Goal: Task Accomplishment & Management: Manage account settings

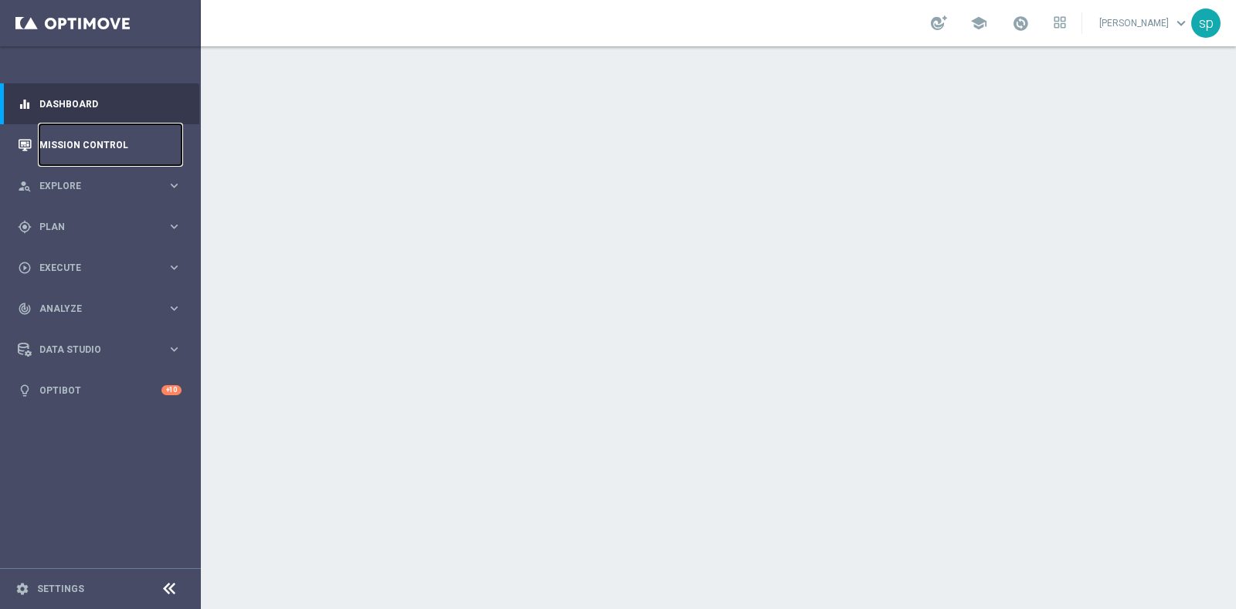
click at [77, 148] on link "Mission Control" at bounding box center [110, 144] width 142 height 41
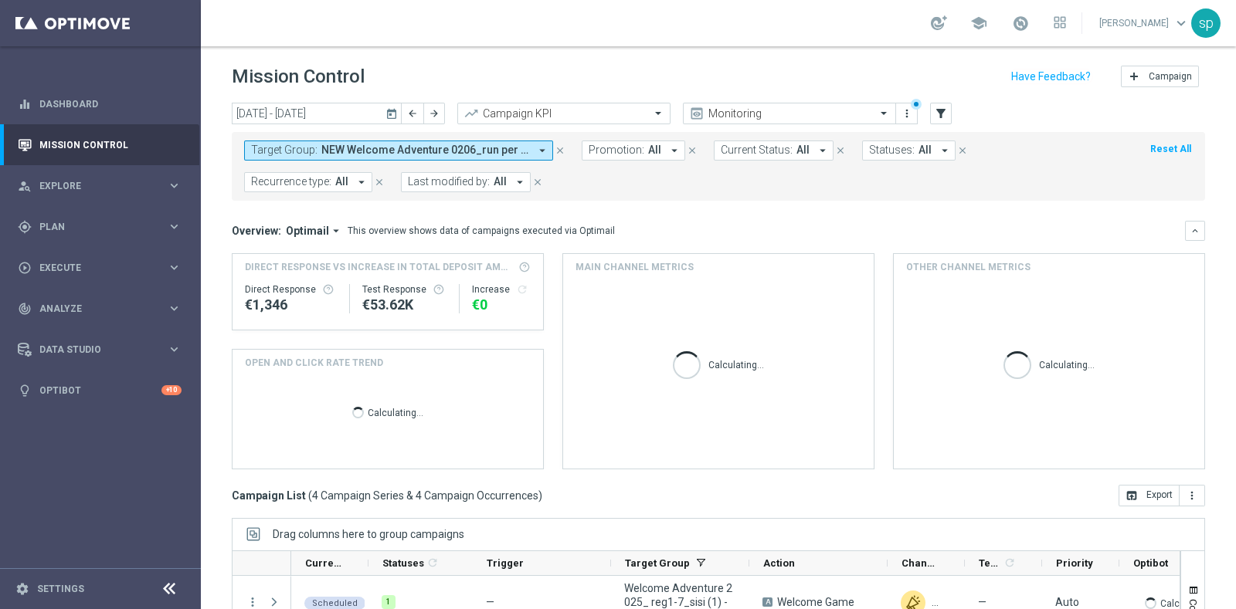
click at [498, 153] on span "NEW Welcome Adventure 0206_run per NPPL, Welcome Adventure 2025_ reg1-7_sisi (1…" at bounding box center [425, 150] width 208 height 13
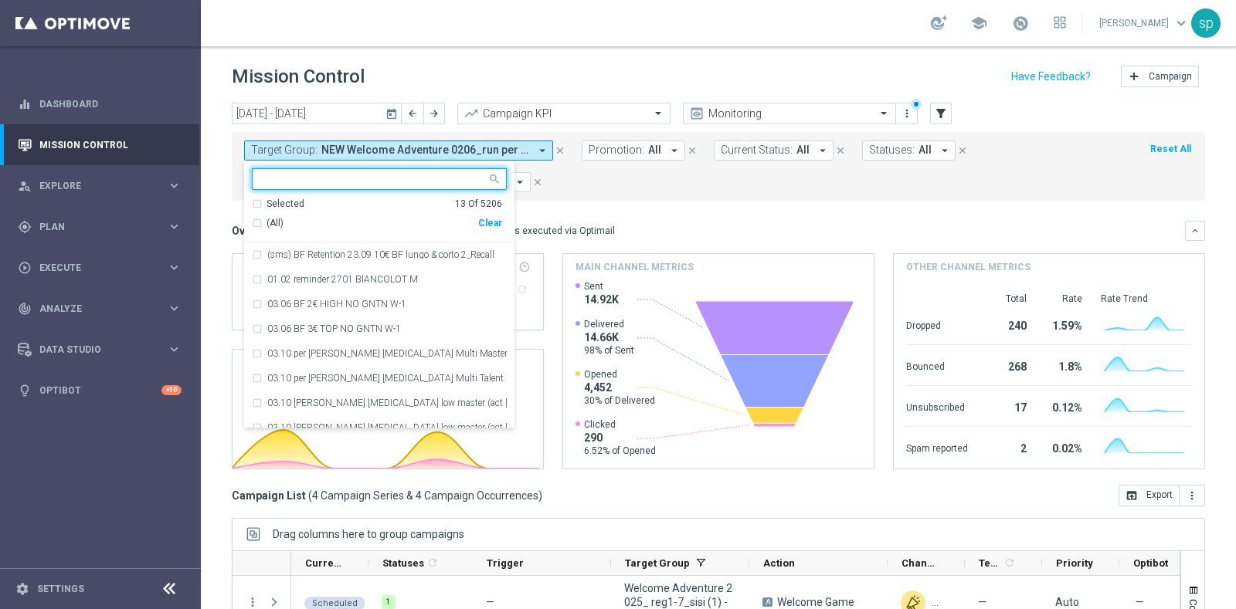
click at [0, 0] on div "Clear" at bounding box center [0, 0] width 0 height 0
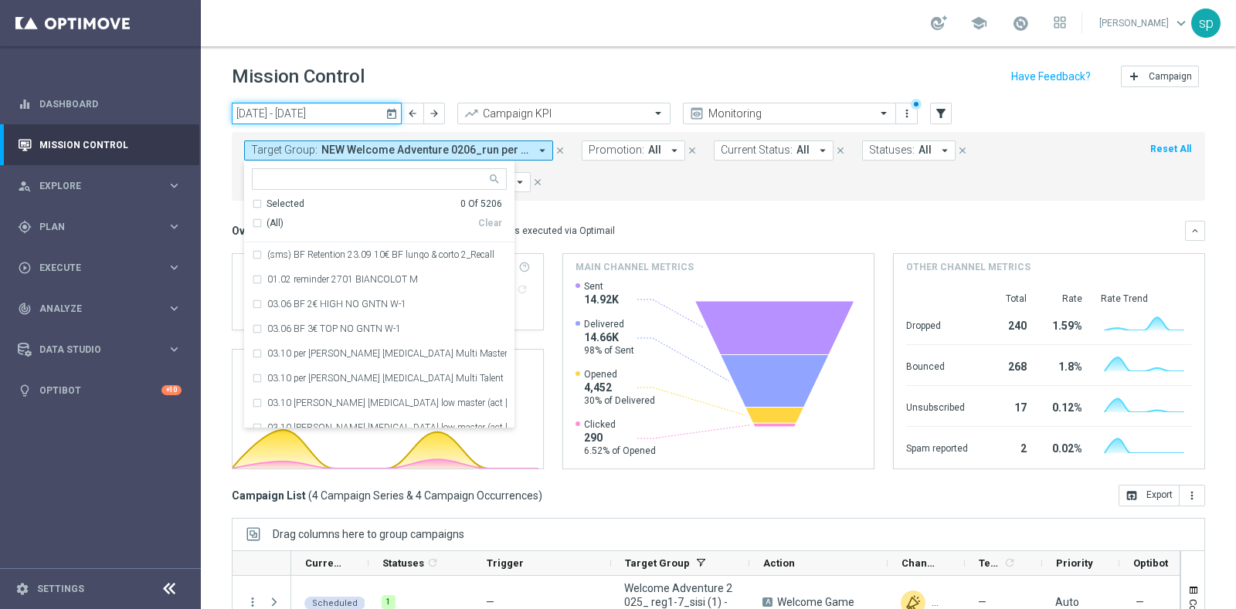
click at [316, 110] on input "06 Oct 2025 - 12 Oct 2025" at bounding box center [317, 114] width 170 height 22
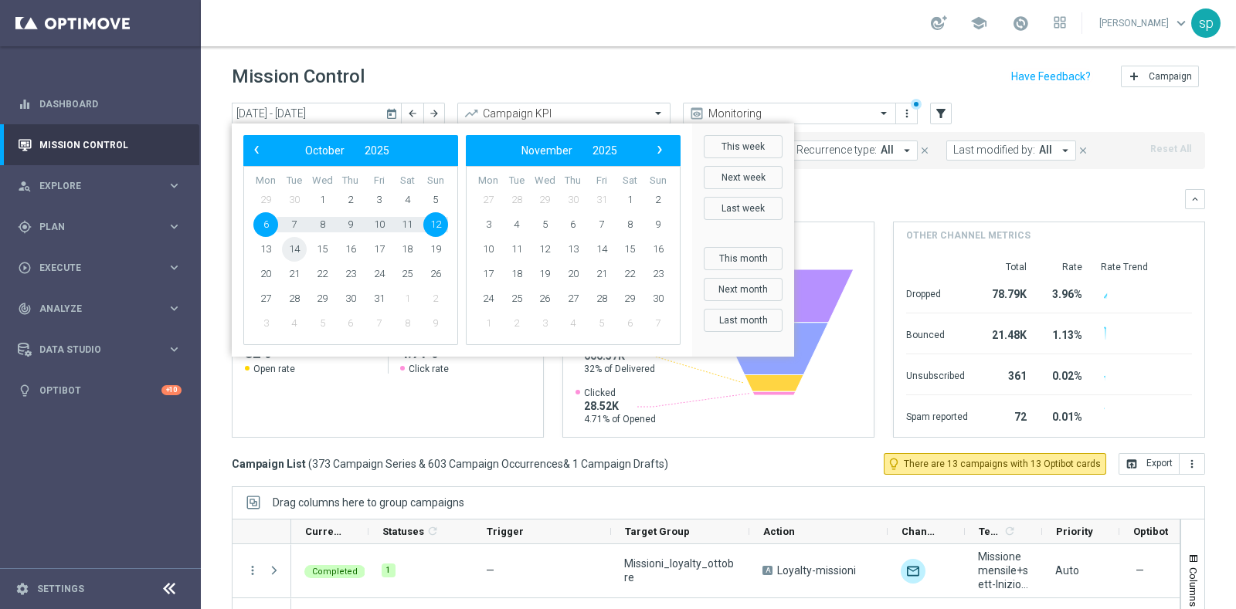
click at [291, 246] on span "14" at bounding box center [294, 249] width 25 height 25
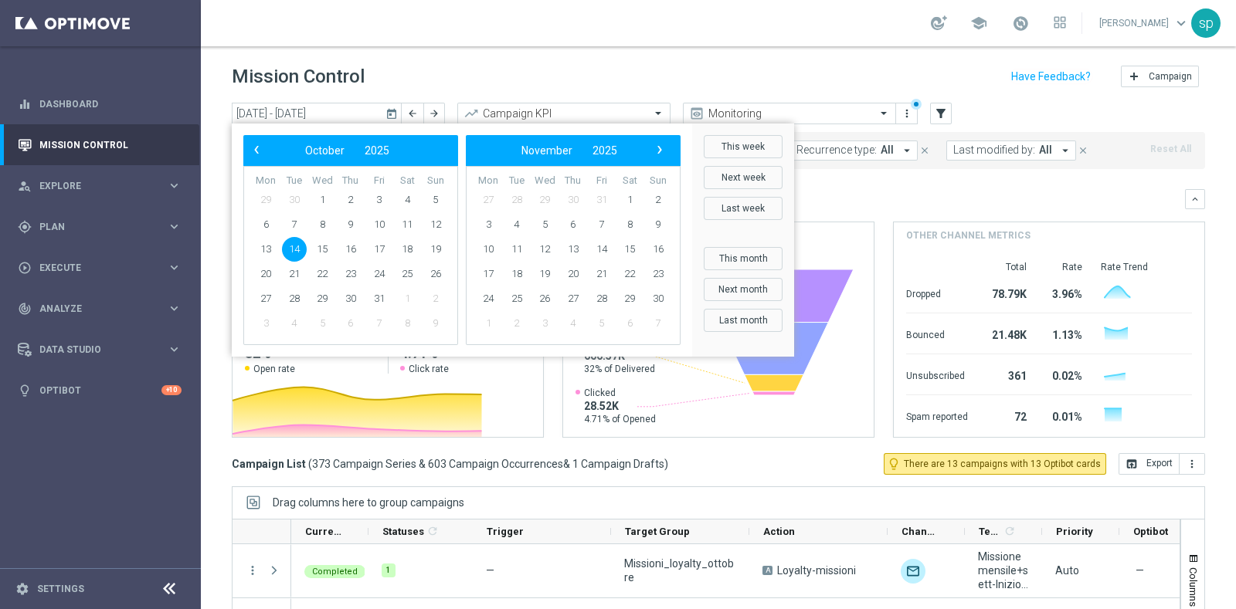
click at [291, 246] on span "14" at bounding box center [294, 249] width 25 height 25
type input "14 Oct 2025 - 14 Oct 2025"
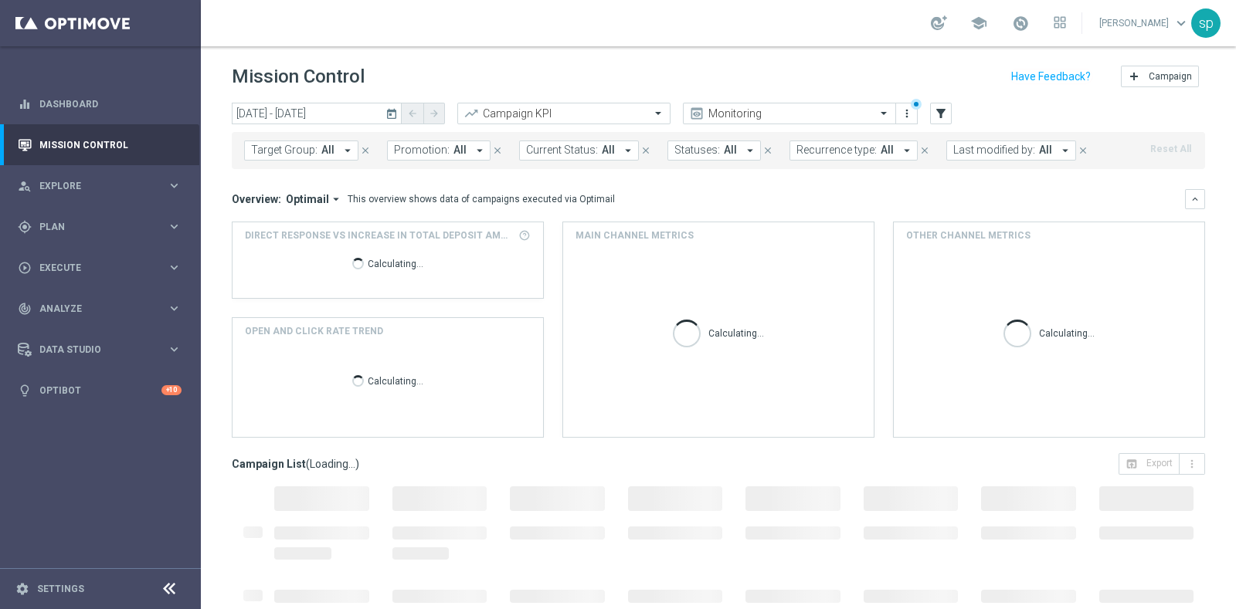
click at [996, 142] on button "Last modified by: All arrow_drop_down" at bounding box center [1011, 151] width 130 height 20
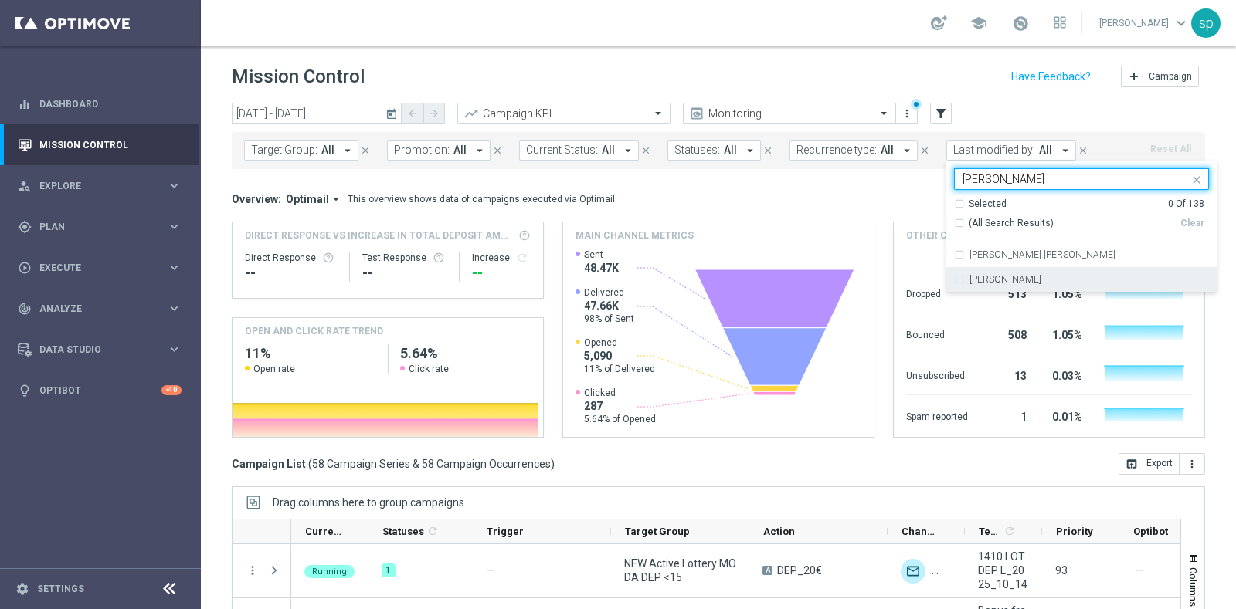
click at [954, 276] on div "[PERSON_NAME]" at bounding box center [1081, 279] width 255 height 25
type input "sara"
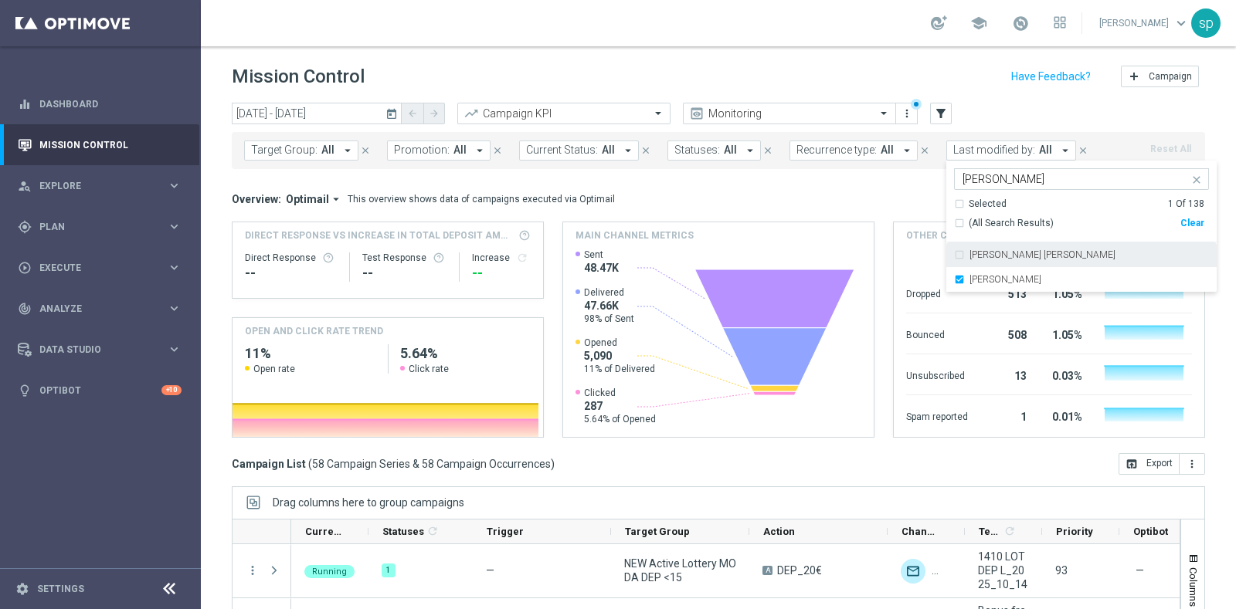
click at [887, 209] on div "Overview: Optimail arrow_drop_down This overview shows data of campaigns execut…" at bounding box center [718, 313] width 973 height 249
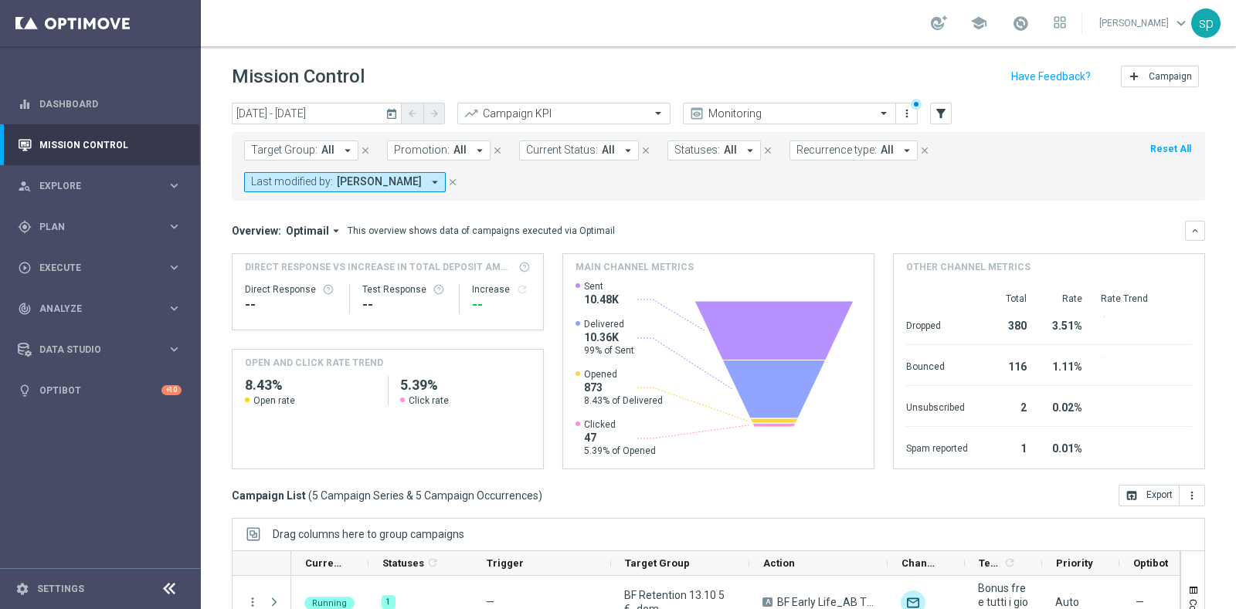
scroll to position [193, 0]
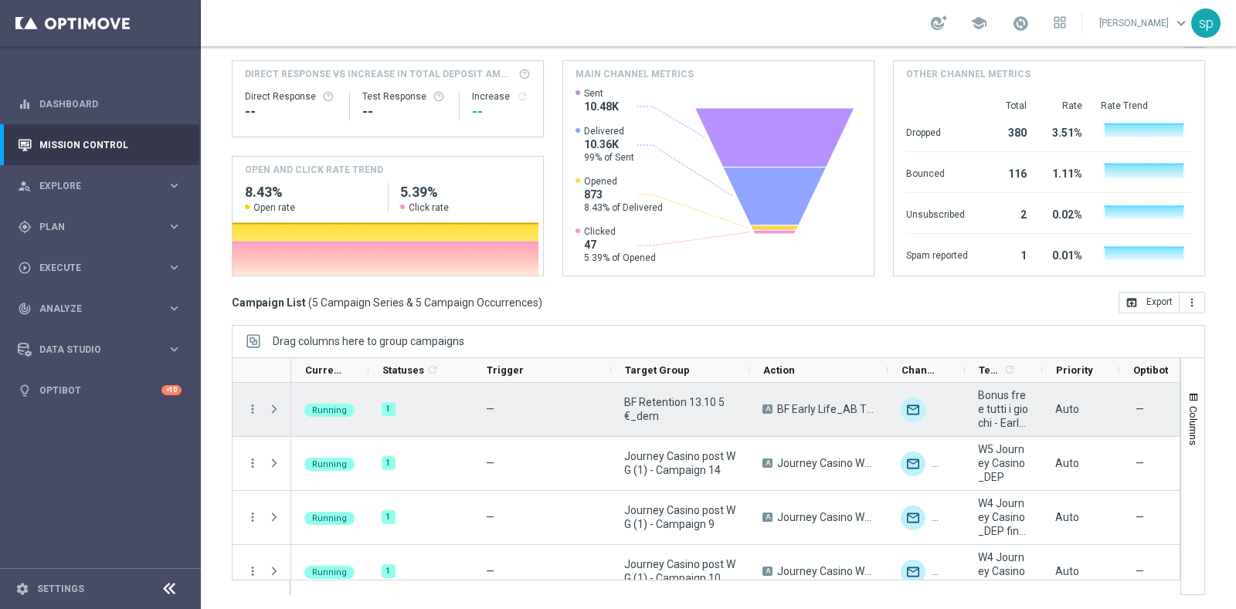
click at [273, 407] on span "Press SPACE to select this row." at bounding box center [274, 409] width 14 height 12
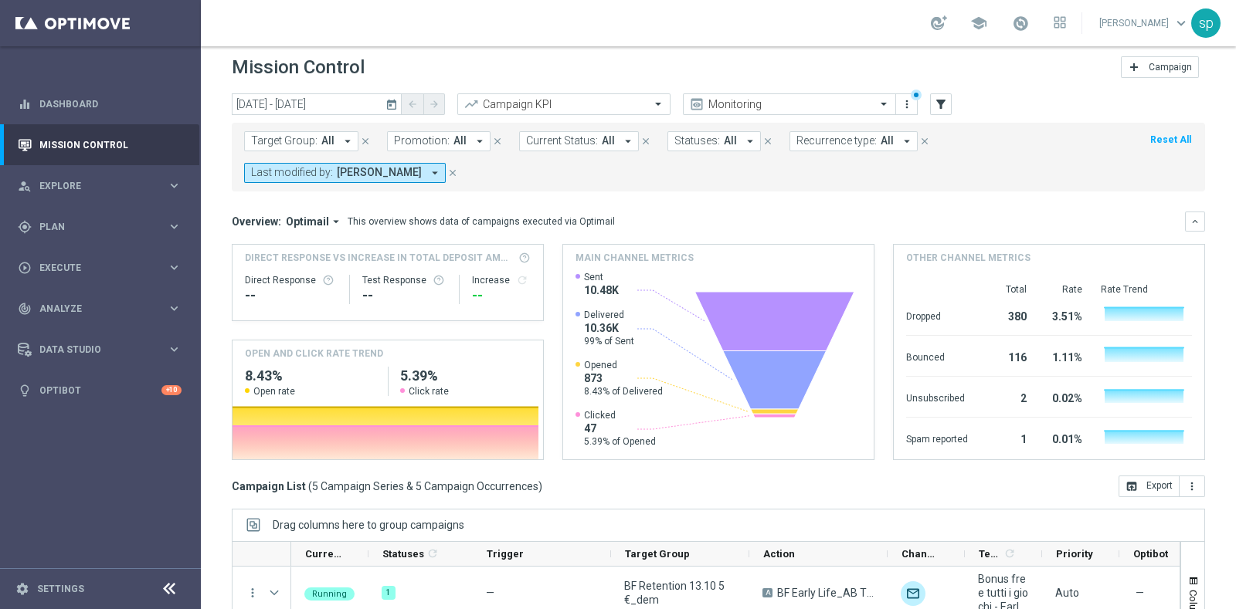
scroll to position [0, 0]
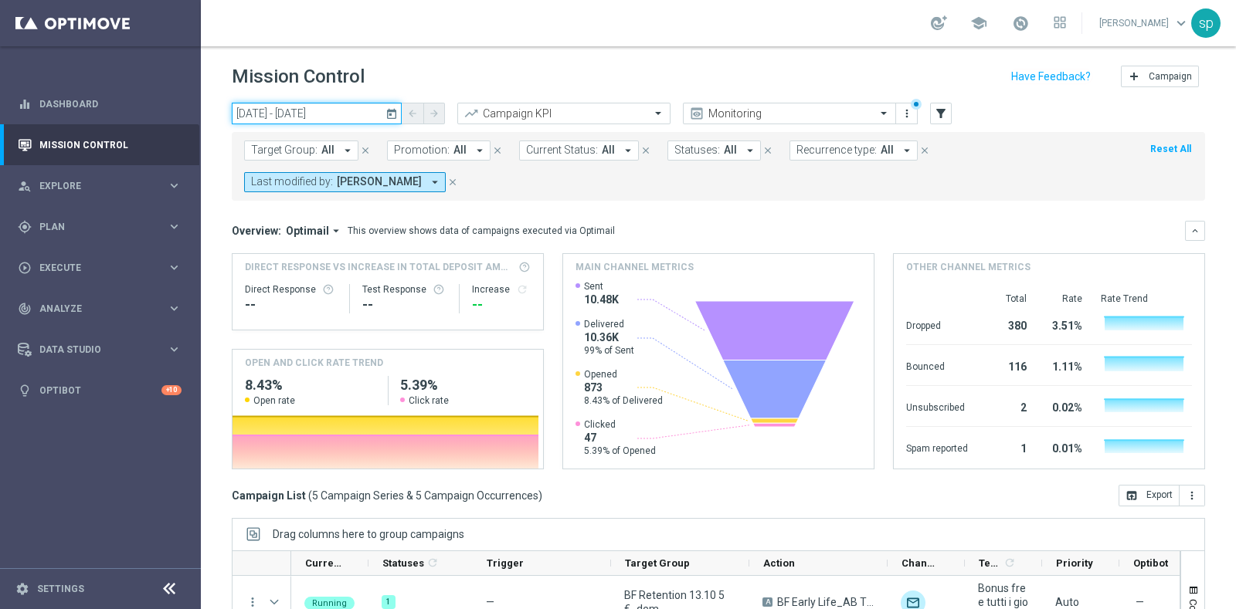
click at [283, 113] on input "14 Oct 2025 - 14 Oct 2025" at bounding box center [317, 114] width 170 height 22
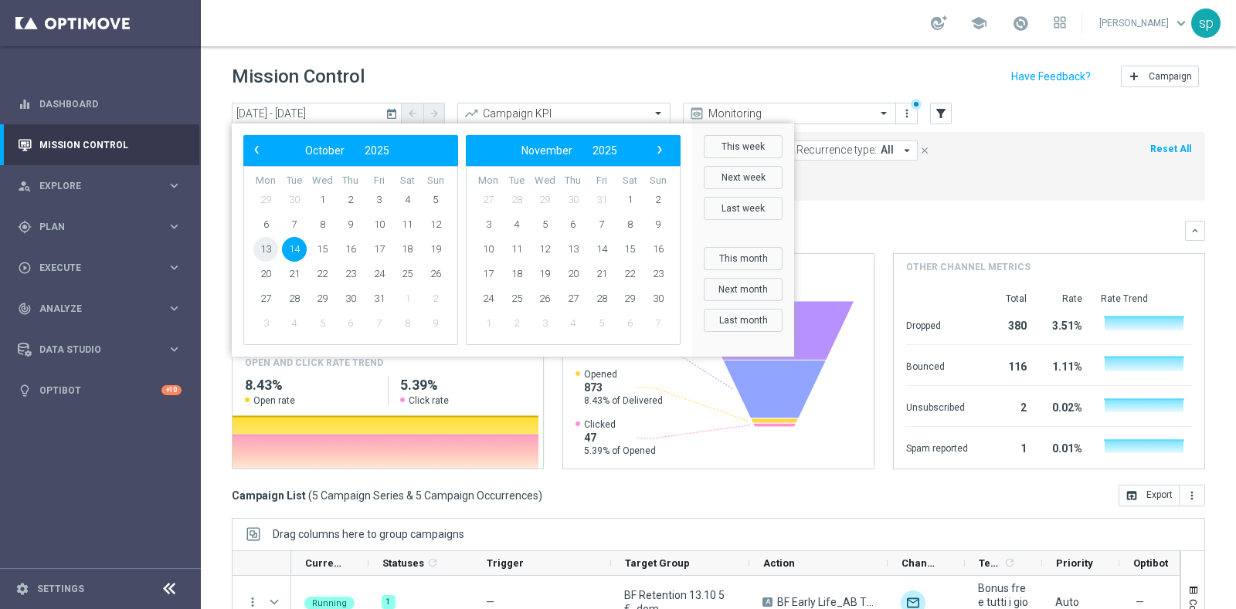
click at [263, 249] on span "13" at bounding box center [265, 249] width 25 height 25
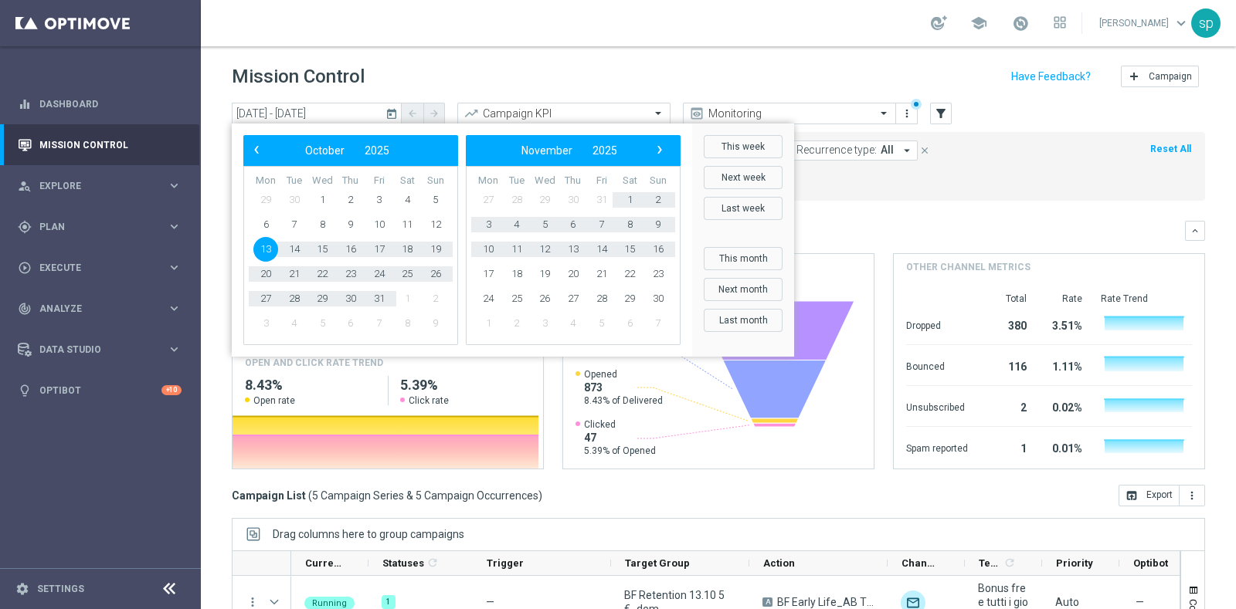
click at [895, 181] on form "Target Group: All arrow_drop_down close Promotion: All arrow_drop_down close Cu…" at bounding box center [684, 167] width 880 height 52
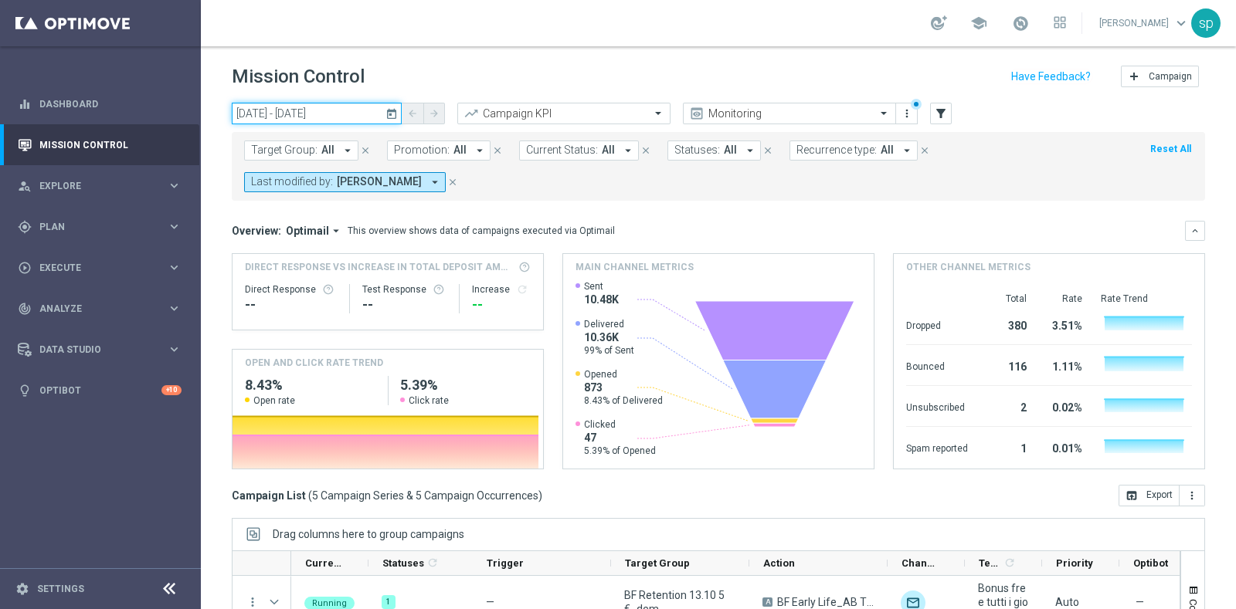
click at [337, 115] on input "14 Oct 2025 - 14 Oct 2025" at bounding box center [317, 114] width 170 height 22
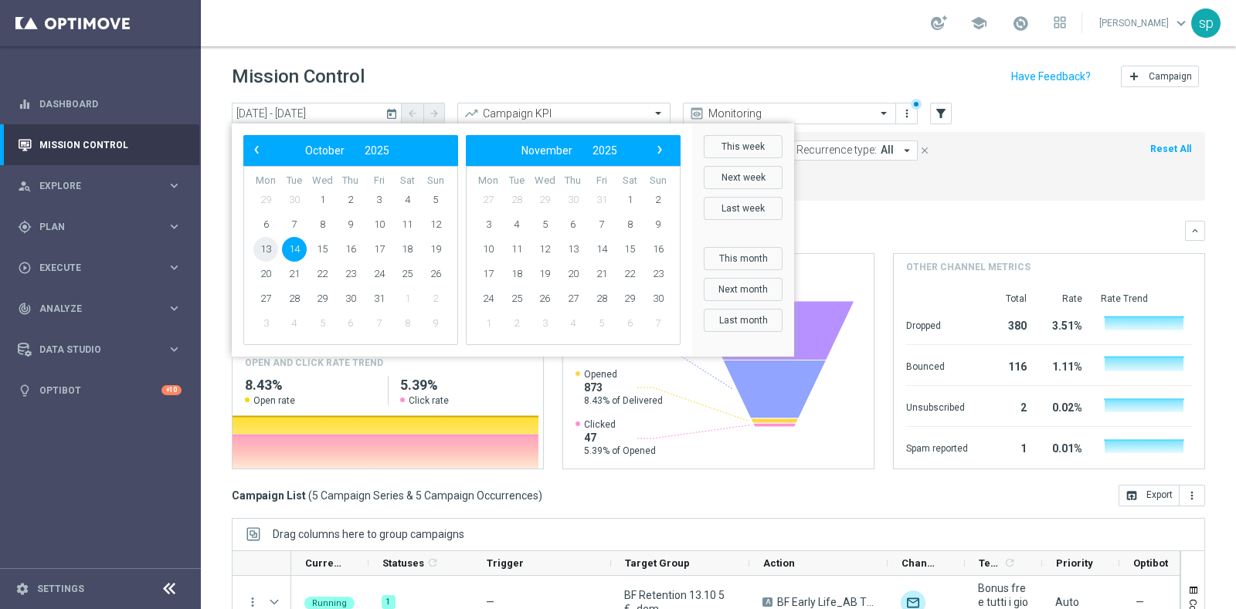
click at [270, 249] on span "13" at bounding box center [265, 249] width 25 height 25
type input "13 Oct 2025 - 13 Oct 2025"
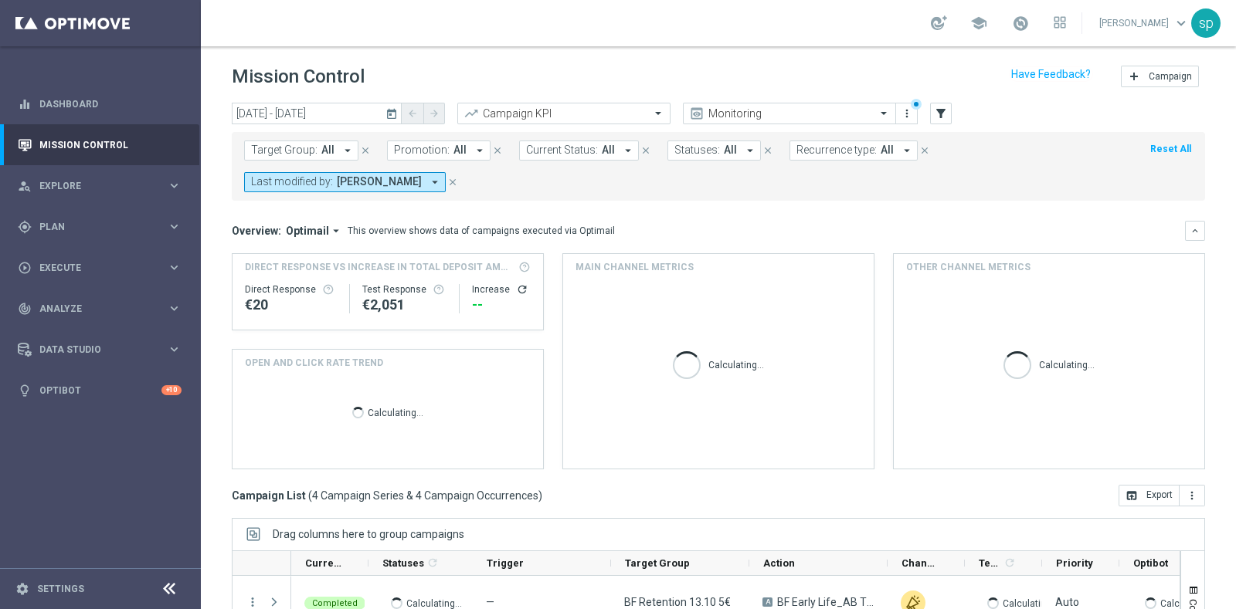
scroll to position [118, 0]
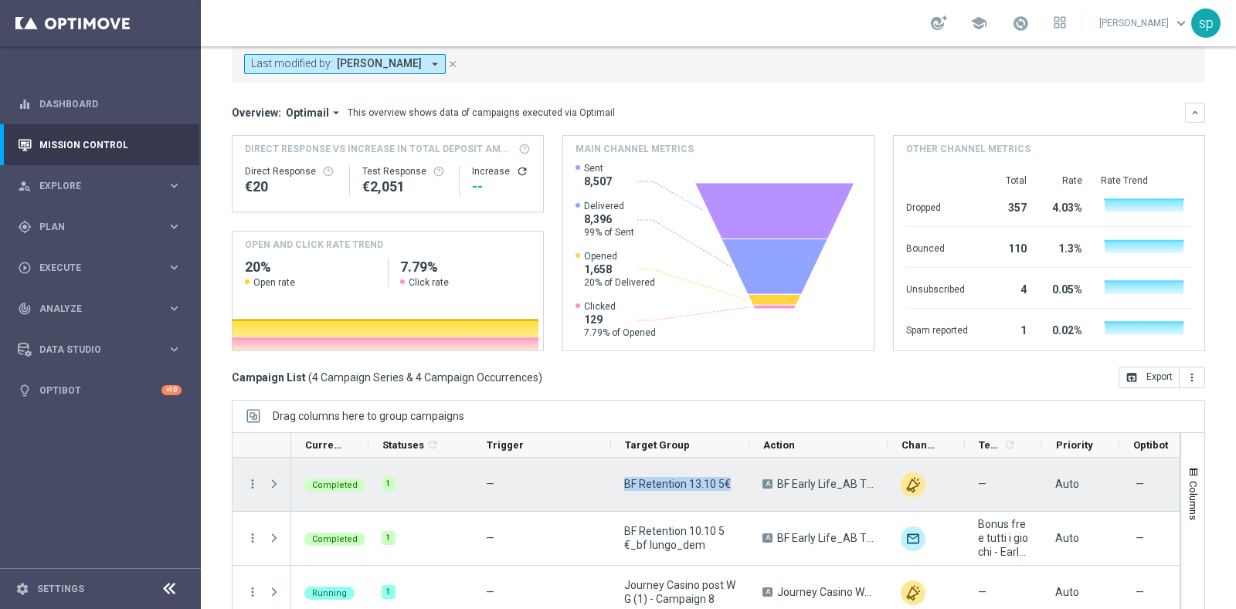
drag, startPoint x: 738, startPoint y: 492, endPoint x: 622, endPoint y: 480, distance: 116.4
click at [622, 480] on div "BF Retention 13.10 5€" at bounding box center [680, 484] width 138 height 53
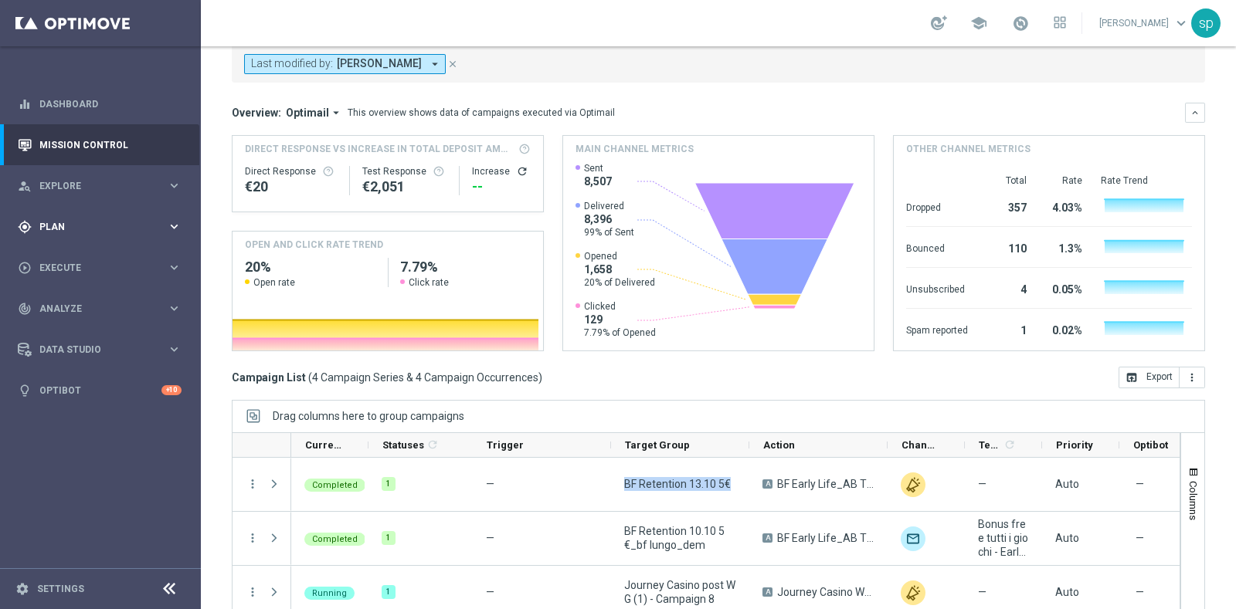
click at [49, 222] on span "Plan" at bounding box center [102, 226] width 127 height 9
click at [64, 255] on link "Target Groups" at bounding box center [100, 259] width 120 height 12
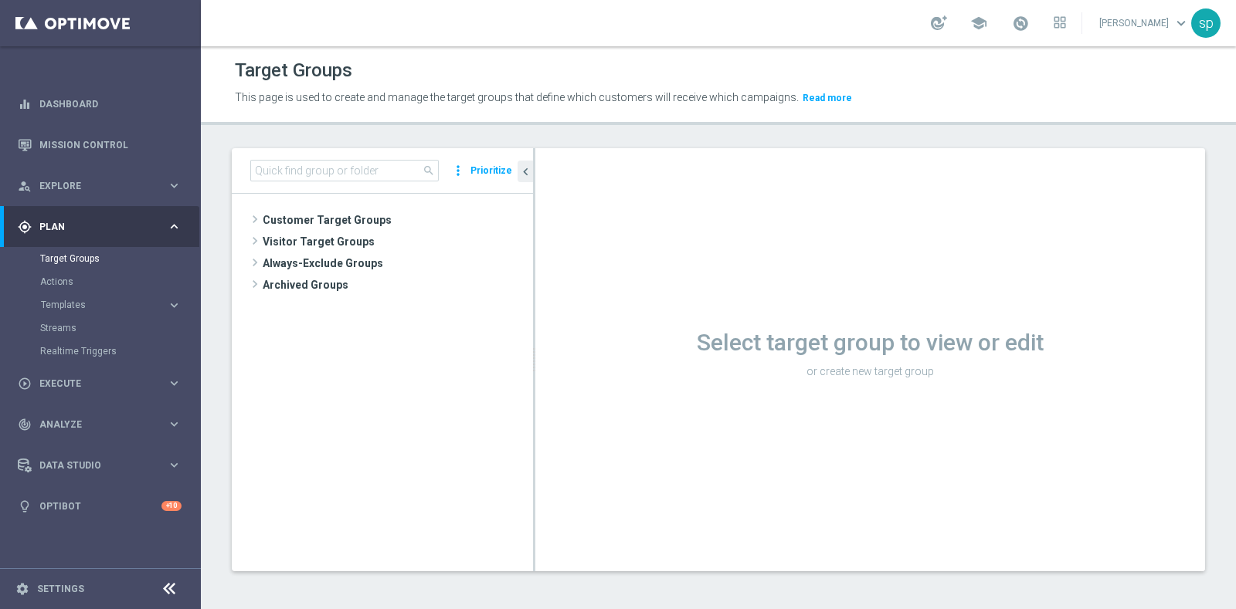
click at [328, 181] on div "search more_vert Prioritize" at bounding box center [382, 171] width 301 height 46
click at [359, 160] on input at bounding box center [344, 171] width 188 height 22
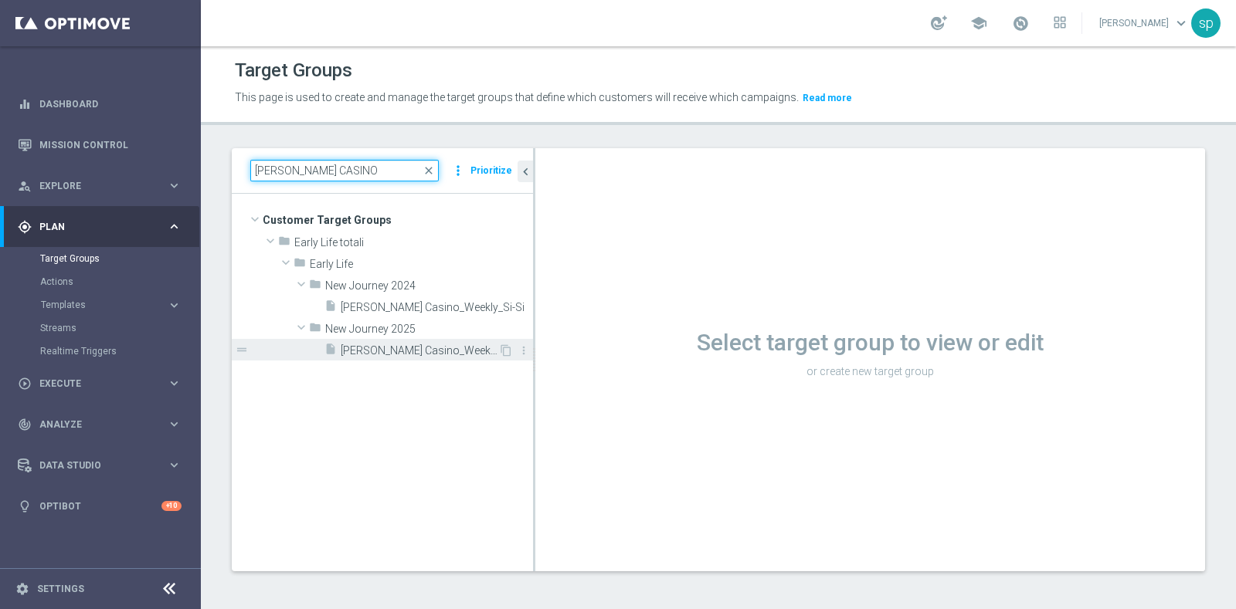
type input "J. CASINO"
click at [407, 351] on span "J. Casino_Weekly_Si-Si- reg 8-16" at bounding box center [420, 350] width 158 height 13
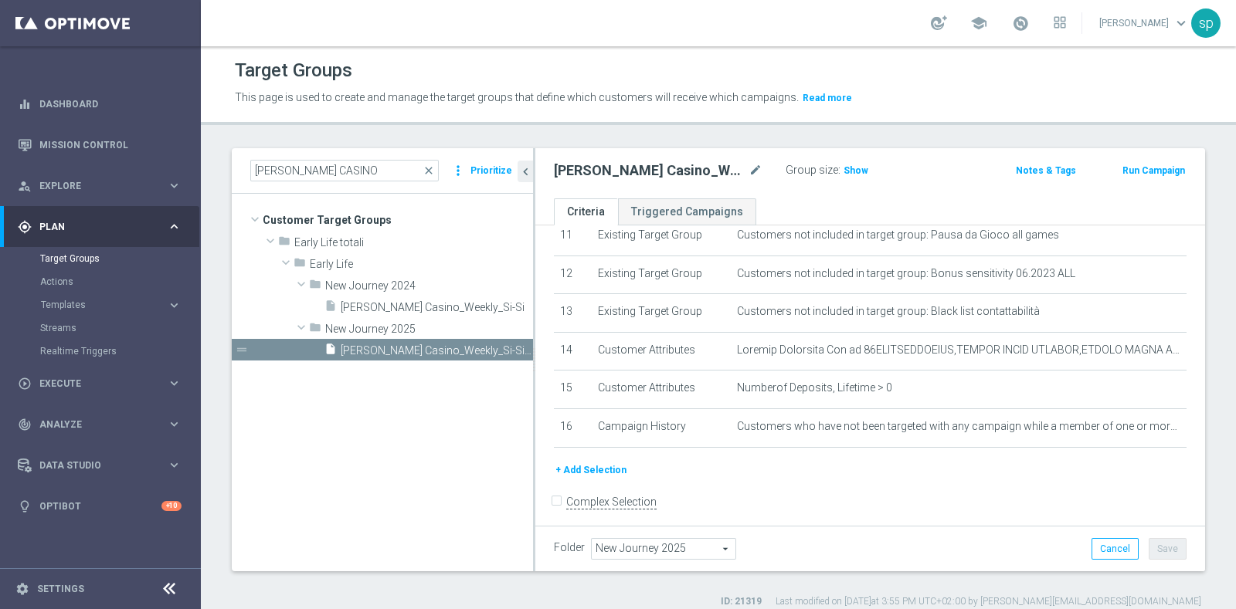
scroll to position [446, 0]
click at [1144, 344] on icon "mode_edit" at bounding box center [1150, 350] width 12 height 12
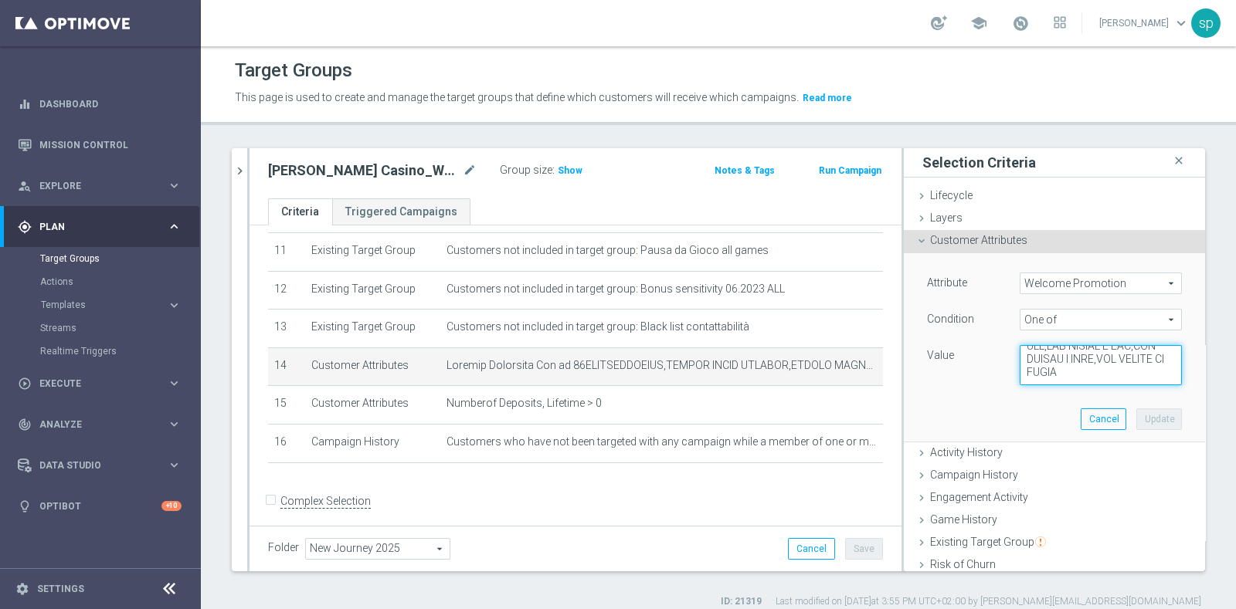
scroll to position [1490, 0]
click at [1104, 372] on textarea at bounding box center [1100, 365] width 162 height 40
paste textarea "WLC CASINO W42"
type textarea "50WELCOMECASINO,CASINO QUICK WELCOME,CASINO QUICK WLC 100,CASINO QUICK WLC 150,…"
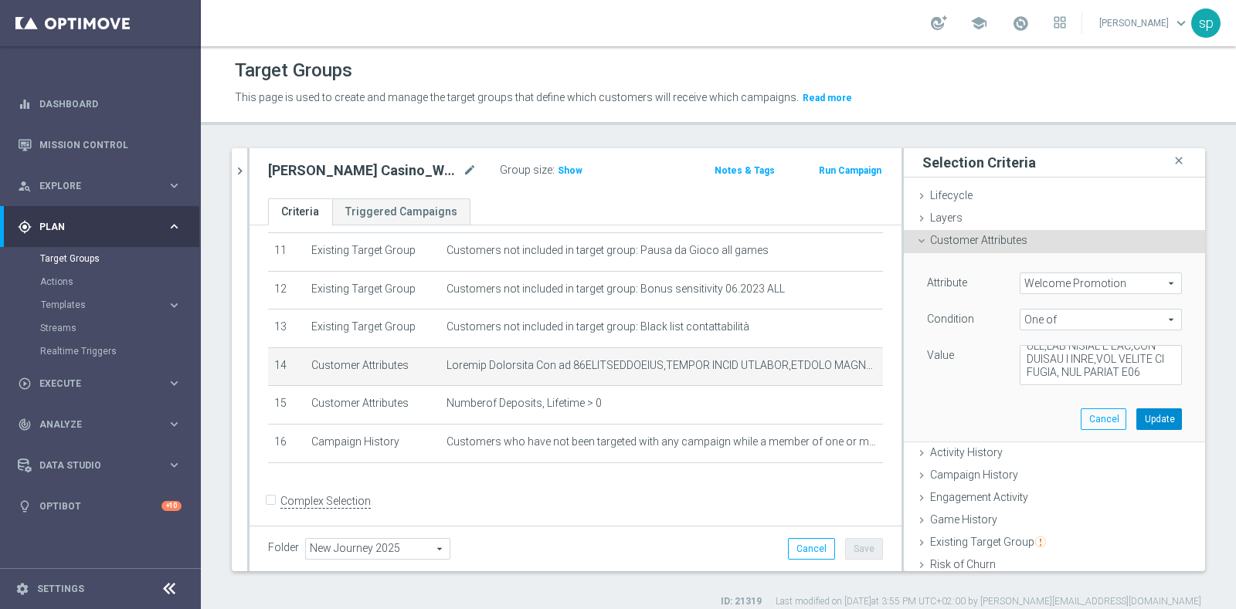
click at [1136, 409] on button "Update" at bounding box center [1159, 420] width 46 height 22
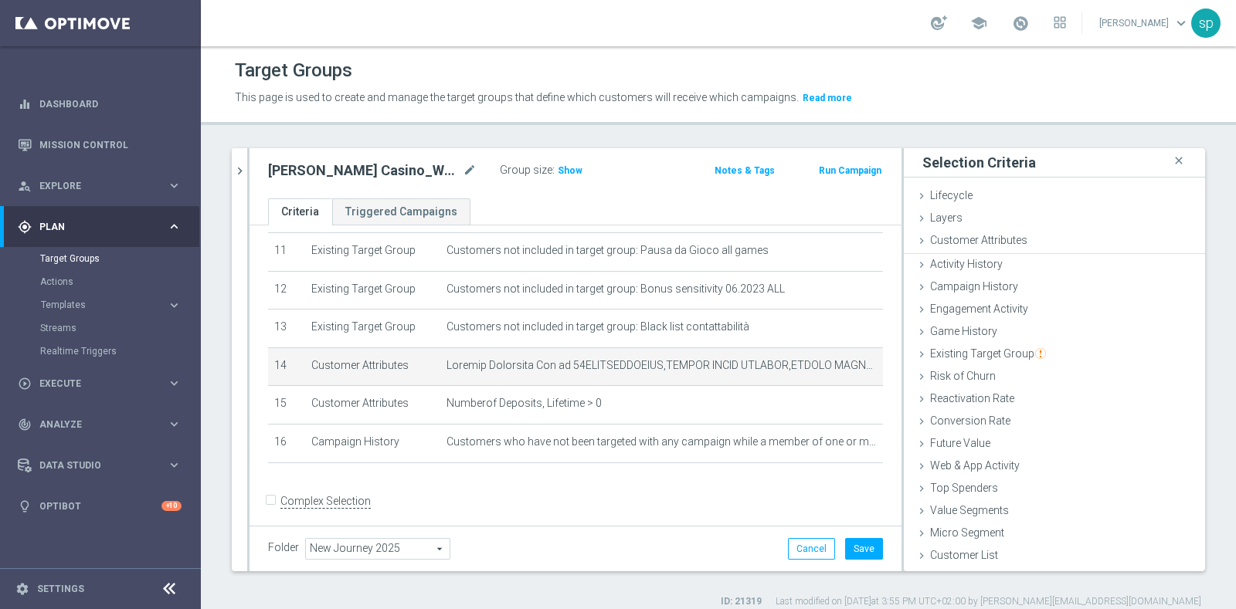
scroll to position [0, 0]
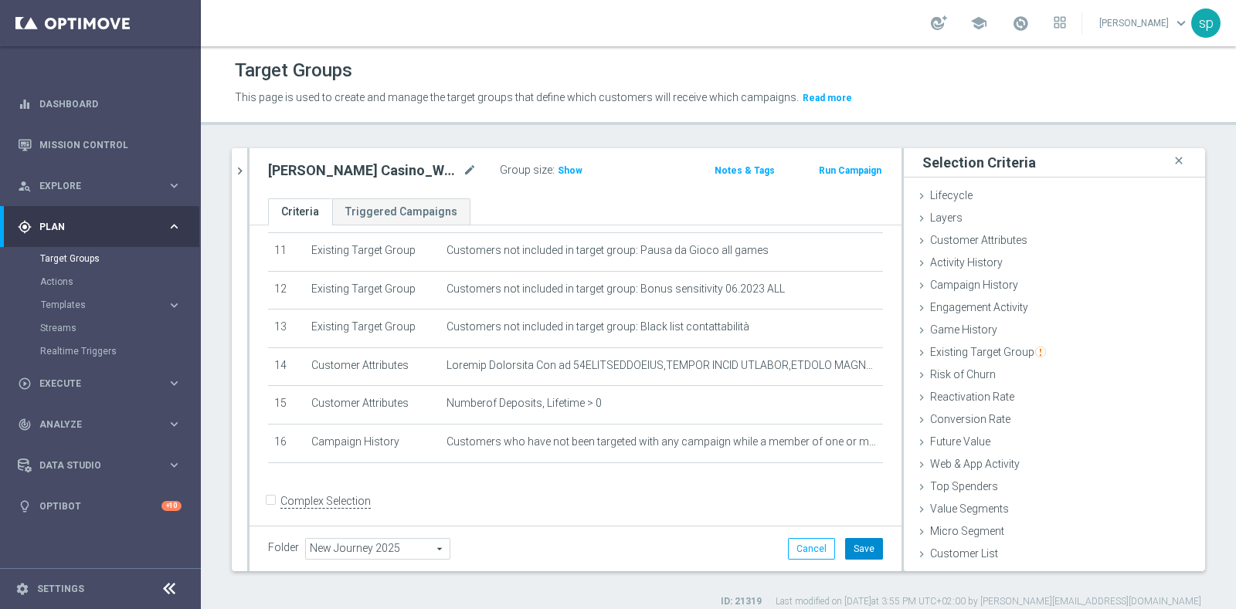
click at [849, 554] on button "Save" at bounding box center [864, 549] width 38 height 22
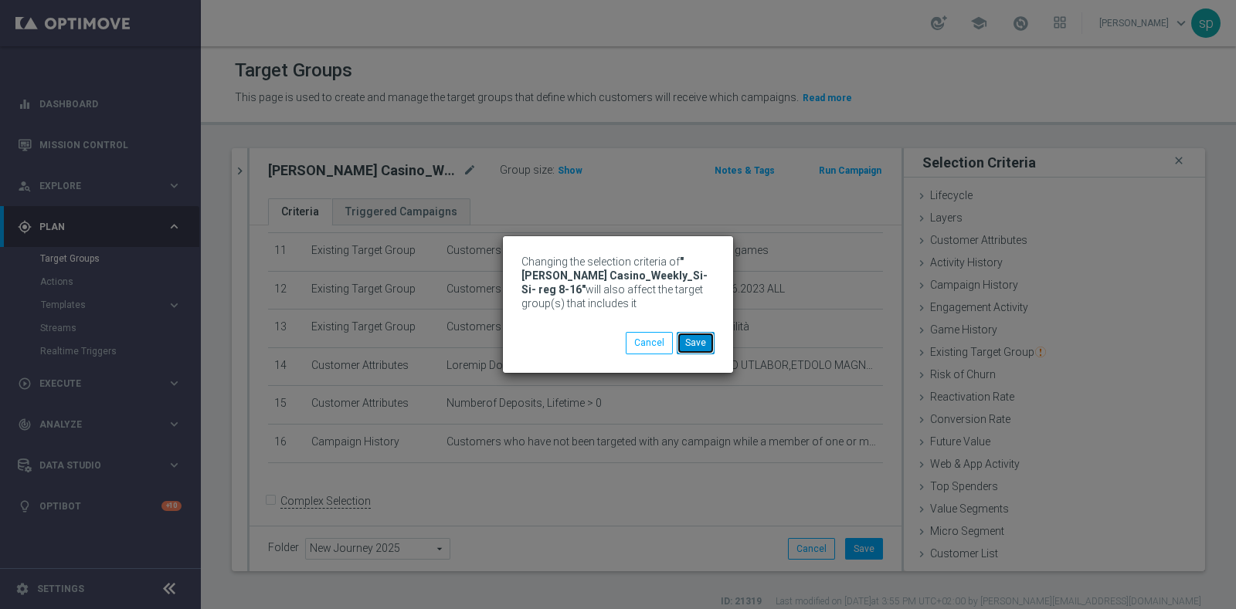
click at [707, 341] on button "Save" at bounding box center [695, 343] width 38 height 22
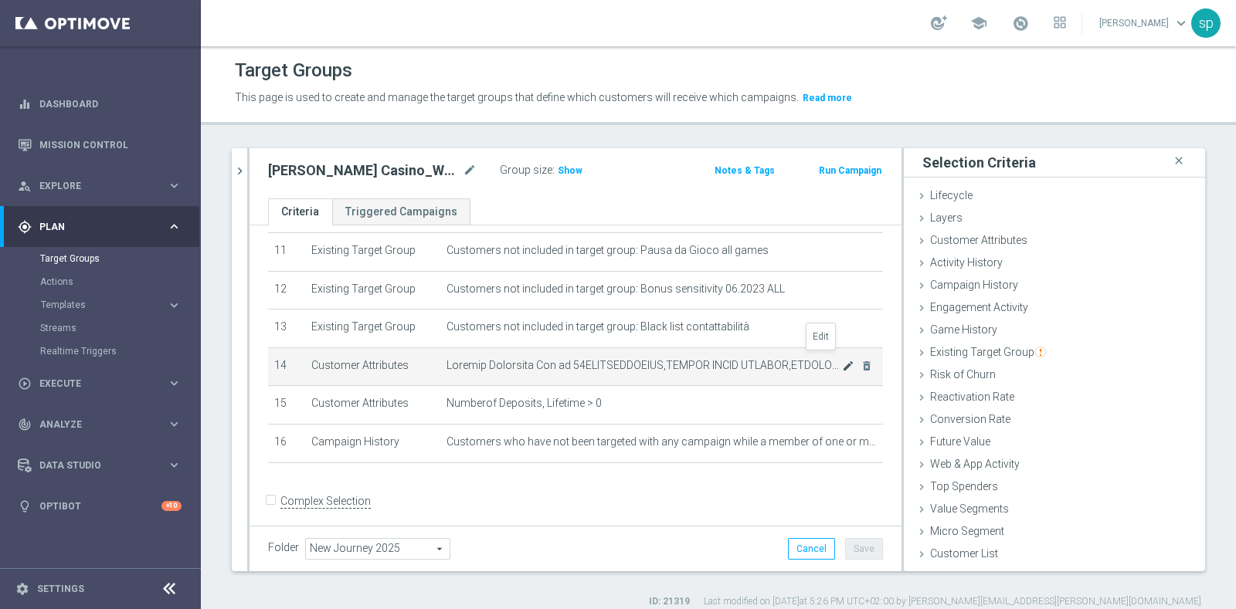
click at [842, 360] on icon "mode_edit" at bounding box center [848, 366] width 12 height 12
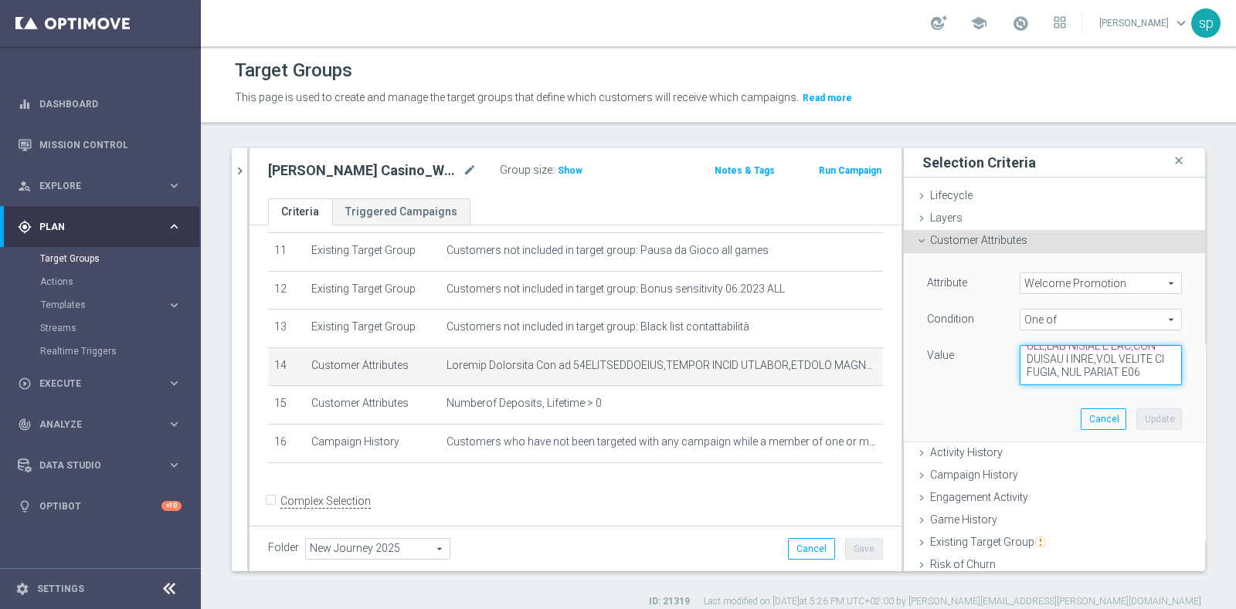
scroll to position [1504, 0]
click at [236, 172] on icon "chevron_right" at bounding box center [239, 171] width 15 height 15
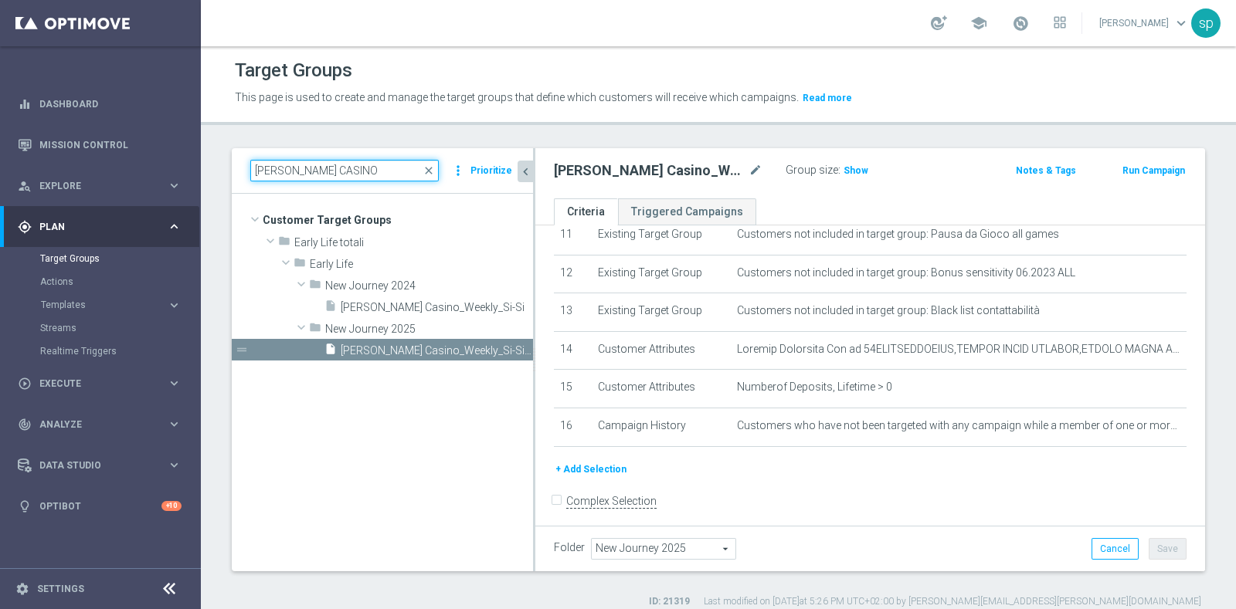
click at [341, 161] on input "J. CASINO" at bounding box center [344, 171] width 188 height 22
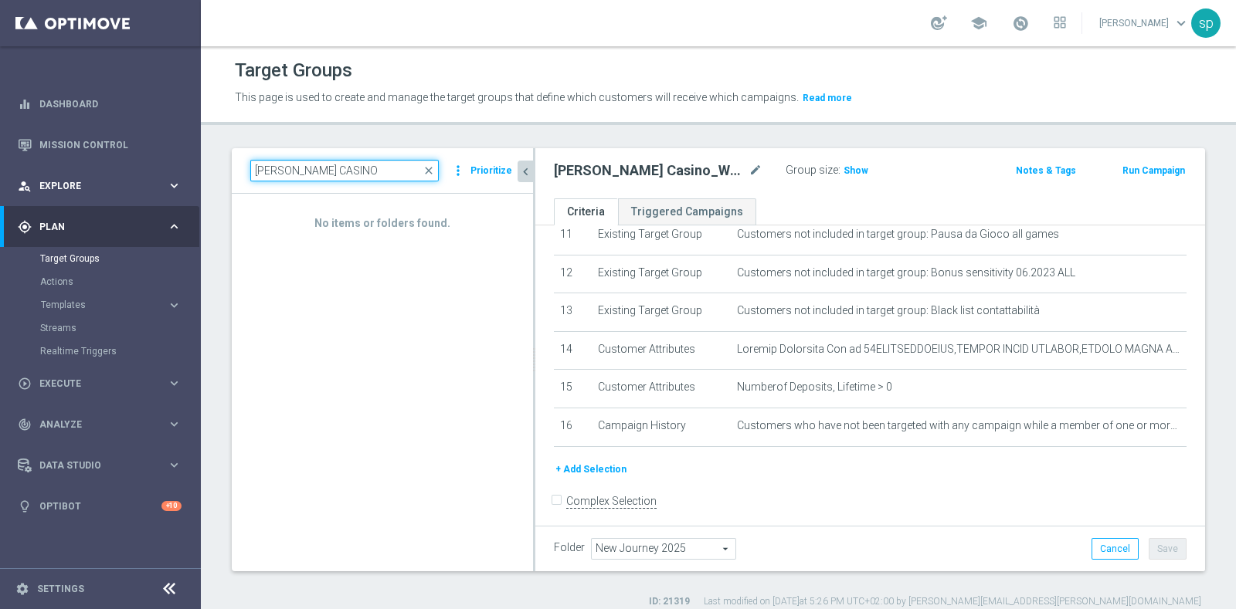
drag, startPoint x: 375, startPoint y: 171, endPoint x: 0, endPoint y: 179, distance: 374.6
click at [0, 179] on main "equalizer Dashboard Mission Control" at bounding box center [618, 304] width 1236 height 609
paste input "ourney Casino post WG (1) (1) - Campaign 2"
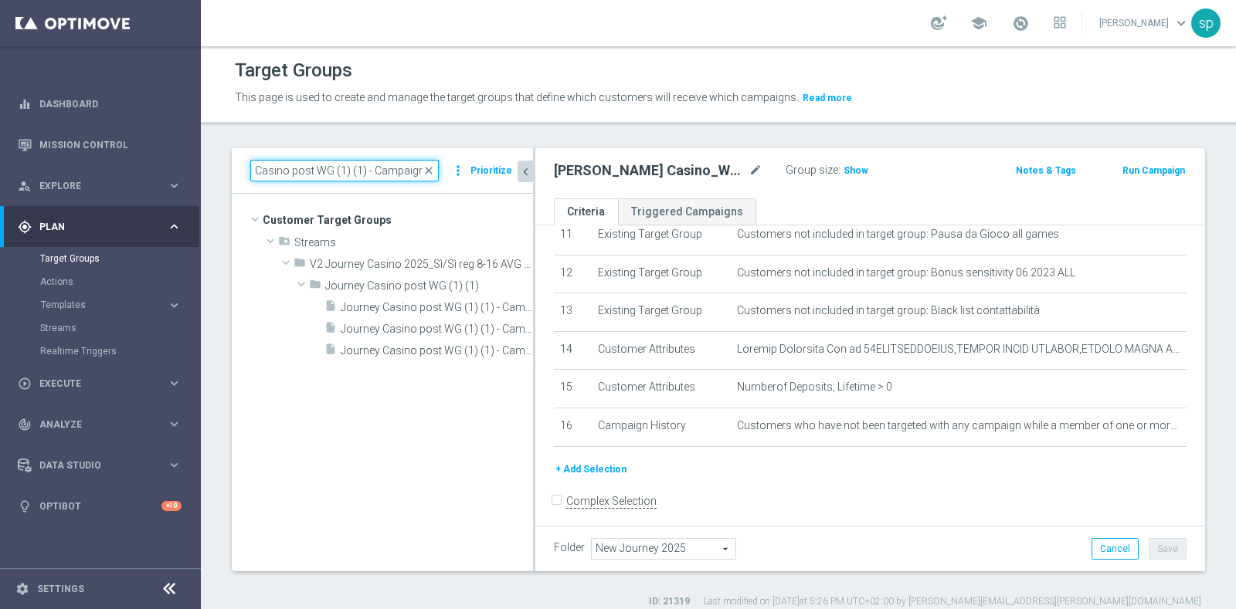
type input "Journey Casino post WG (1) (1) - Campaign 2"
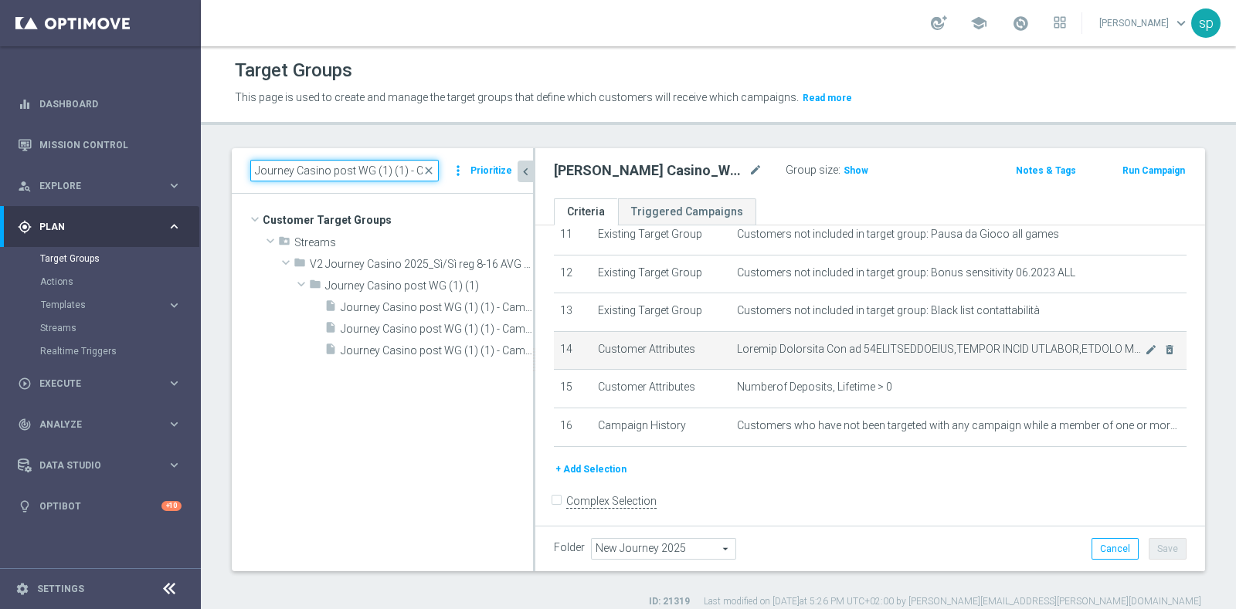
scroll to position [539, 0]
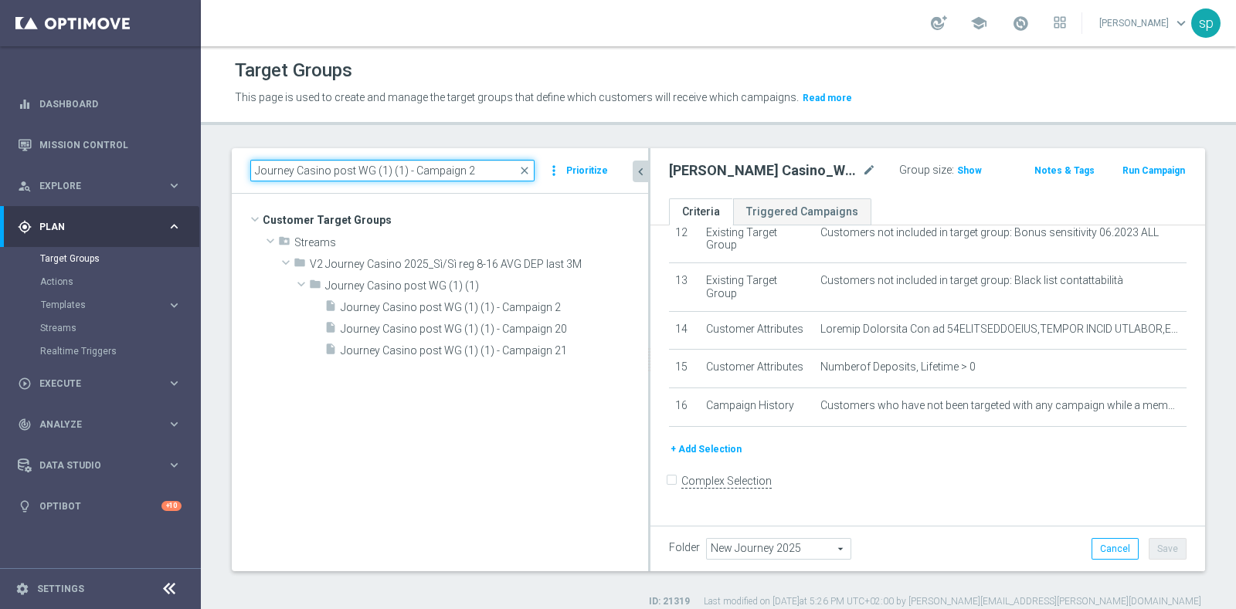
drag, startPoint x: 534, startPoint y: 378, endPoint x: 649, endPoint y: 364, distance: 116.0
click at [649, 364] on div at bounding box center [649, 359] width 2 height 423
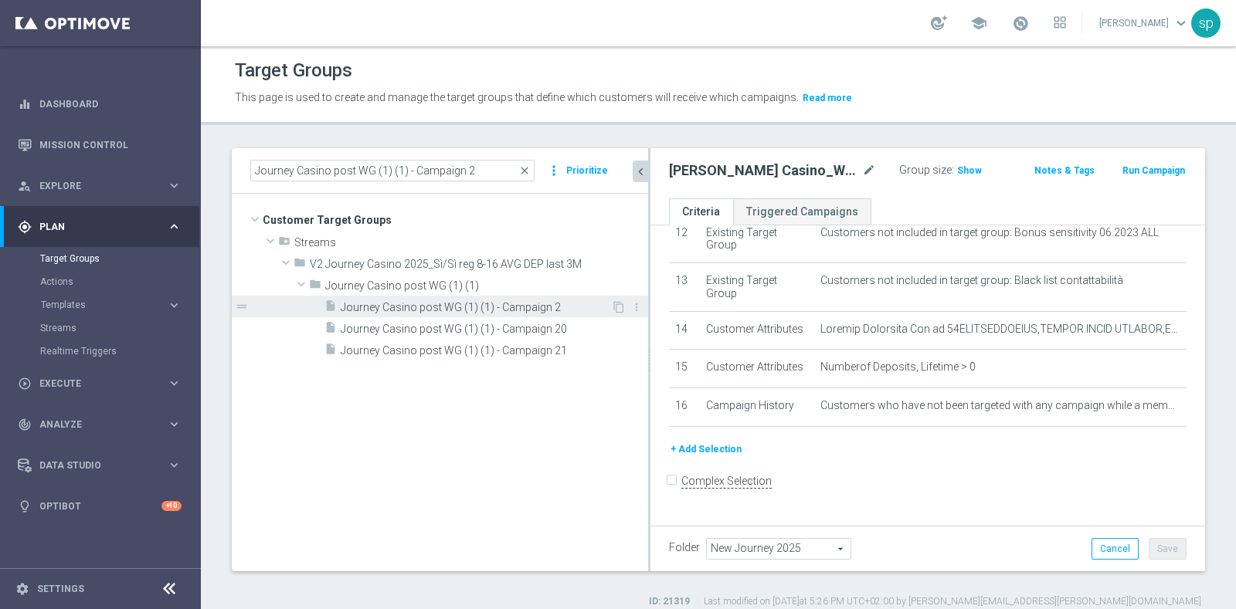
click at [480, 304] on span "Journey Casino post WG (1) (1) - Campaign 2" at bounding box center [476, 307] width 270 height 13
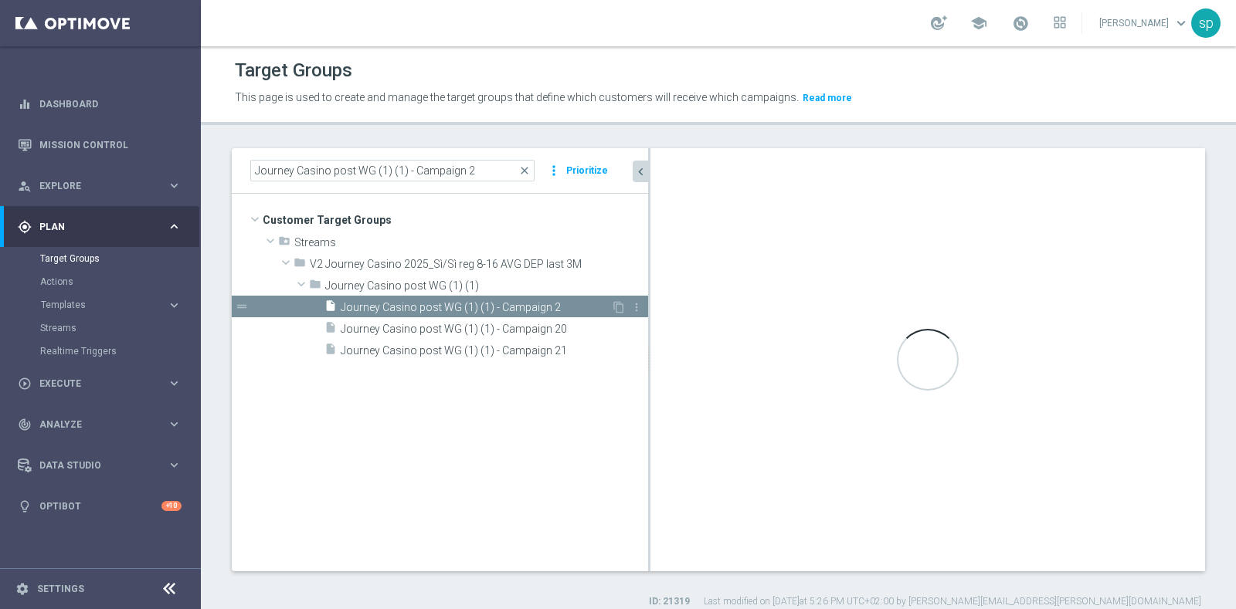
type input "Journey Casino post WG (1) (1)"
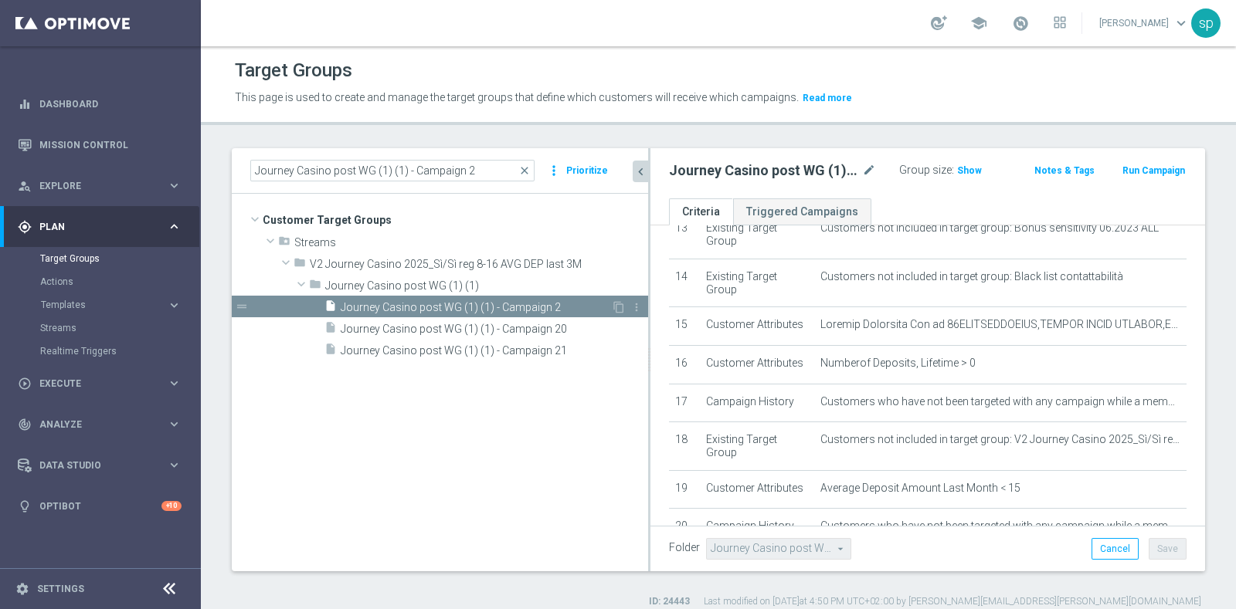
scroll to position [549, 0]
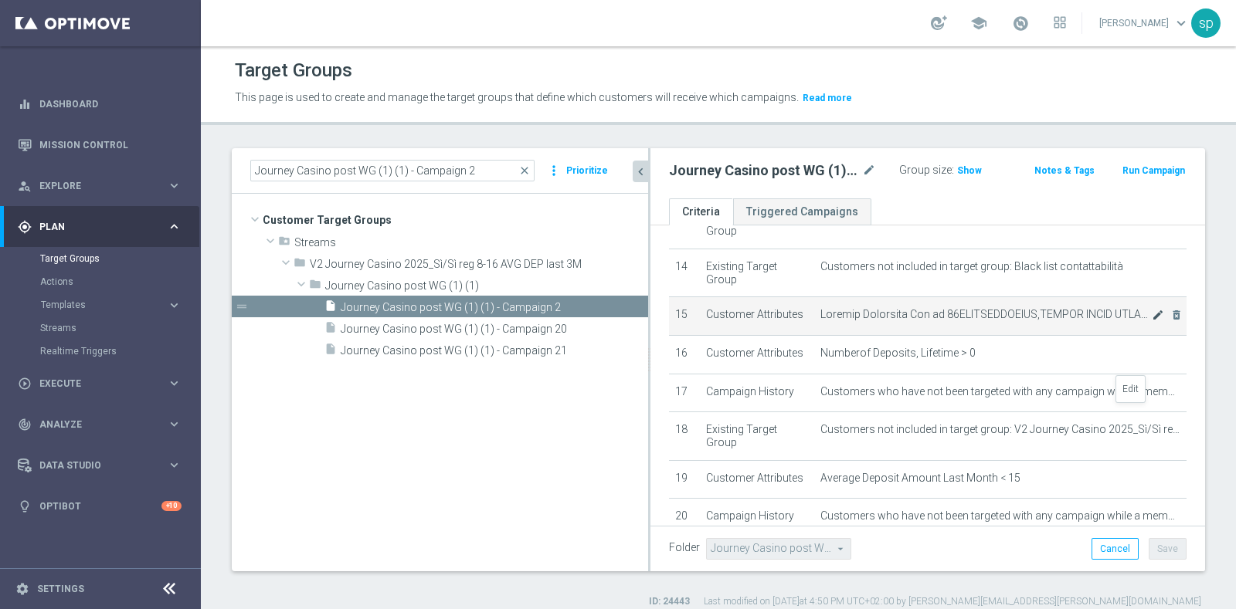
click at [1151, 321] on icon "mode_edit" at bounding box center [1157, 315] width 12 height 12
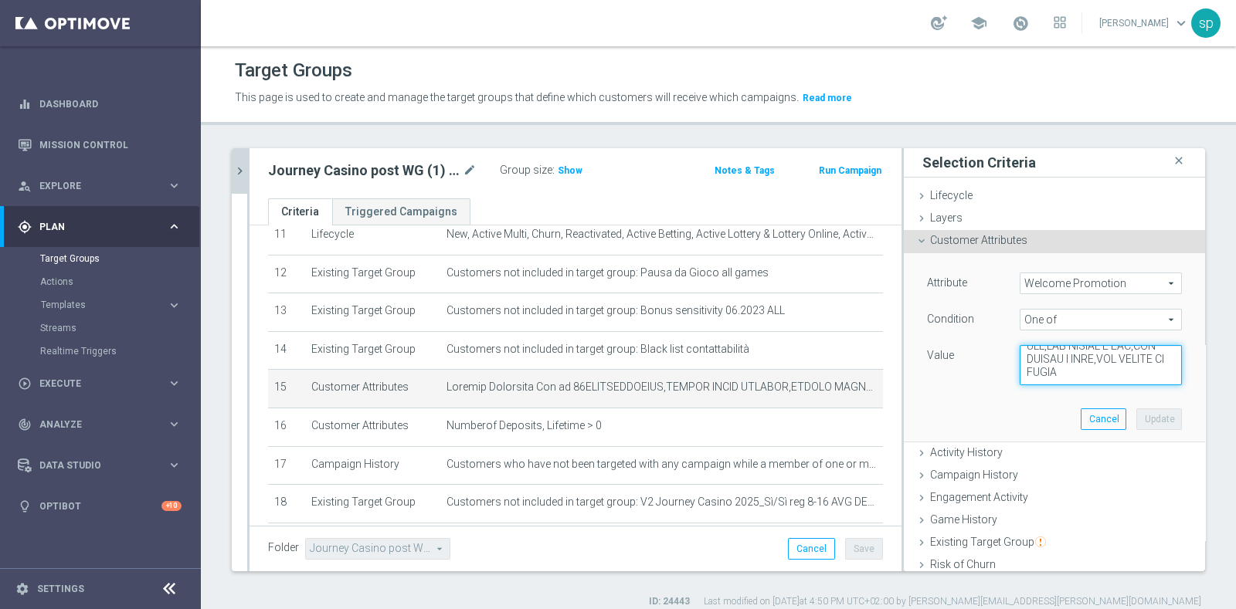
scroll to position [1490, 0]
click at [1097, 375] on textarea at bounding box center [1100, 365] width 162 height 40
paste textarea "Journey Casino post WG (1) (1) - Campaign 2"
drag, startPoint x: 1011, startPoint y: 366, endPoint x: 1116, endPoint y: 379, distance: 105.8
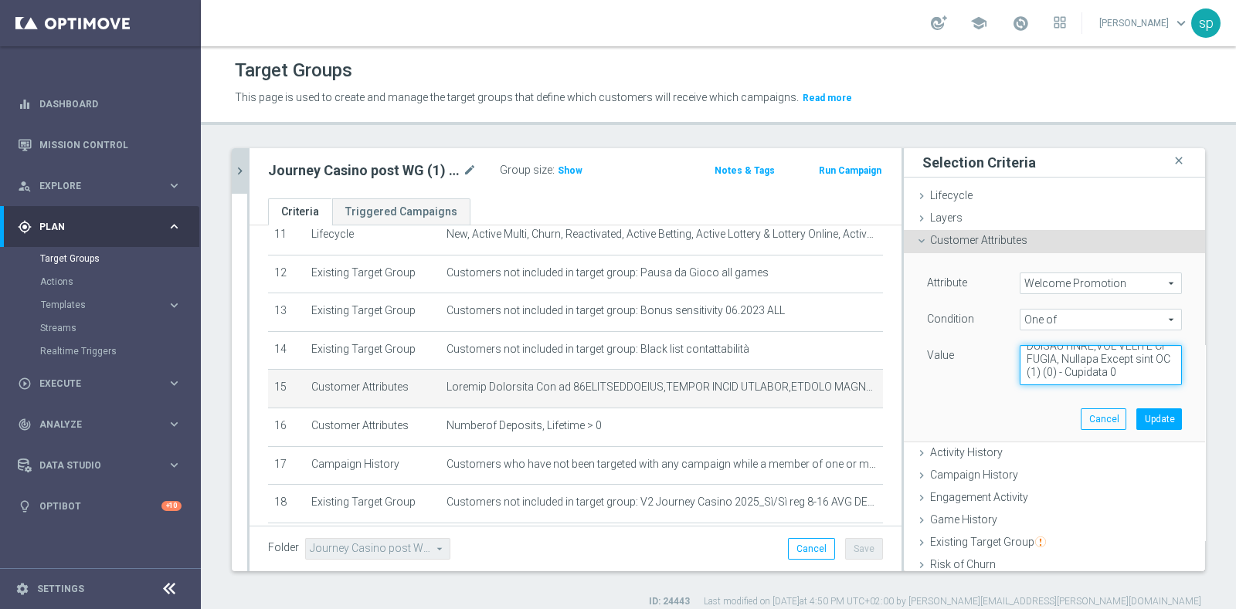
click at [1116, 379] on textarea at bounding box center [1100, 365] width 162 height 40
paste textarea "WLC CASINO W42"
type textarea "50WELCOMECASINO,CASINO QUICK WELCOME,CASINO QUICK WLC 100,CASINO QUICK WLC 150,…"
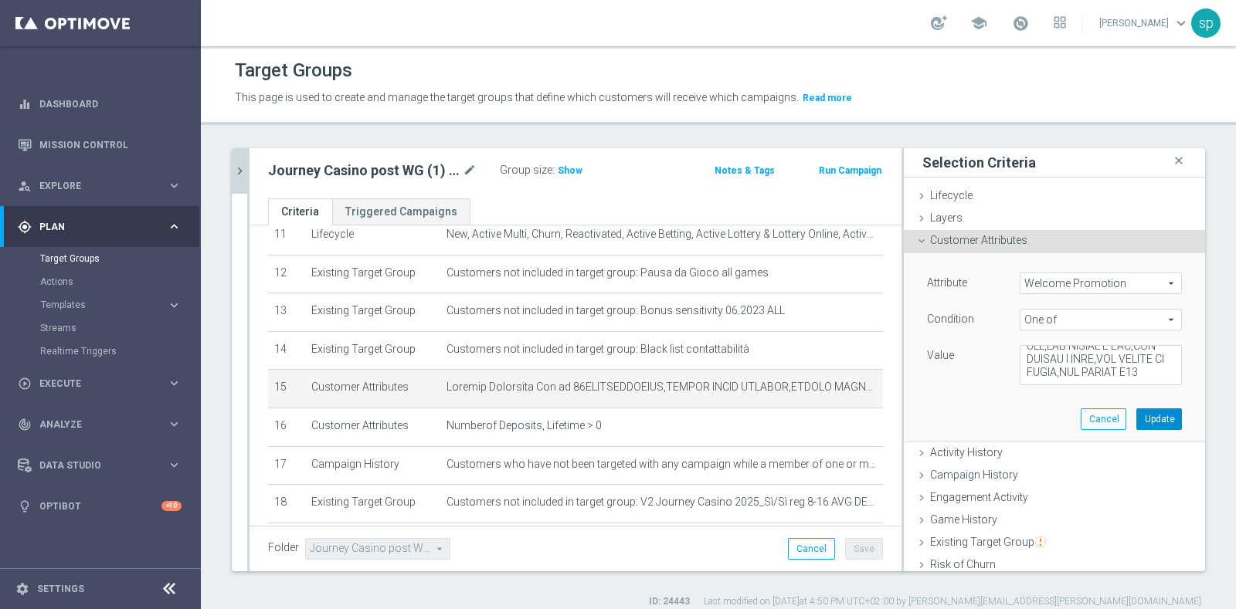
click at [1139, 426] on button "Update" at bounding box center [1159, 420] width 46 height 22
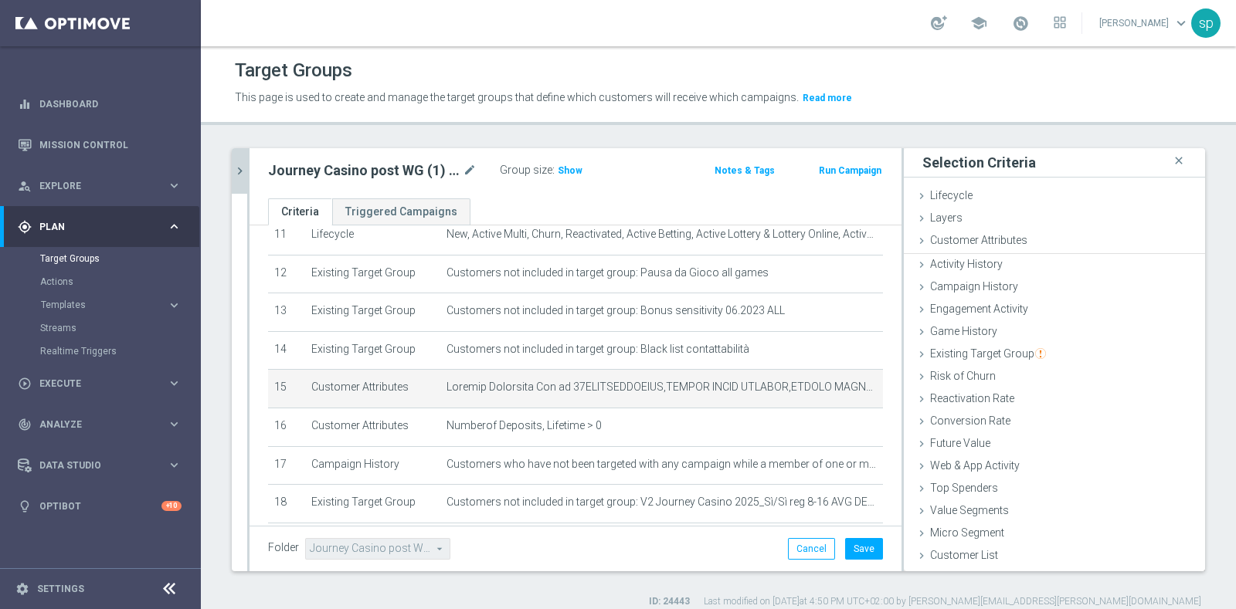
scroll to position [0, 0]
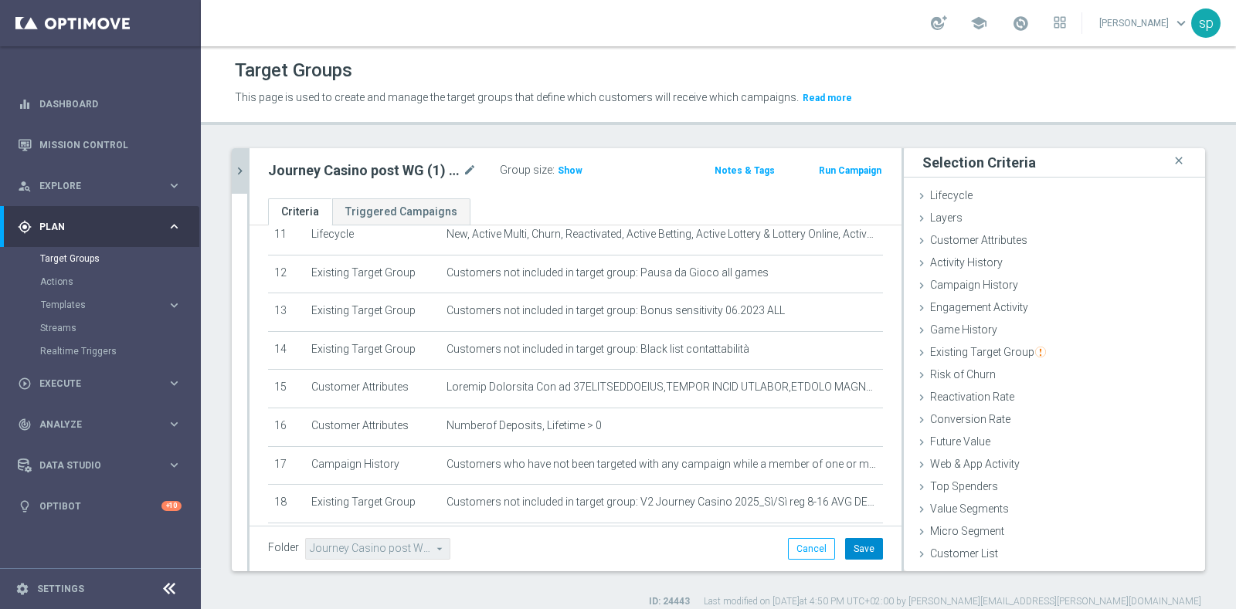
click at [849, 547] on button "Save" at bounding box center [864, 549] width 38 height 22
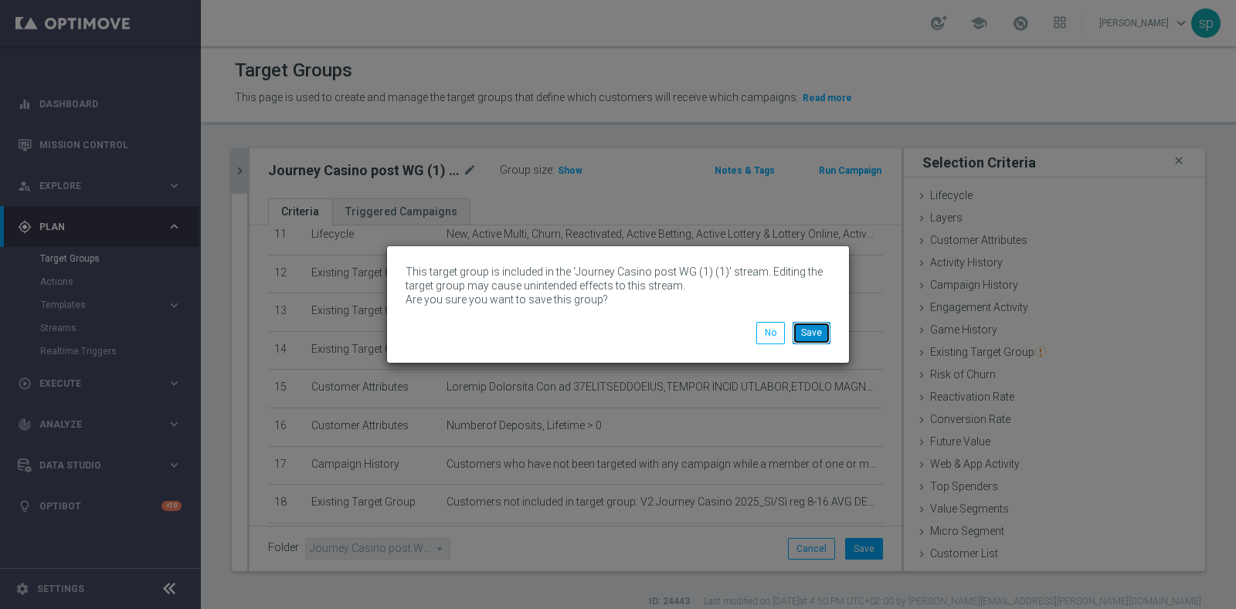
click at [815, 331] on button "Save" at bounding box center [811, 333] width 38 height 22
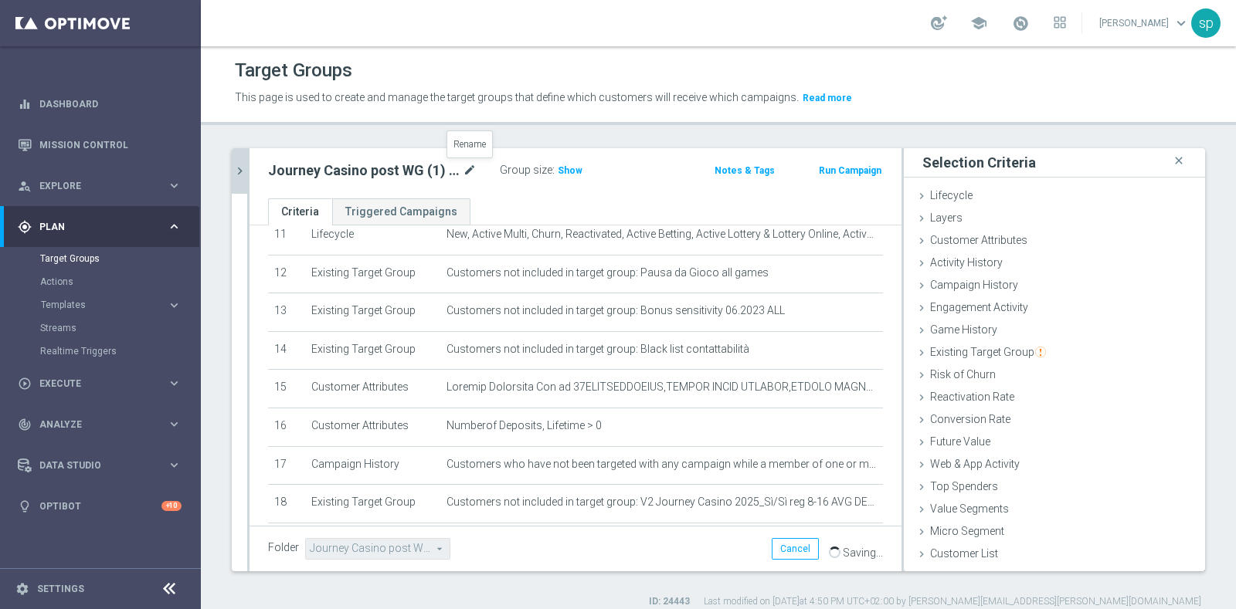
click at [466, 166] on icon "mode_edit" at bounding box center [470, 170] width 14 height 19
click at [470, 164] on icon "mode_edit" at bounding box center [470, 170] width 14 height 19
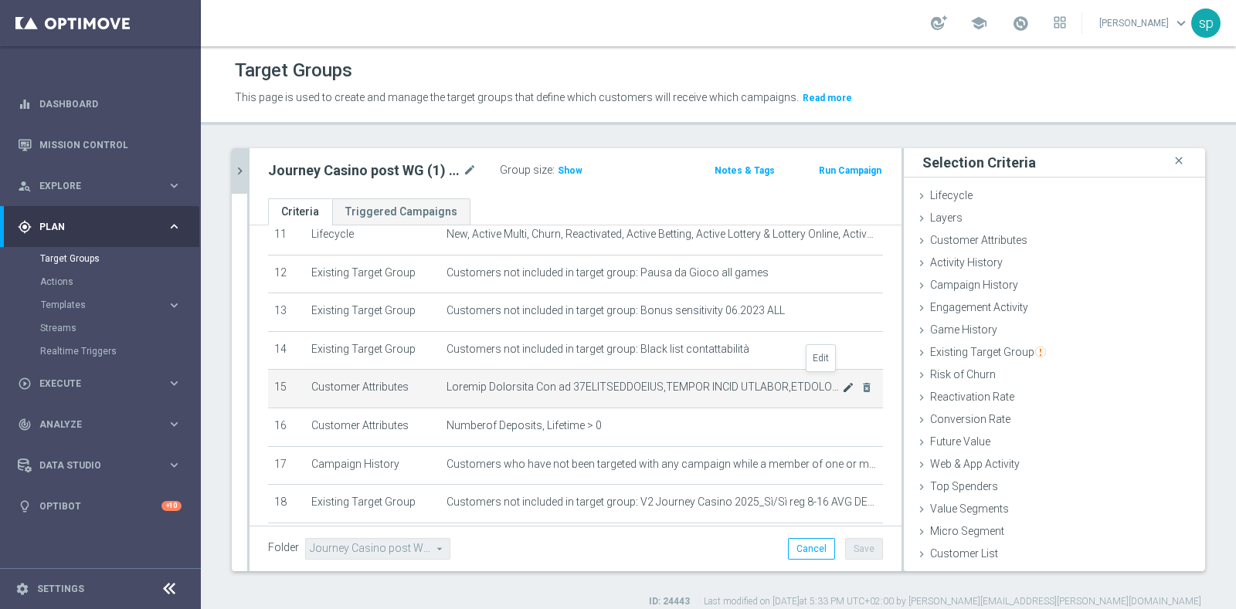
click at [842, 381] on icon "mode_edit" at bounding box center [848, 387] width 12 height 12
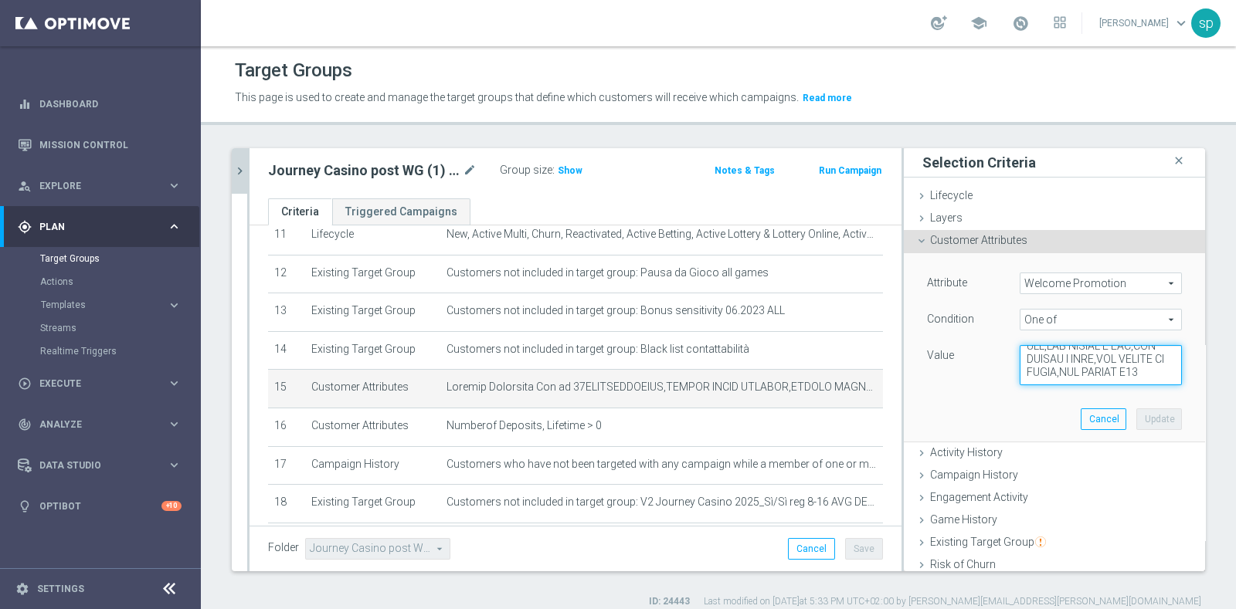
scroll to position [1504, 0]
click at [236, 164] on icon "chevron_right" at bounding box center [239, 171] width 15 height 15
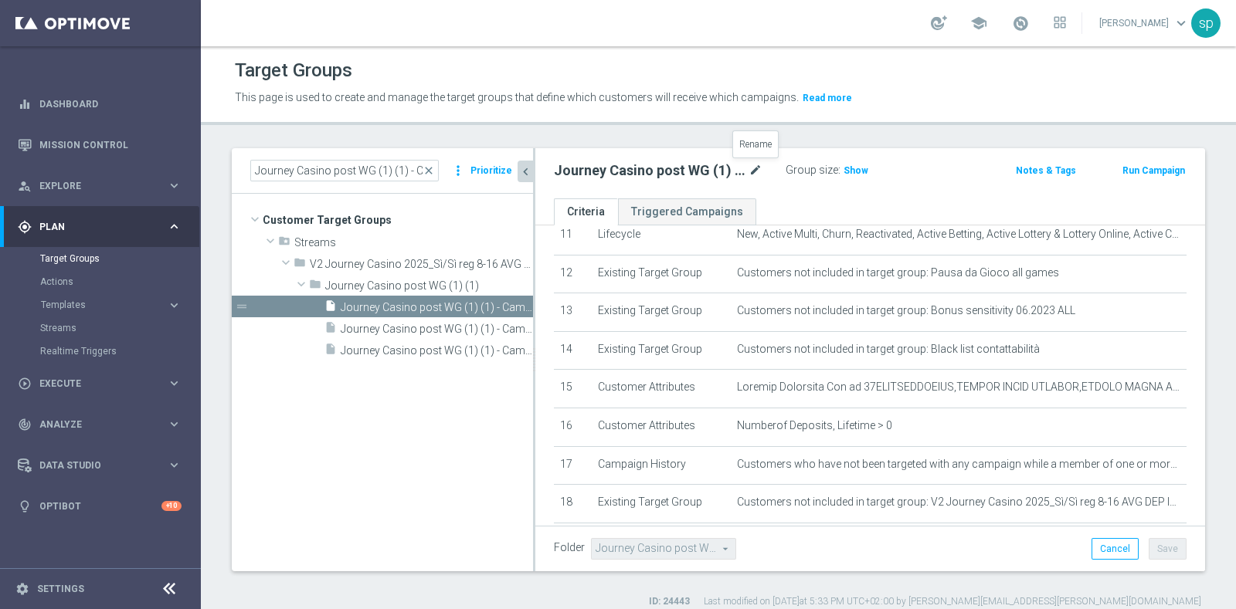
click at [753, 164] on icon "mode_edit" at bounding box center [755, 170] width 14 height 19
click at [432, 167] on span "close" at bounding box center [428, 170] width 12 height 12
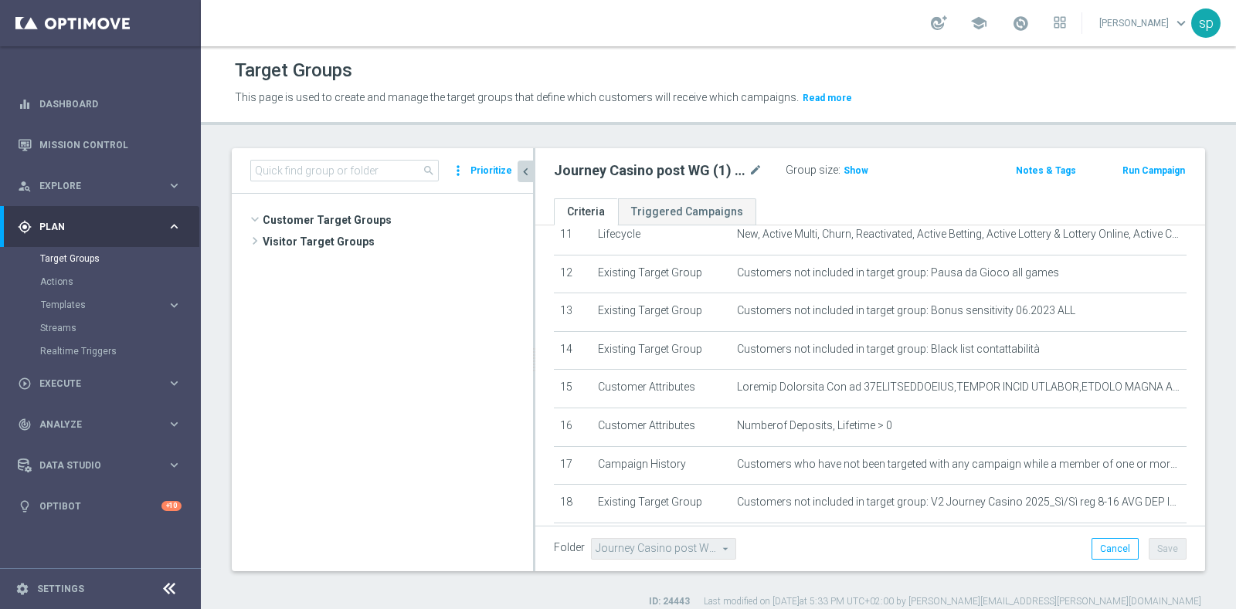
scroll to position [6899, 0]
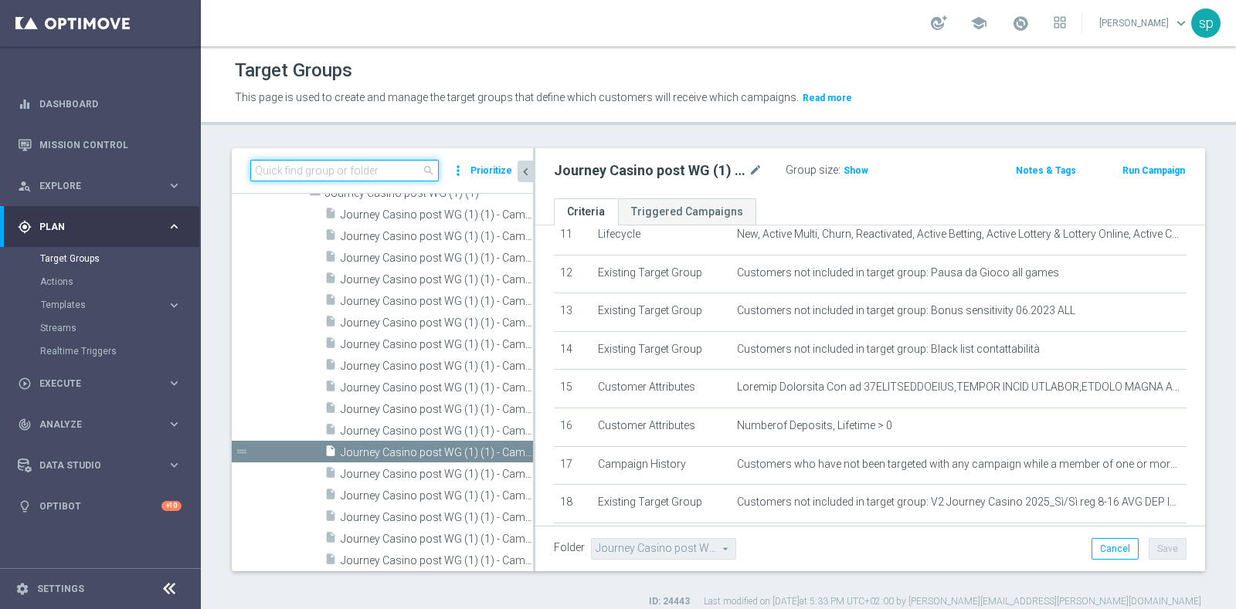
click at [366, 171] on input at bounding box center [344, 171] width 188 height 22
paste input "Journey Casino post WG (1) (1) - Campaign 1"
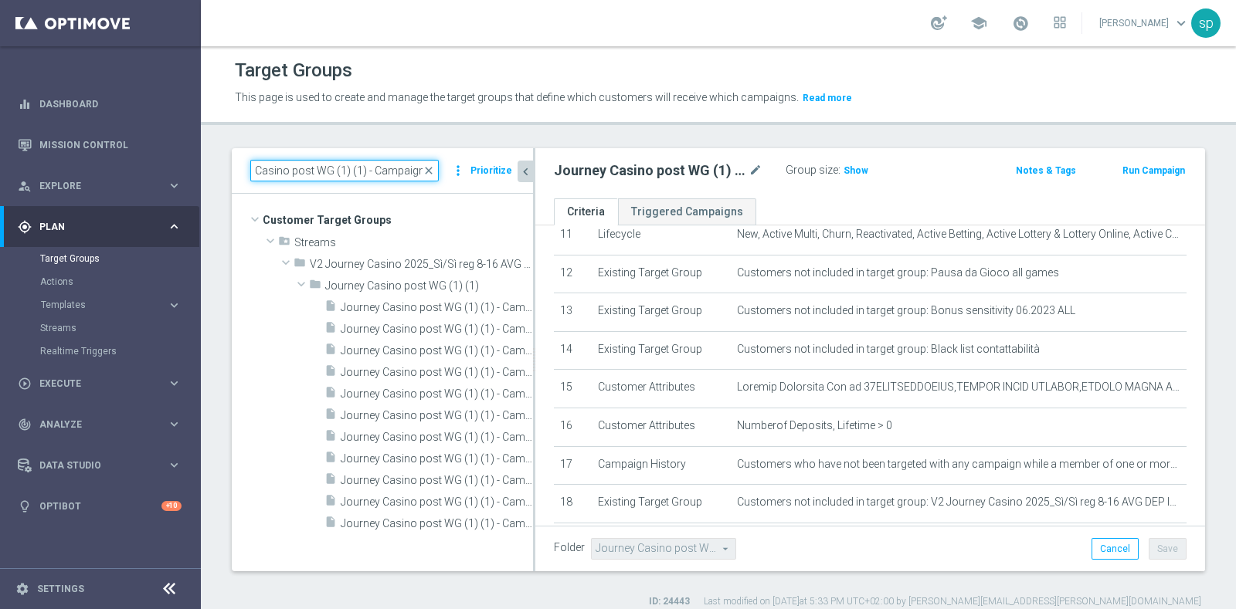
type input "Journey Casino post WG (1) (1) - Campaign 1"
click at [757, 161] on icon "mode_edit" at bounding box center [755, 170] width 14 height 19
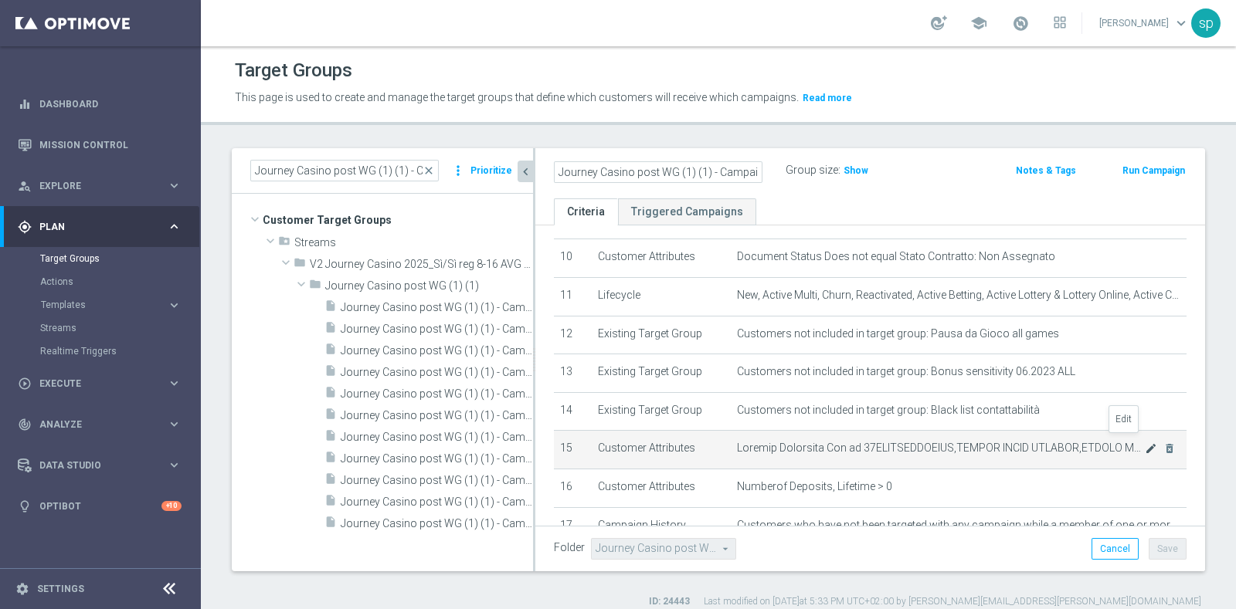
click at [1144, 442] on icon "mode_edit" at bounding box center [1150, 448] width 12 height 12
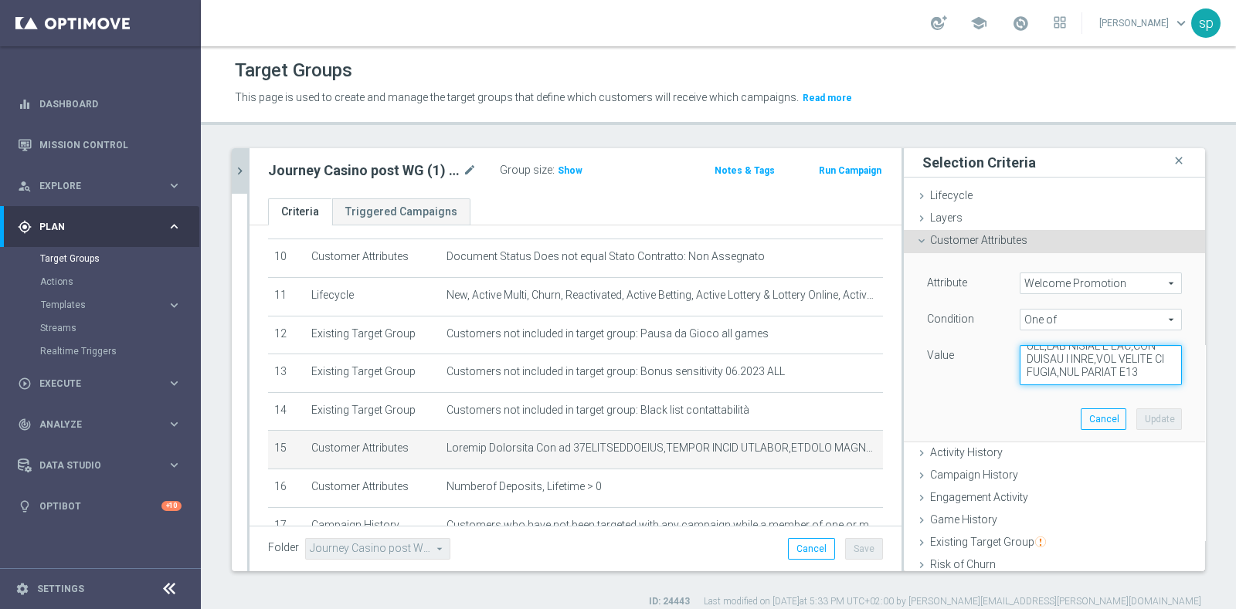
scroll to position [1504, 0]
click at [470, 163] on icon "mode_edit" at bounding box center [470, 170] width 14 height 19
click at [236, 176] on icon "chevron_right" at bounding box center [239, 171] width 15 height 15
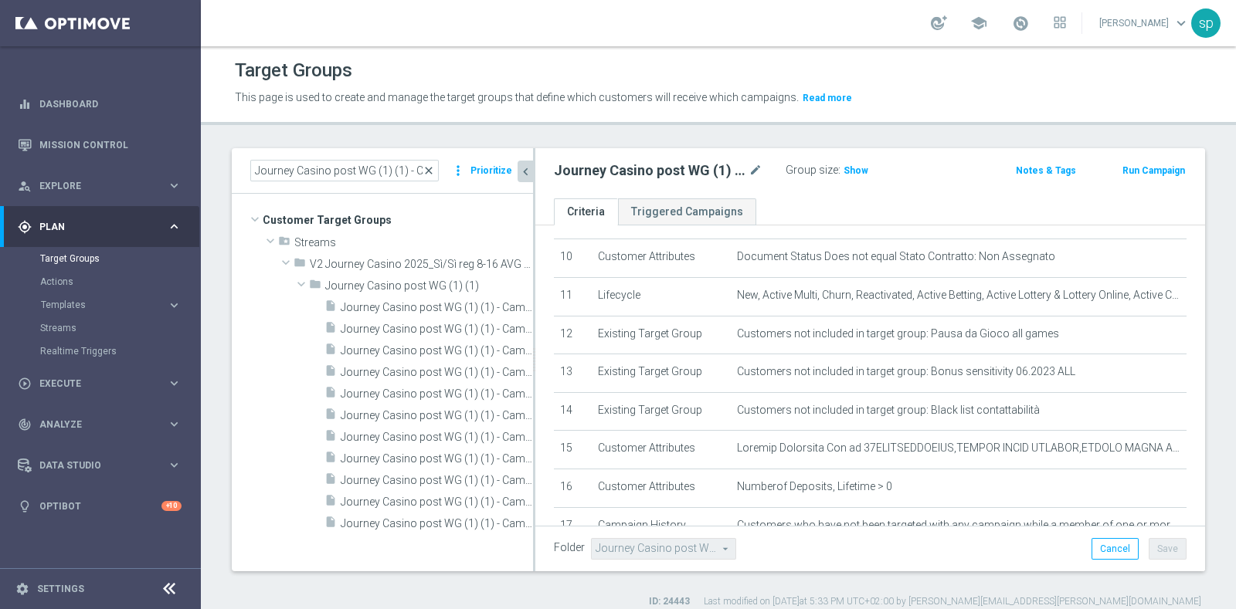
click at [430, 171] on span "close" at bounding box center [428, 170] width 12 height 12
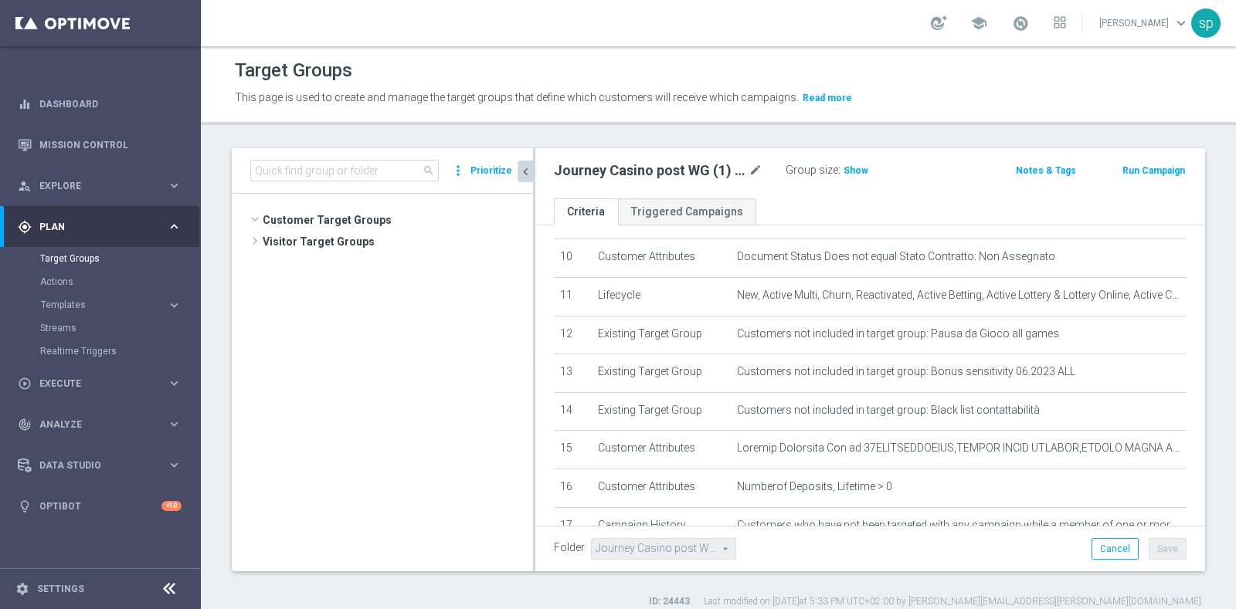
scroll to position [6899, 0]
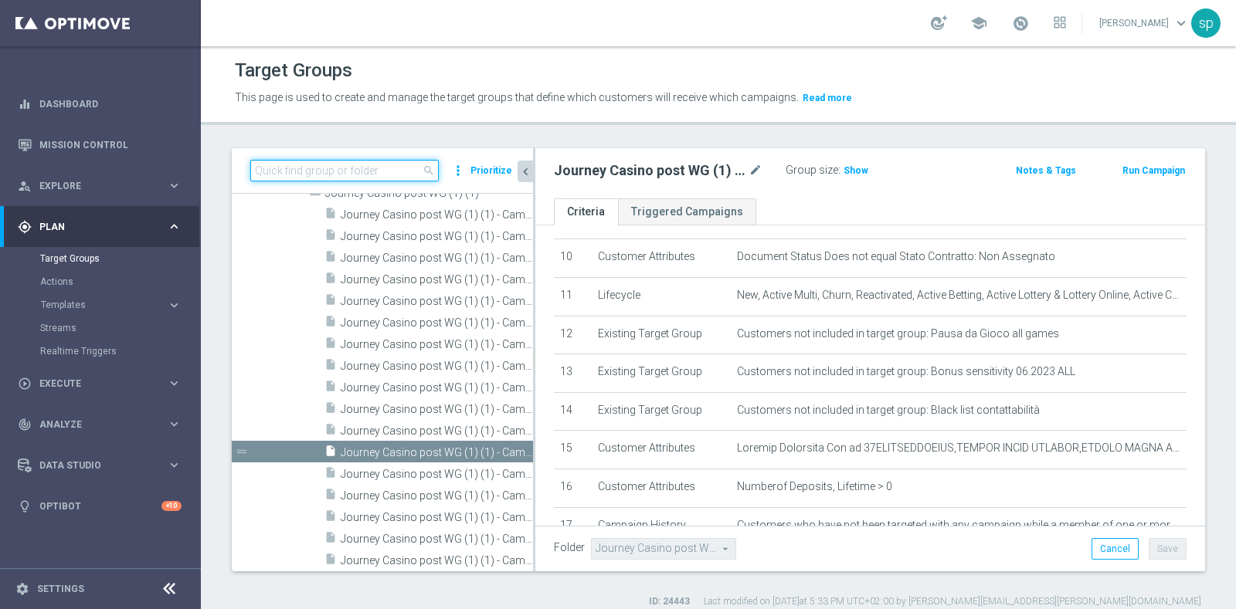
click at [355, 167] on input at bounding box center [344, 171] width 188 height 22
paste input "Journey Casino post WG (1) (1) - Campaign 1"
type input "Journey Casino post WG (1) (1) - Campaign 1"
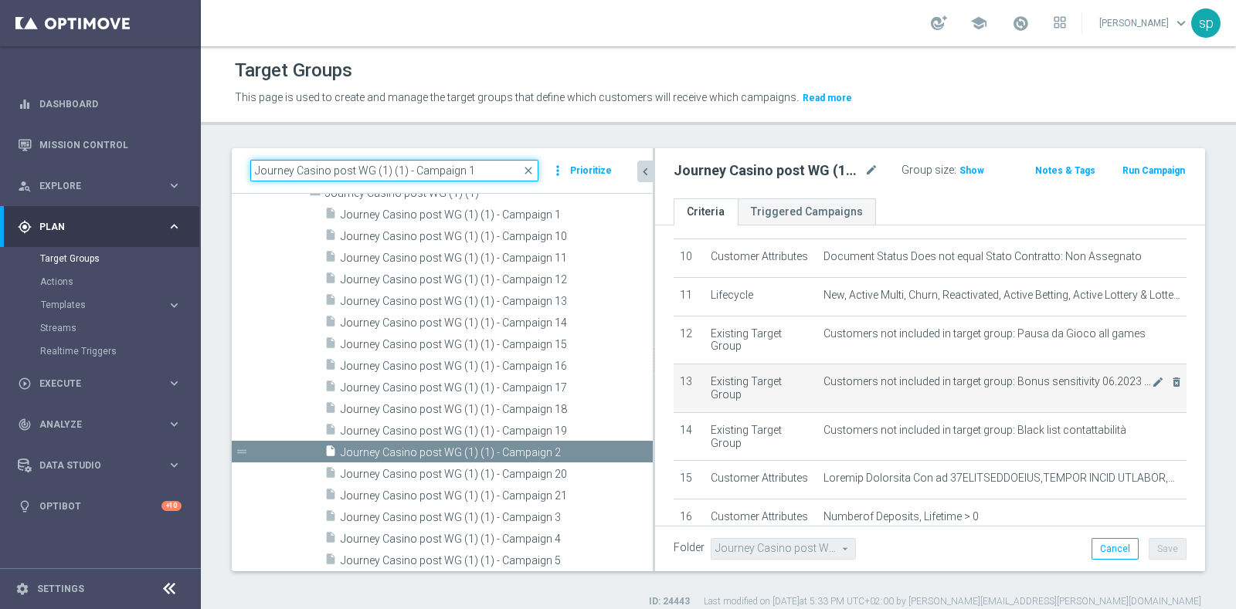
scroll to position [468, 0]
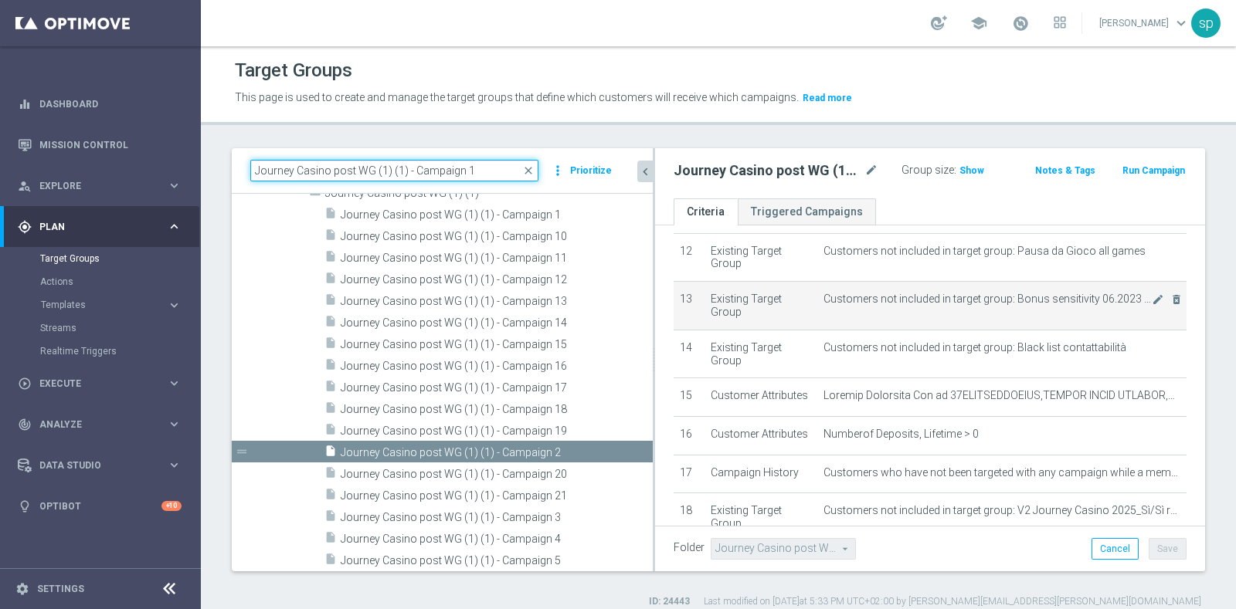
drag, startPoint x: 533, startPoint y: 448, endPoint x: 681, endPoint y: 409, distance: 153.2
click at [681, 409] on as-split "Journey Casino post WG (1) (1) - Campaign 1 close more_vert Prioritize Customer…" at bounding box center [718, 359] width 973 height 423
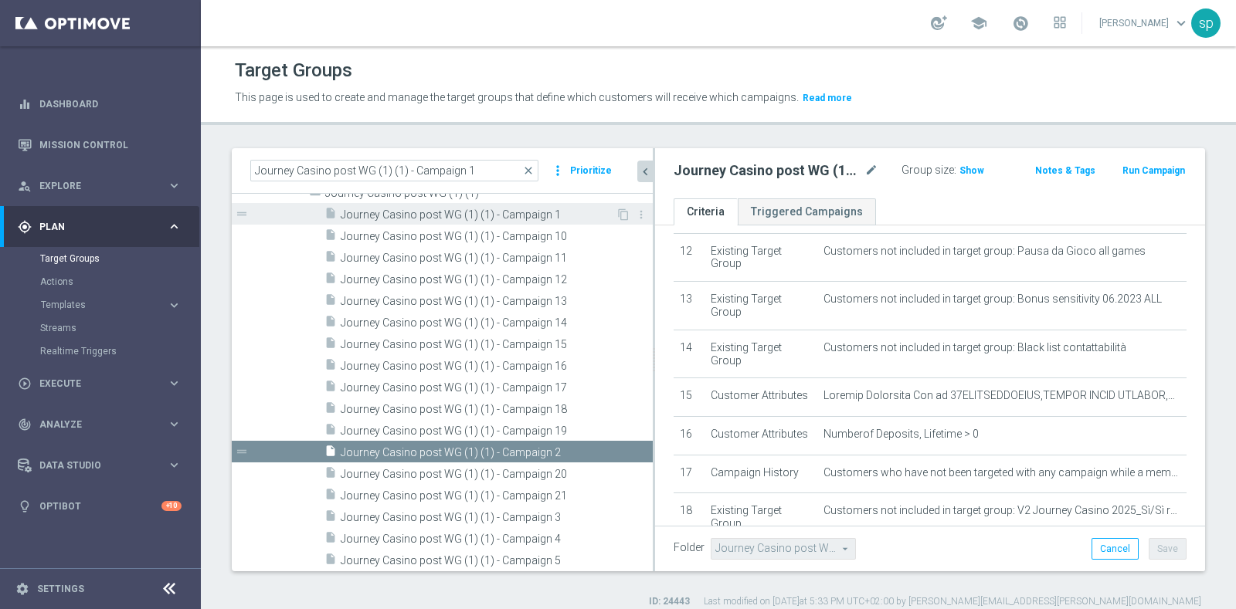
click at [533, 215] on span "Journey Casino post WG (1) (1) - Campaign 1" at bounding box center [478, 215] width 275 height 13
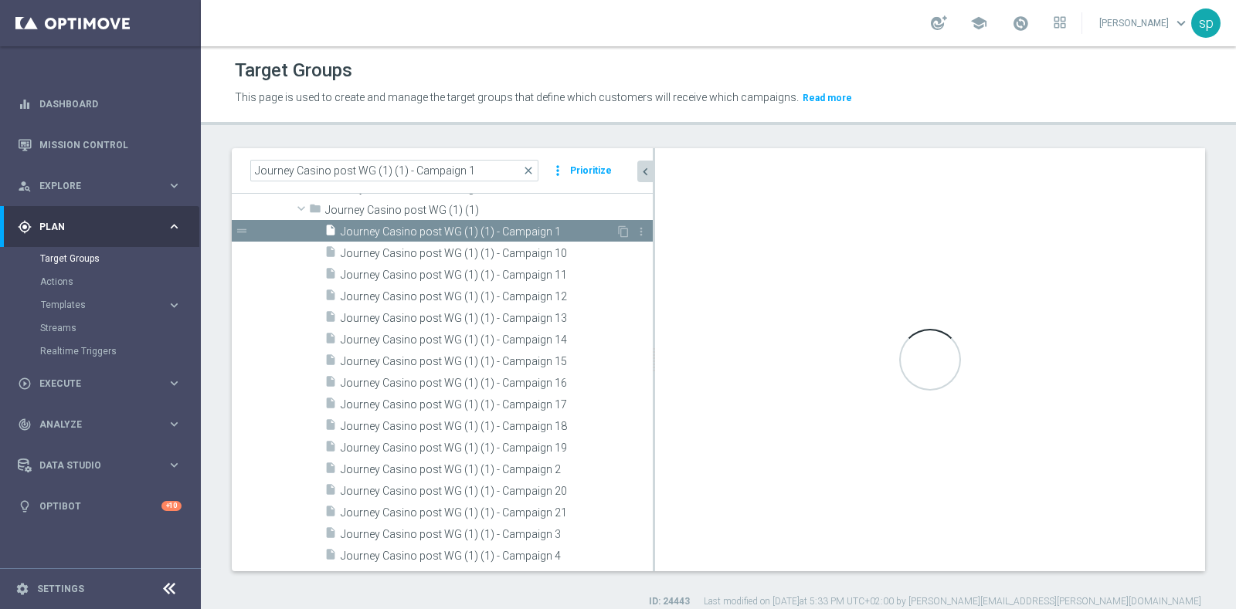
scroll to position [6678, 0]
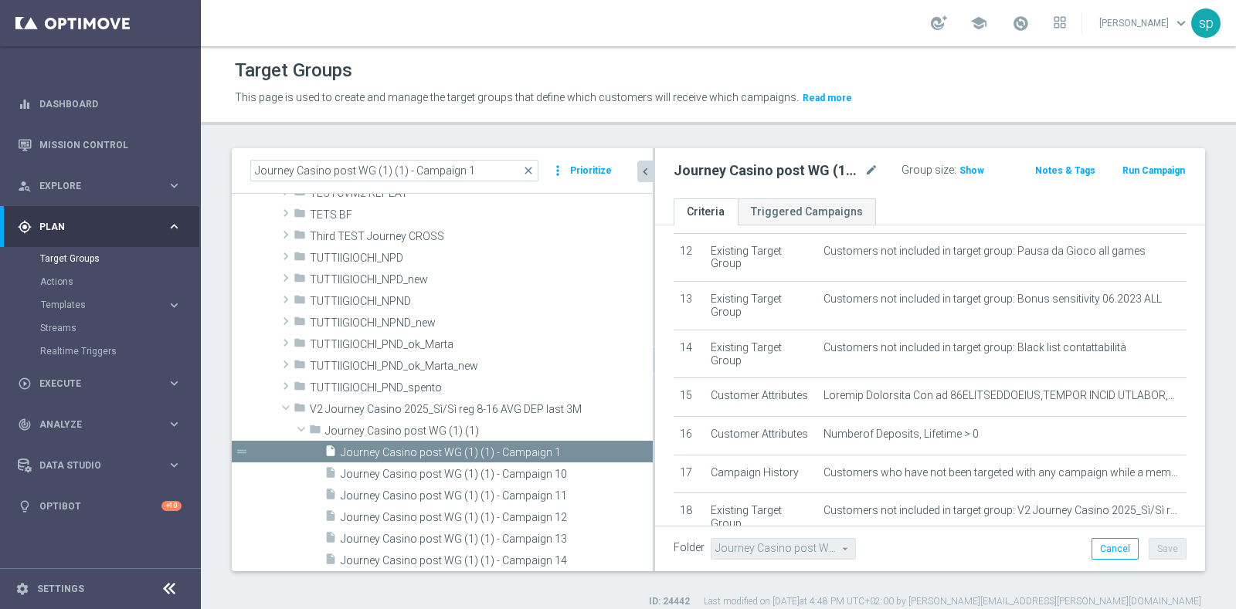
scroll to position [731, 0]
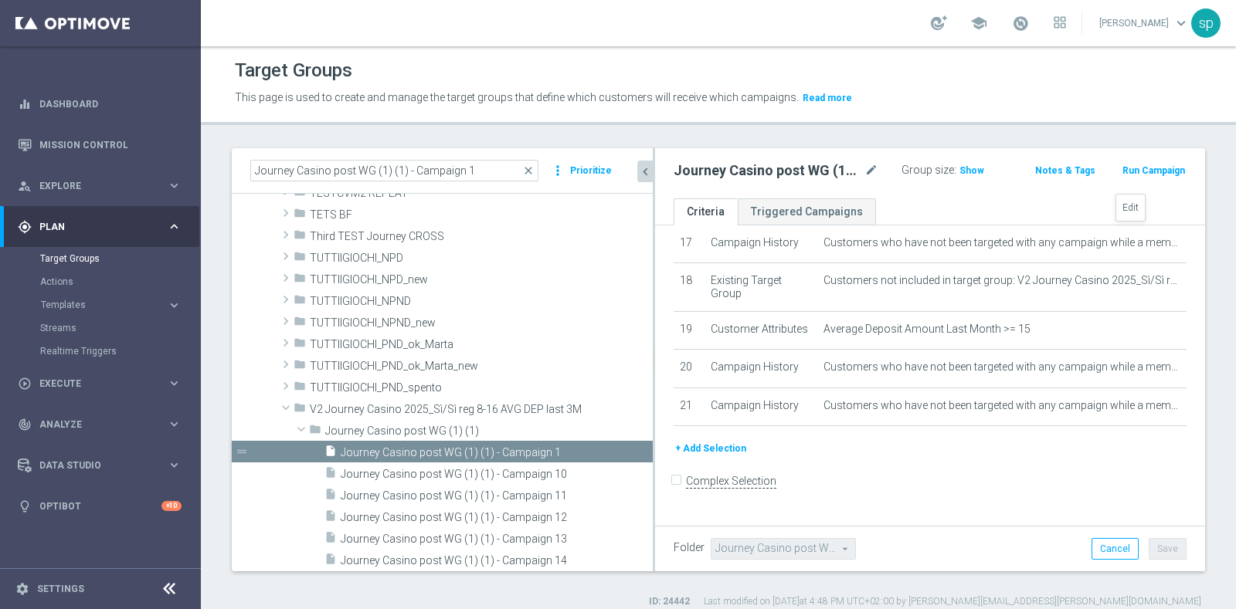
click at [1151, 172] on icon "mode_edit" at bounding box center [1157, 166] width 12 height 12
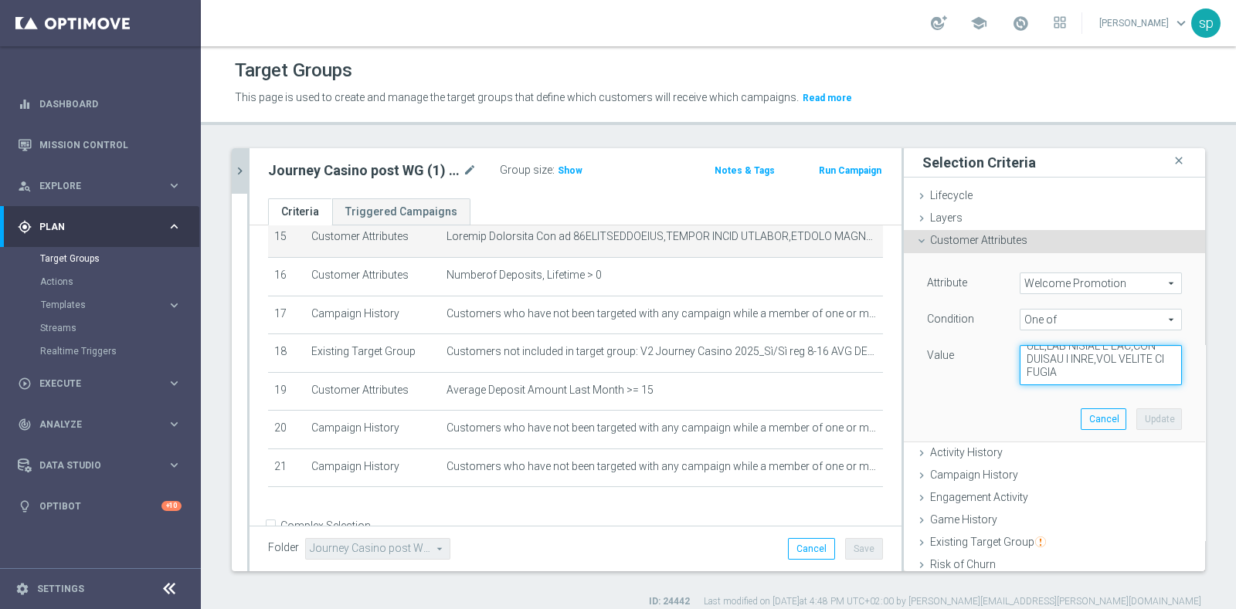
scroll to position [1490, 0]
click at [1102, 368] on textarea at bounding box center [1100, 365] width 162 height 40
paste textarea "WLC CASINO W42"
click at [1103, 366] on textarea at bounding box center [1100, 365] width 162 height 40
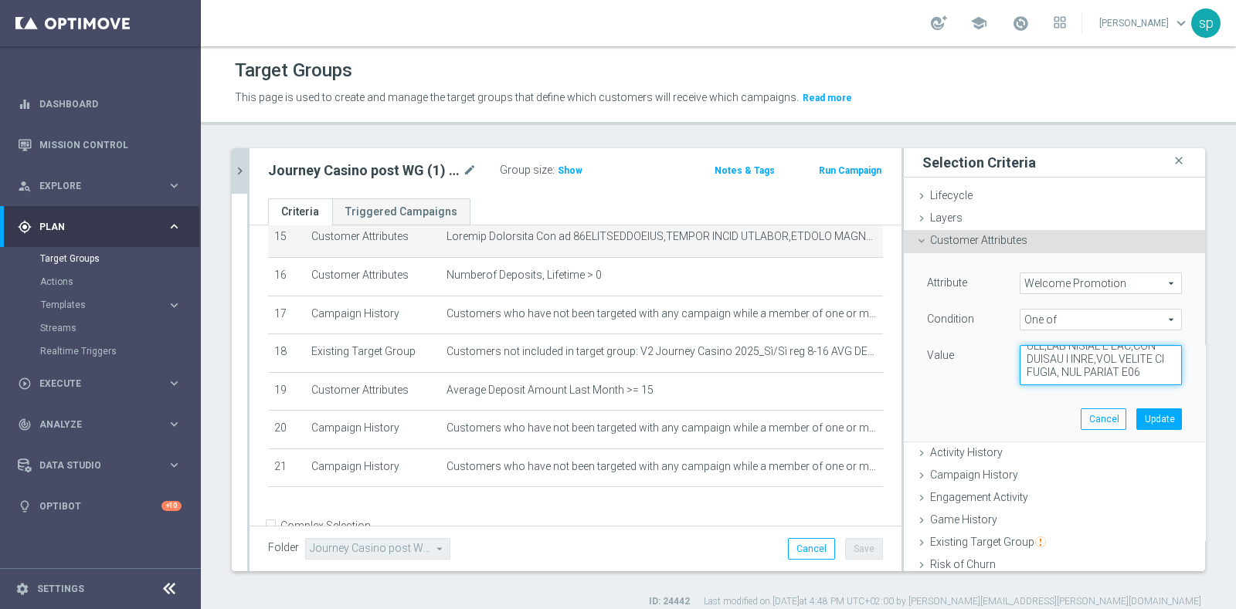
click at [1100, 361] on textarea at bounding box center [1100, 365] width 162 height 40
type textarea "50WELCOMECASINO,CASINO QUICK WELCOME,CASINO QUICK WLC 100,CASINO QUICK WLC 150,…"
click at [1138, 415] on button "Update" at bounding box center [1159, 420] width 46 height 22
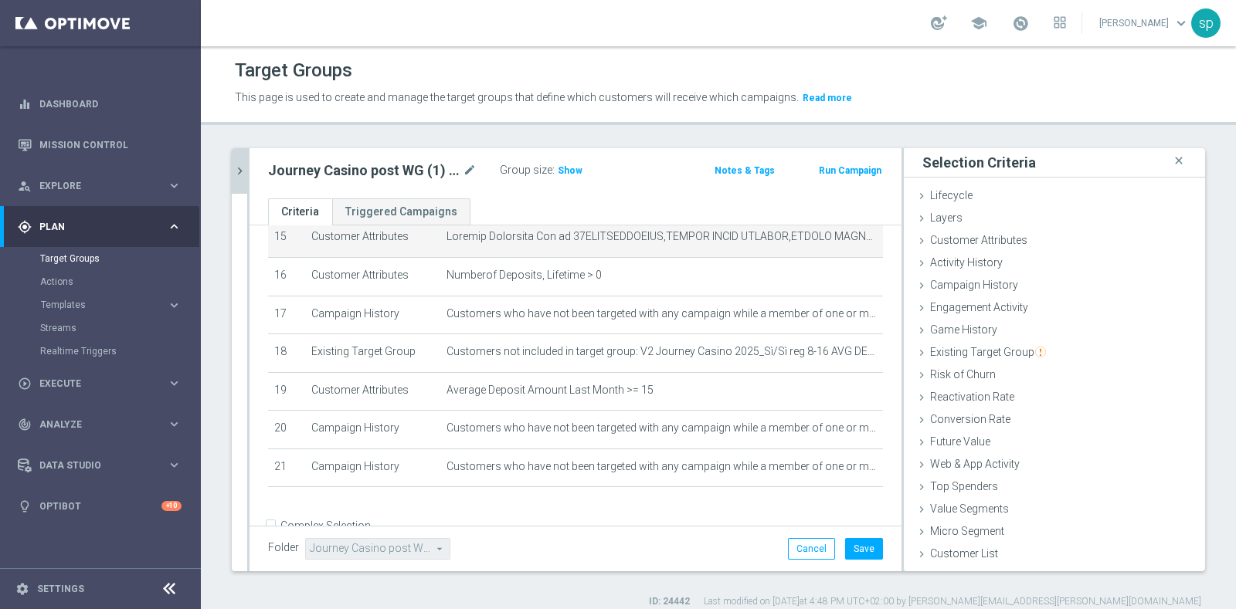
scroll to position [0, 0]
click at [858, 554] on button "Save" at bounding box center [864, 549] width 38 height 22
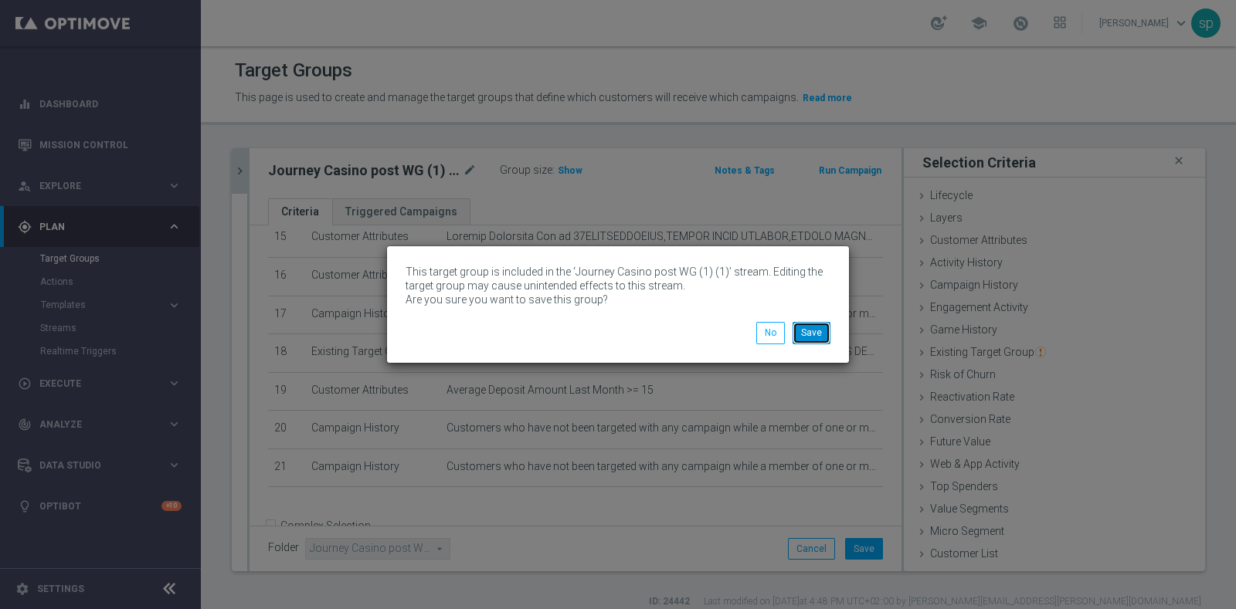
click at [817, 331] on button "Save" at bounding box center [811, 333] width 38 height 22
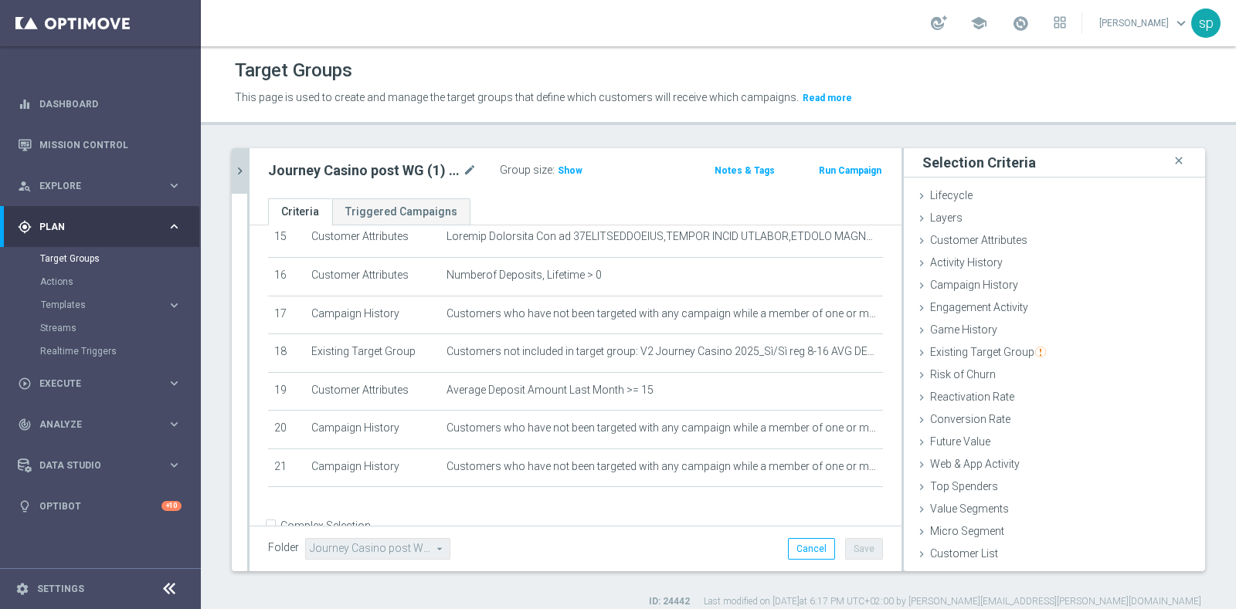
click at [239, 171] on icon "chevron_right" at bounding box center [239, 171] width 15 height 15
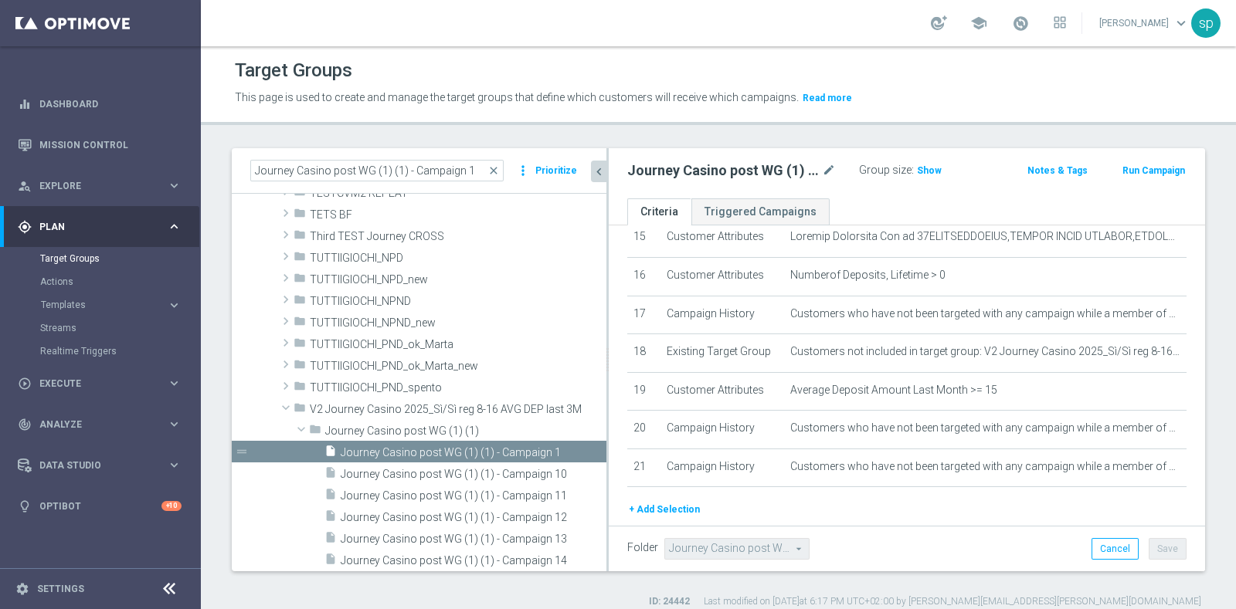
scroll to position [628, 0]
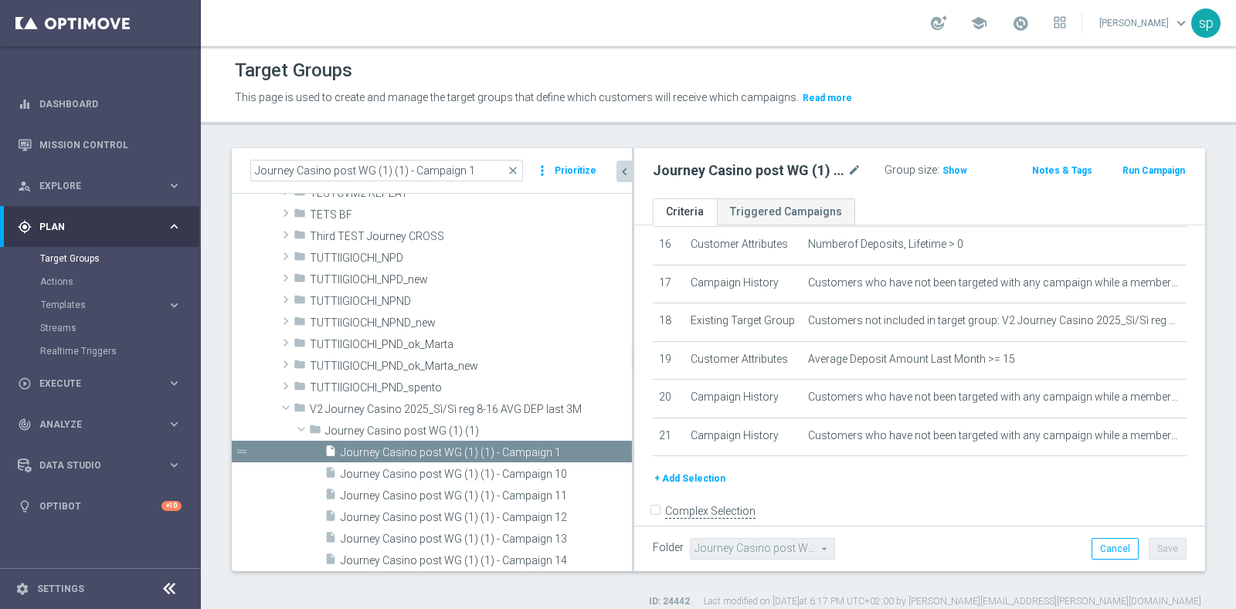
drag, startPoint x: 534, startPoint y: 403, endPoint x: 633, endPoint y: 398, distance: 99.7
click at [633, 398] on div at bounding box center [633, 359] width 2 height 423
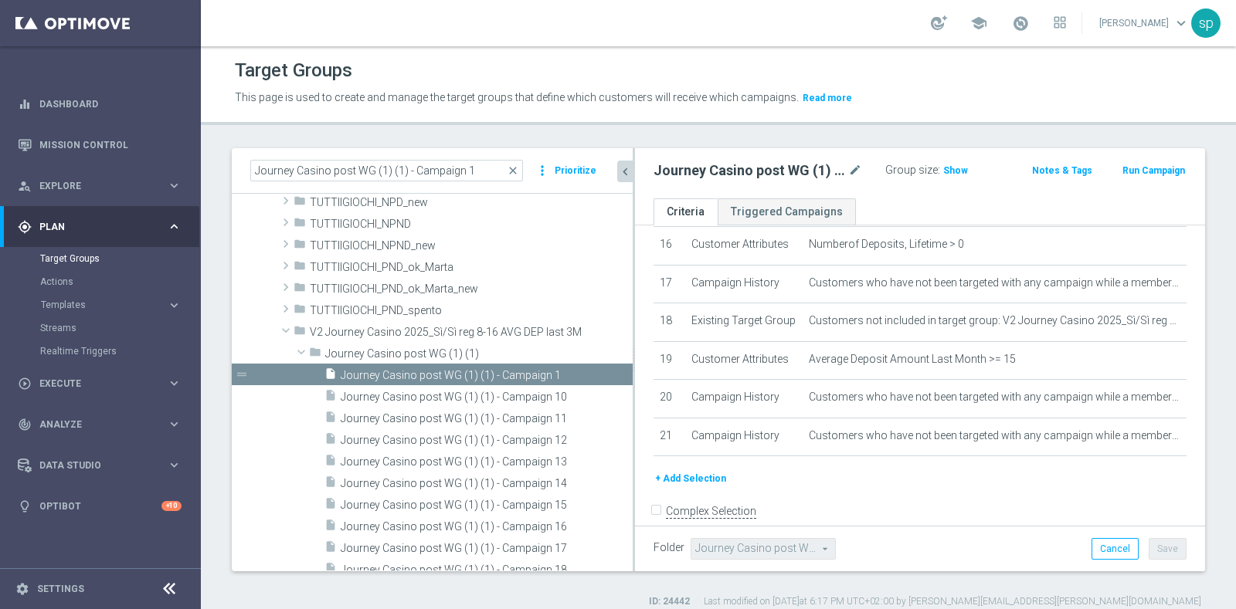
scroll to position [6897, 0]
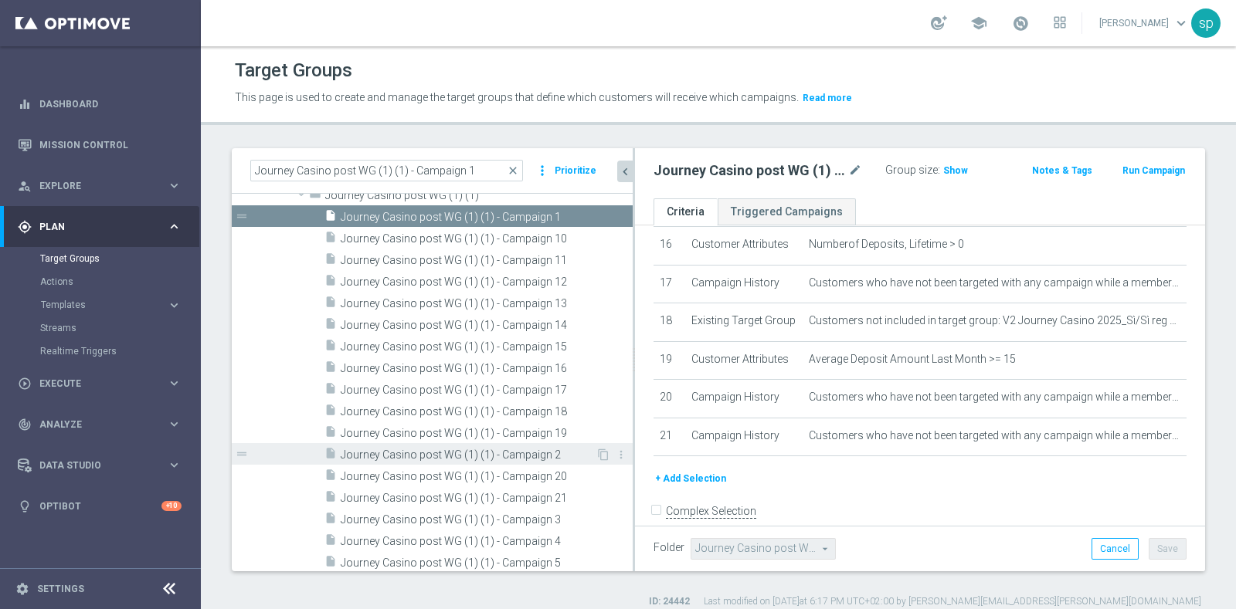
click at [527, 449] on span "Journey Casino post WG (1) (1) - Campaign 2" at bounding box center [468, 455] width 255 height 13
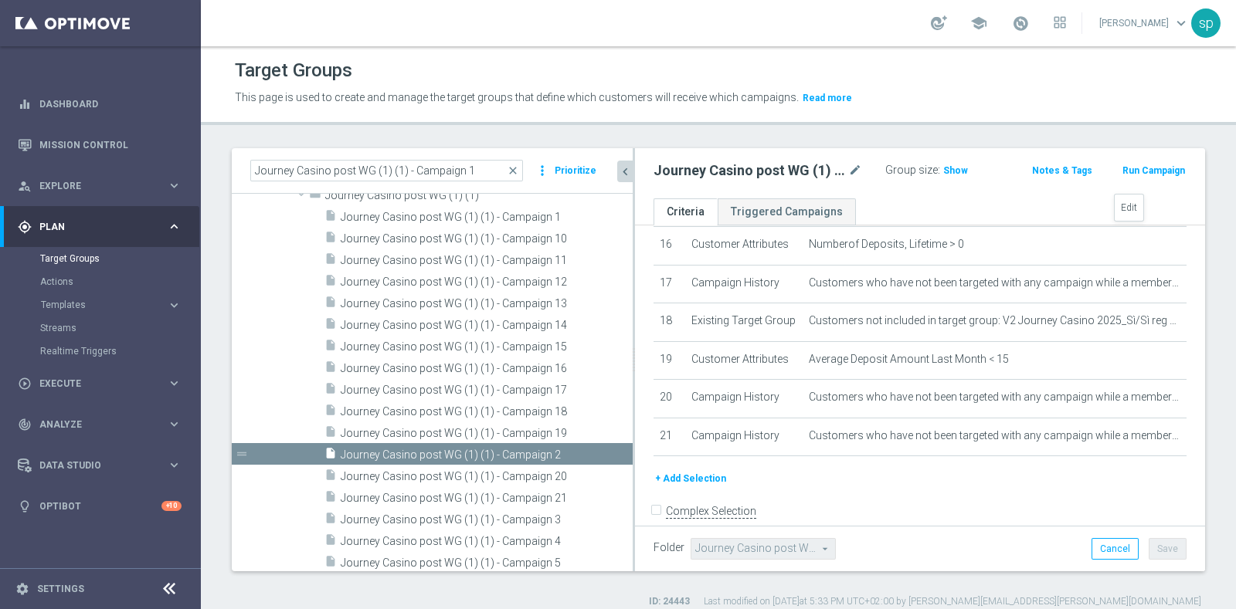
click at [1151, 212] on icon "mode_edit" at bounding box center [1157, 206] width 12 height 12
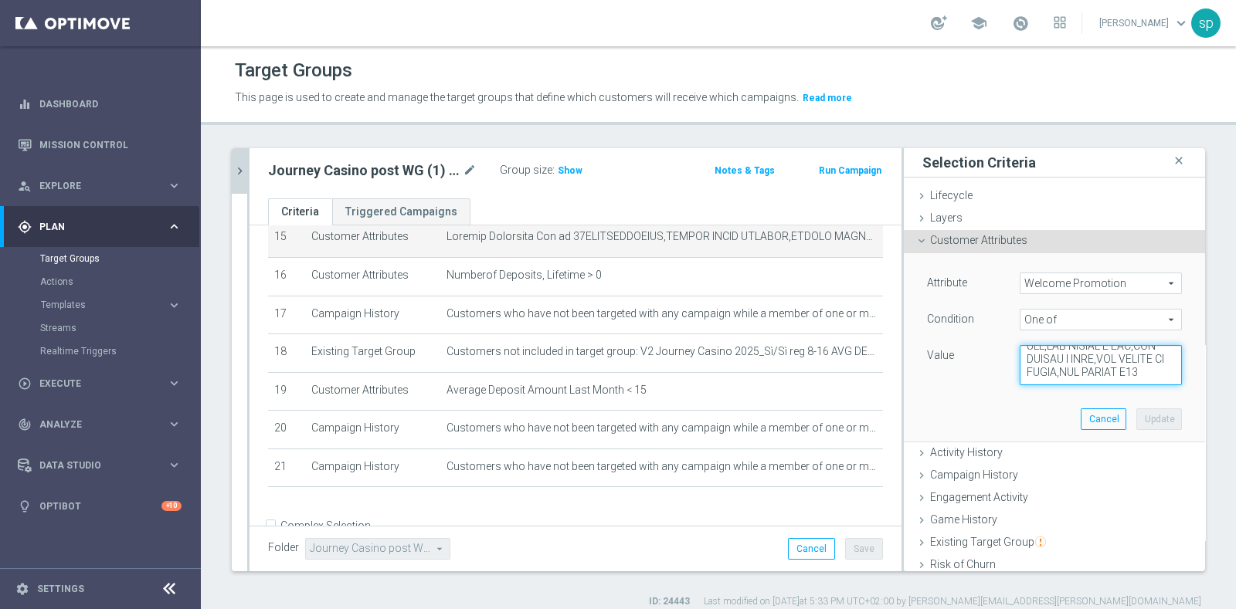
scroll to position [1504, 0]
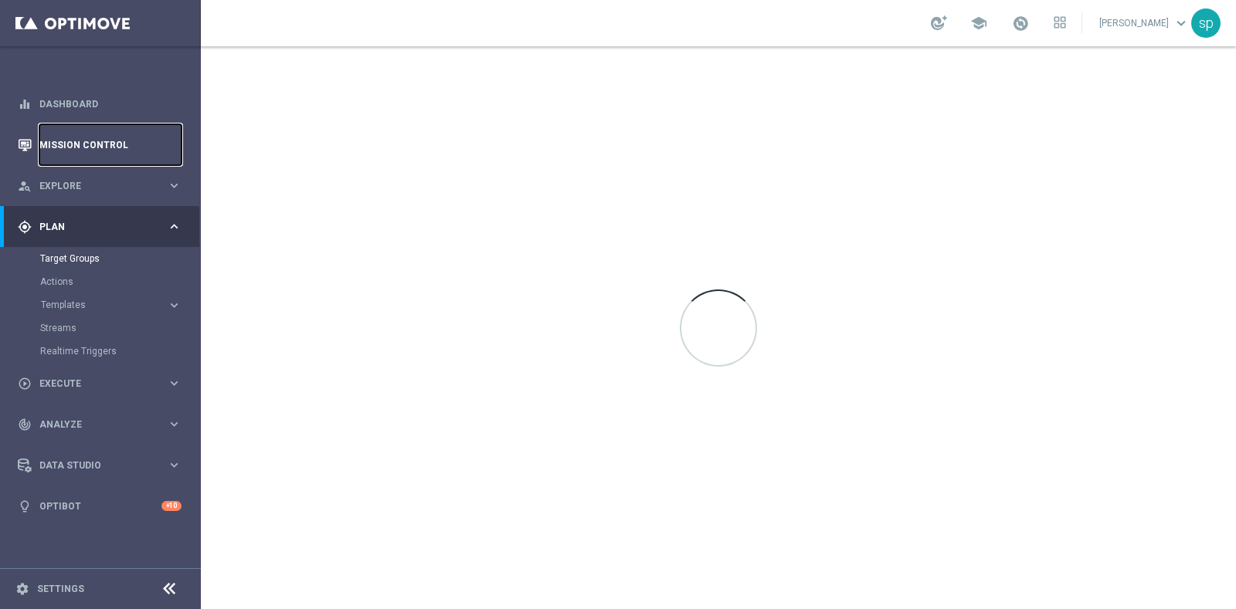
click at [85, 141] on link "Mission Control" at bounding box center [110, 144] width 142 height 41
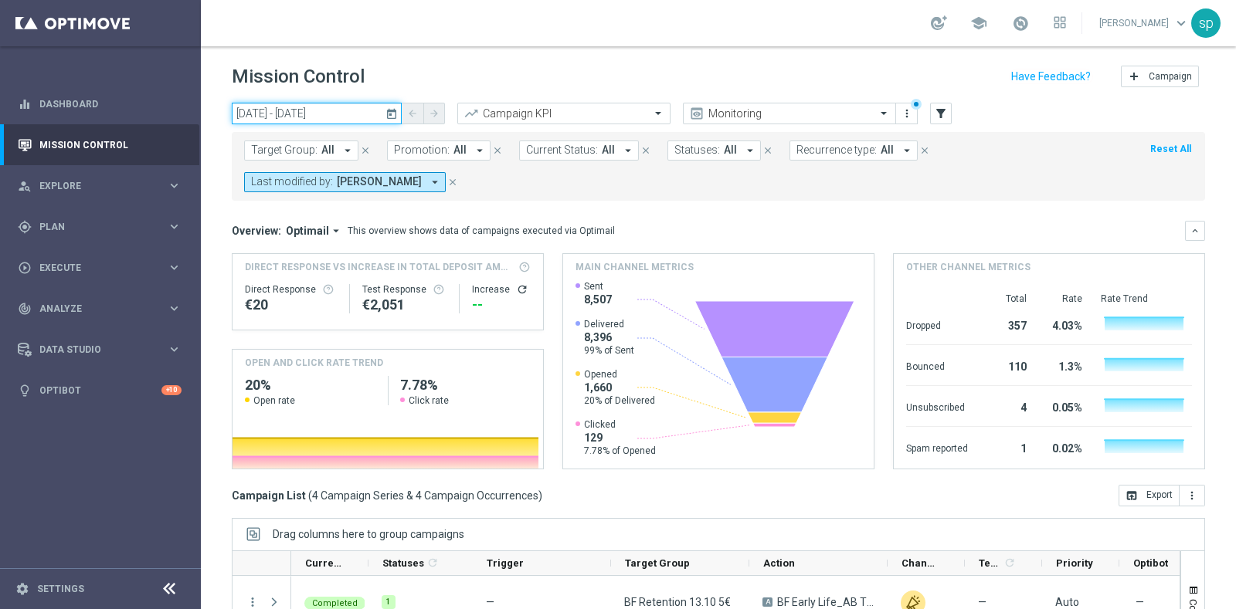
click at [263, 114] on input "13 Oct 2025 - 13 Oct 2025" at bounding box center [317, 114] width 170 height 22
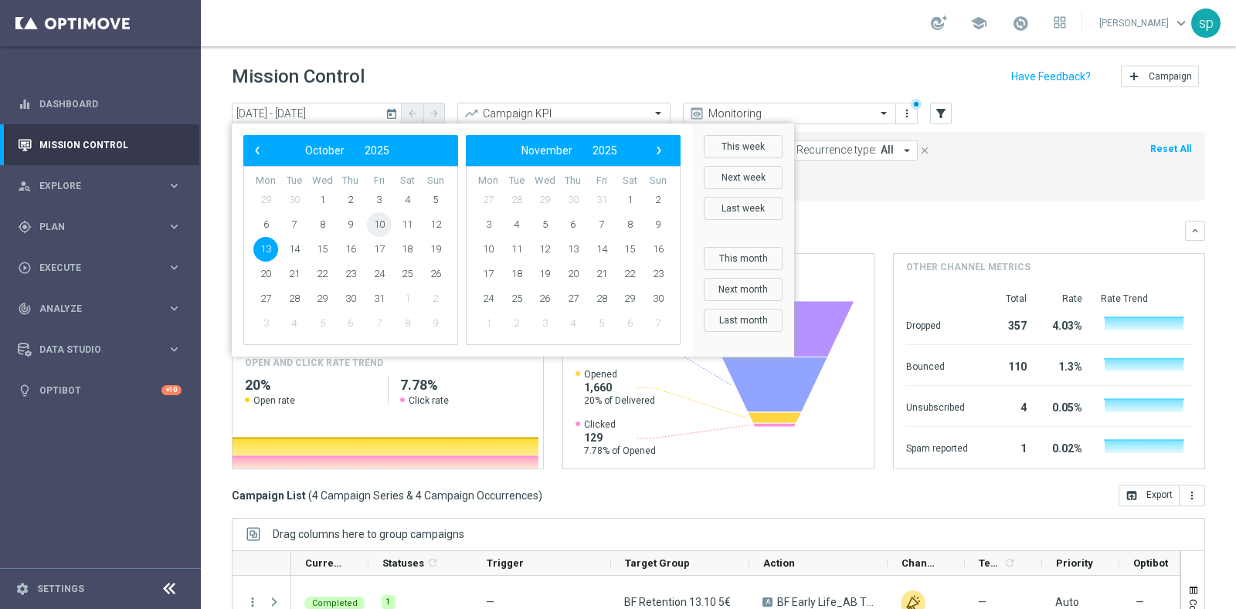
click at [375, 227] on span "10" at bounding box center [379, 224] width 25 height 25
type input "10 Oct 2025 - 10 Oct 2025"
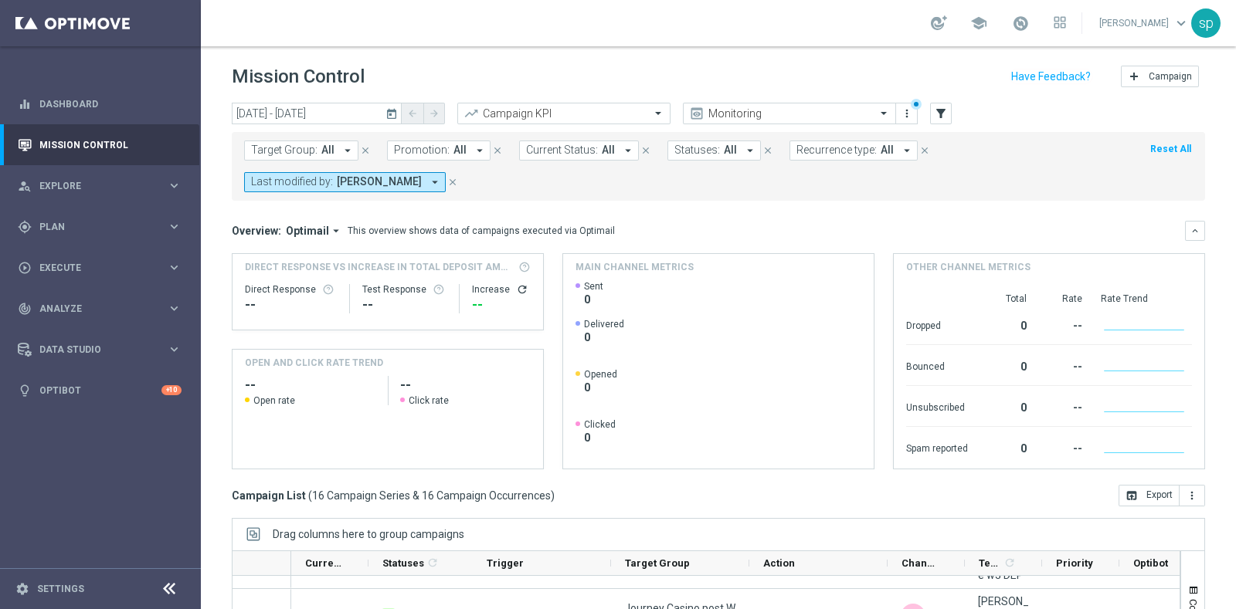
click at [387, 179] on button "Last modified by: sara parisi arrow_drop_down" at bounding box center [345, 182] width 202 height 20
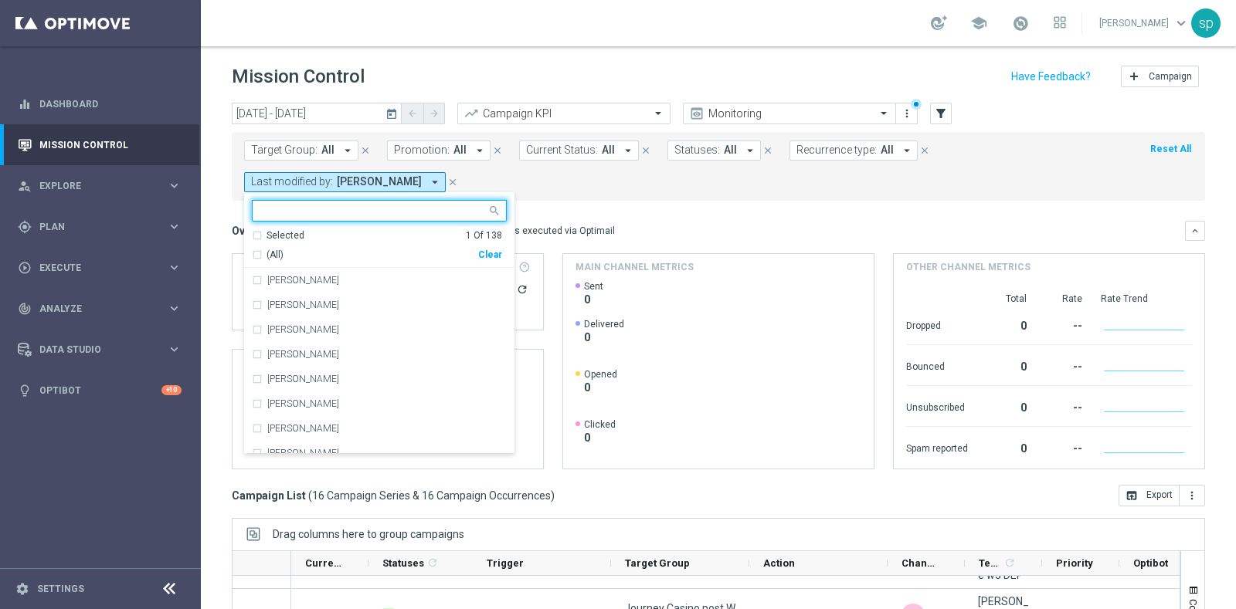
click at [0, 0] on div "Clear" at bounding box center [0, 0] width 0 height 0
click at [489, 181] on form "Target Group: All arrow_drop_down close Promotion: All arrow_drop_down close Cu…" at bounding box center [684, 167] width 880 height 52
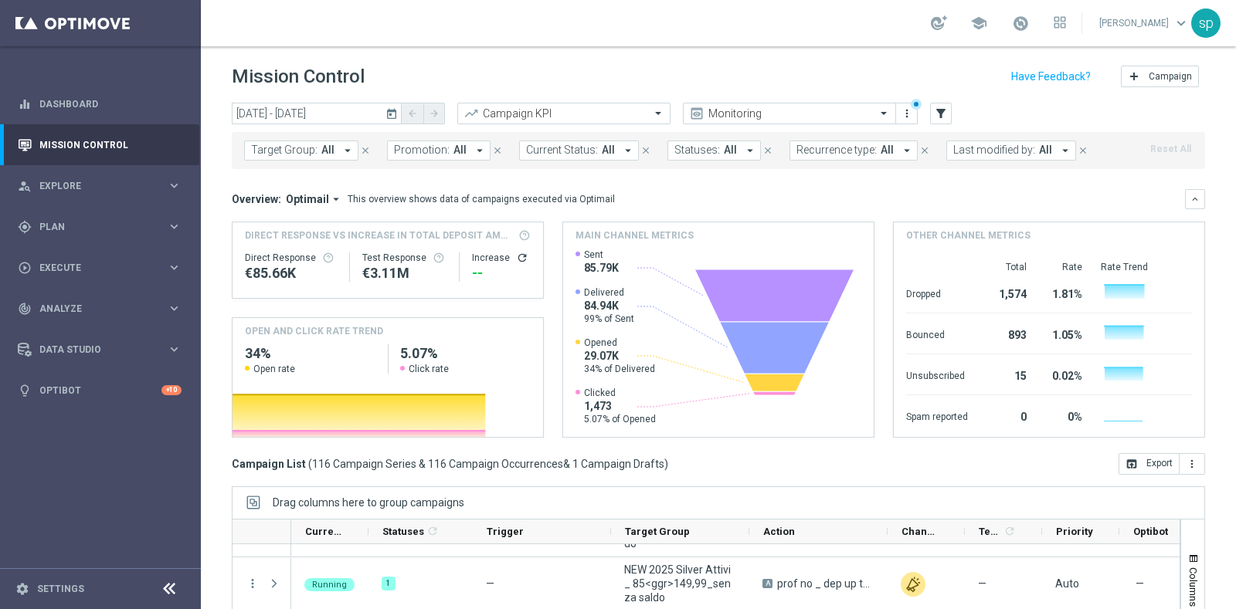
click at [403, 144] on span "Promotion:" at bounding box center [422, 150] width 56 height 13
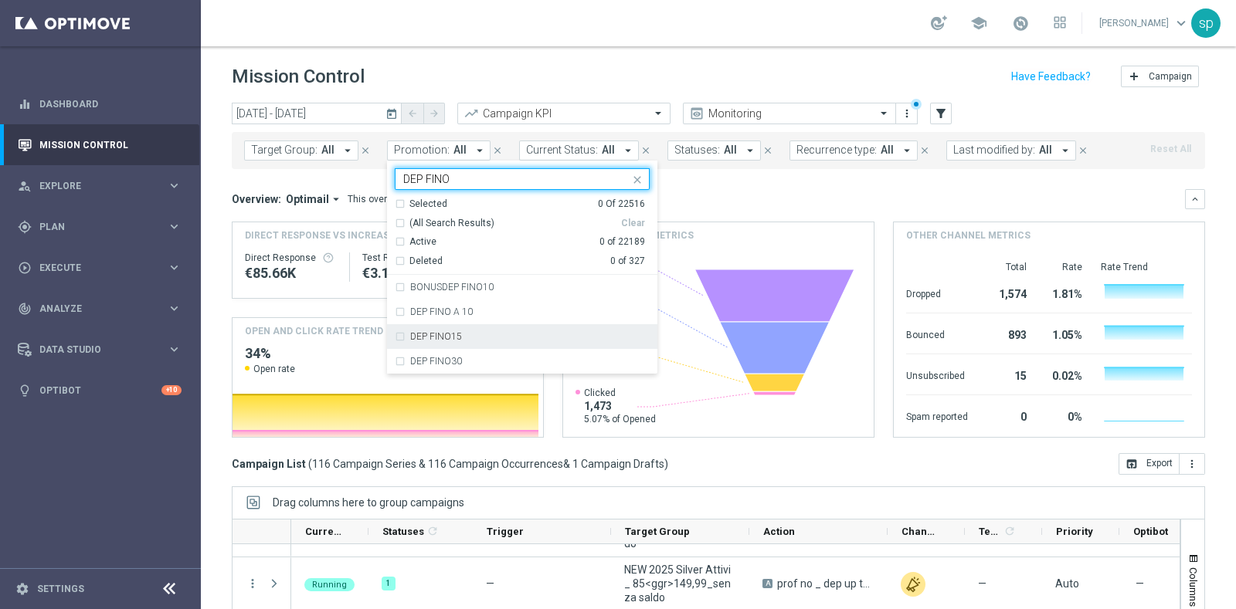
click at [479, 337] on div "DEP FINO15" at bounding box center [529, 336] width 239 height 9
type input "DEP FINO"
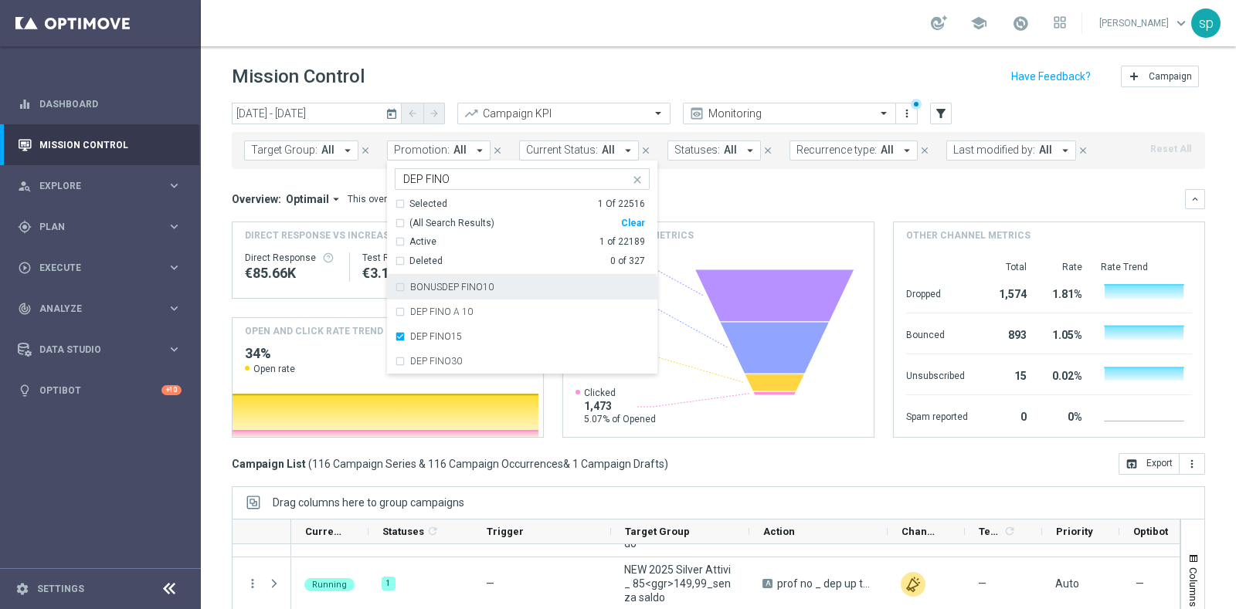
click at [747, 153] on button "Statuses: All arrow_drop_down" at bounding box center [713, 151] width 93 height 20
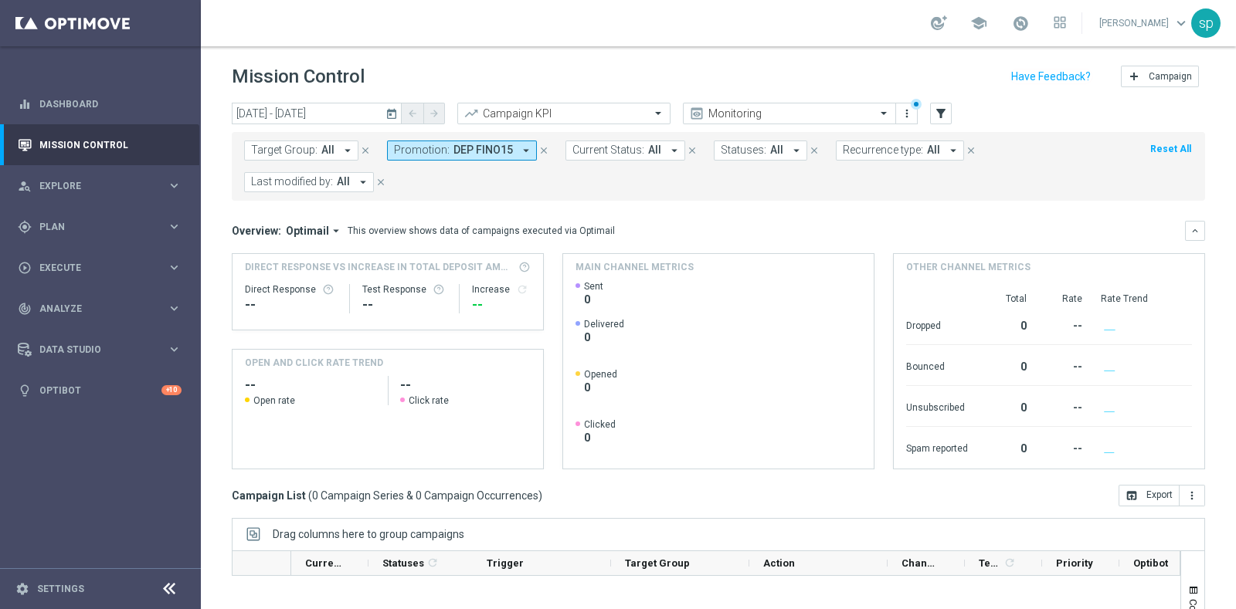
click at [582, 198] on div "Target Group: All arrow_drop_down close Promotion: DEP FINO15 arrow_drop_down c…" at bounding box center [718, 166] width 973 height 69
click at [297, 113] on input "10 Oct 2025 - 10 Oct 2025" at bounding box center [317, 114] width 170 height 22
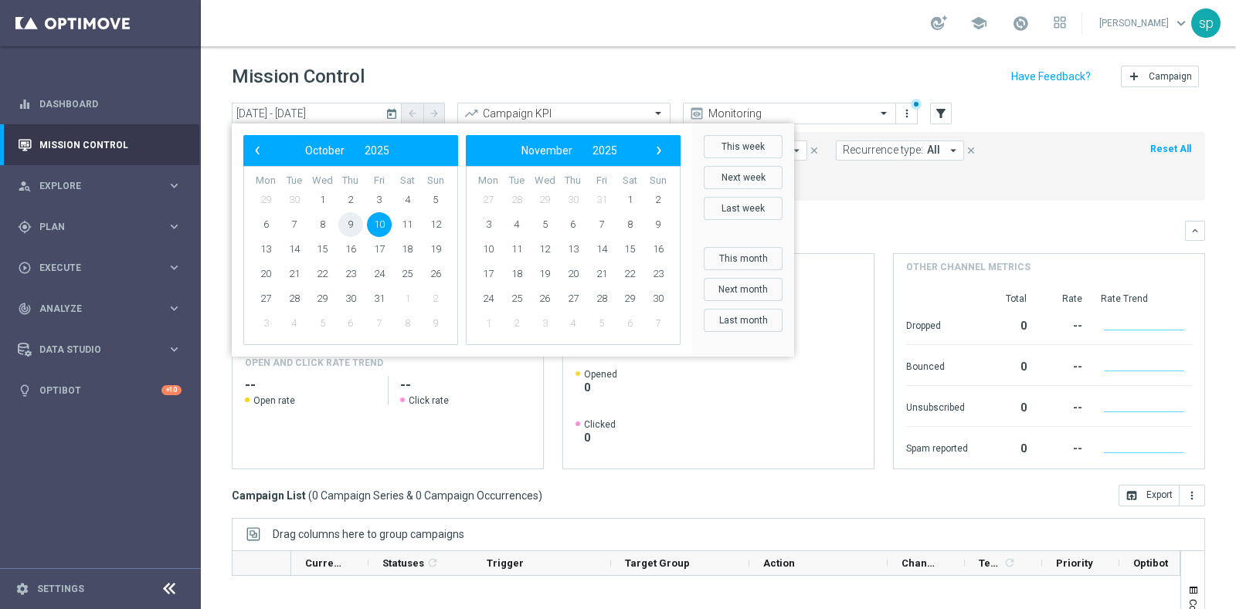
click at [351, 218] on span "9" at bounding box center [350, 224] width 25 height 25
click at [382, 222] on span "10" at bounding box center [379, 224] width 25 height 25
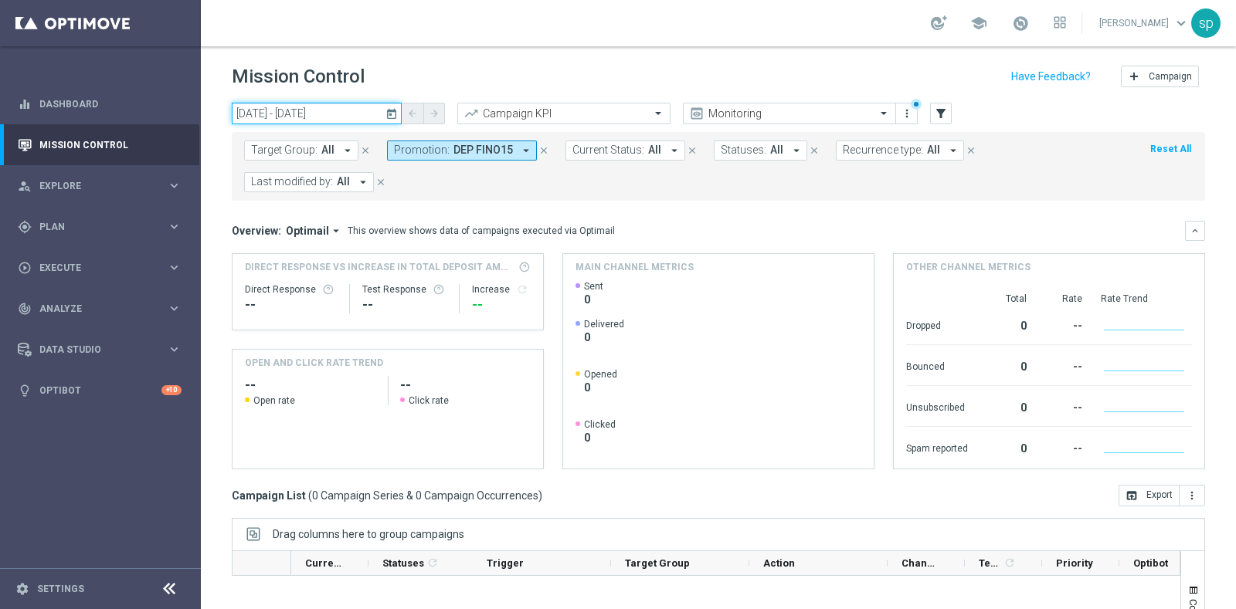
click at [271, 108] on input "09 Oct 2025 - 10 Oct 2025" at bounding box center [317, 114] width 170 height 22
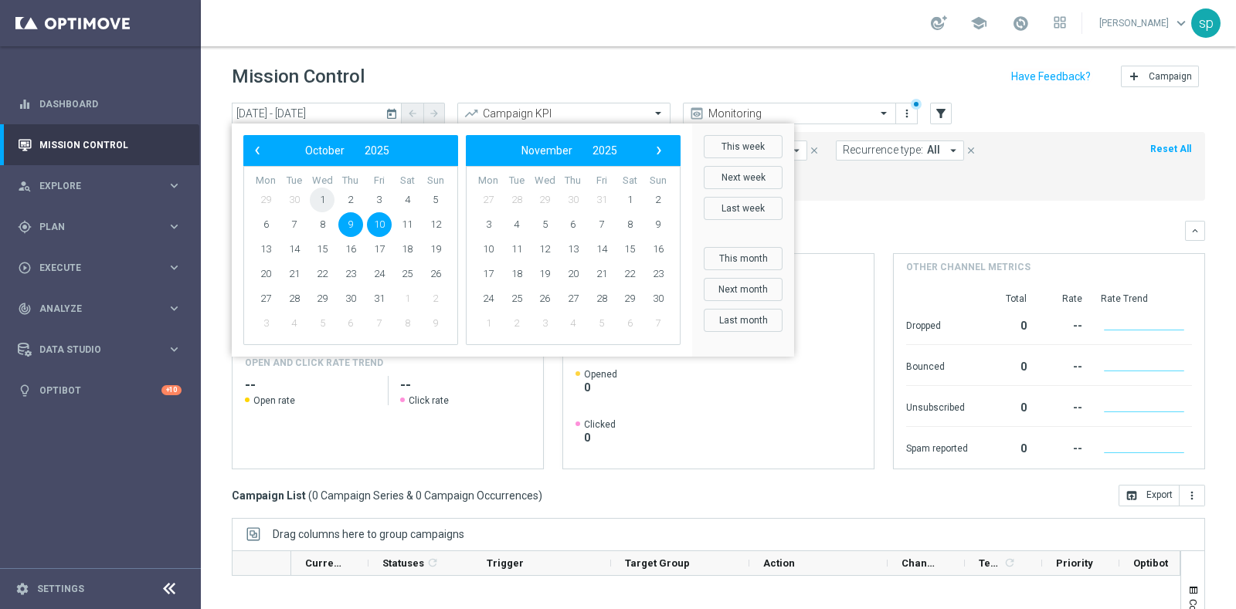
click at [318, 193] on span "1" at bounding box center [322, 200] width 25 height 25
click at [435, 231] on span "12" at bounding box center [435, 224] width 25 height 25
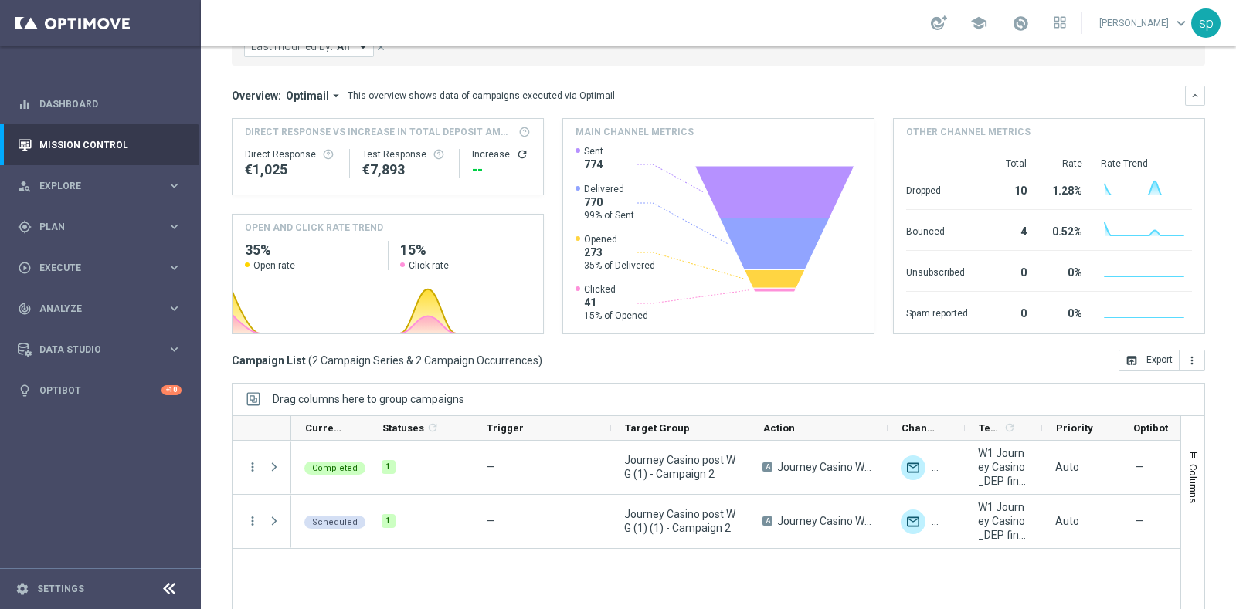
scroll to position [152, 0]
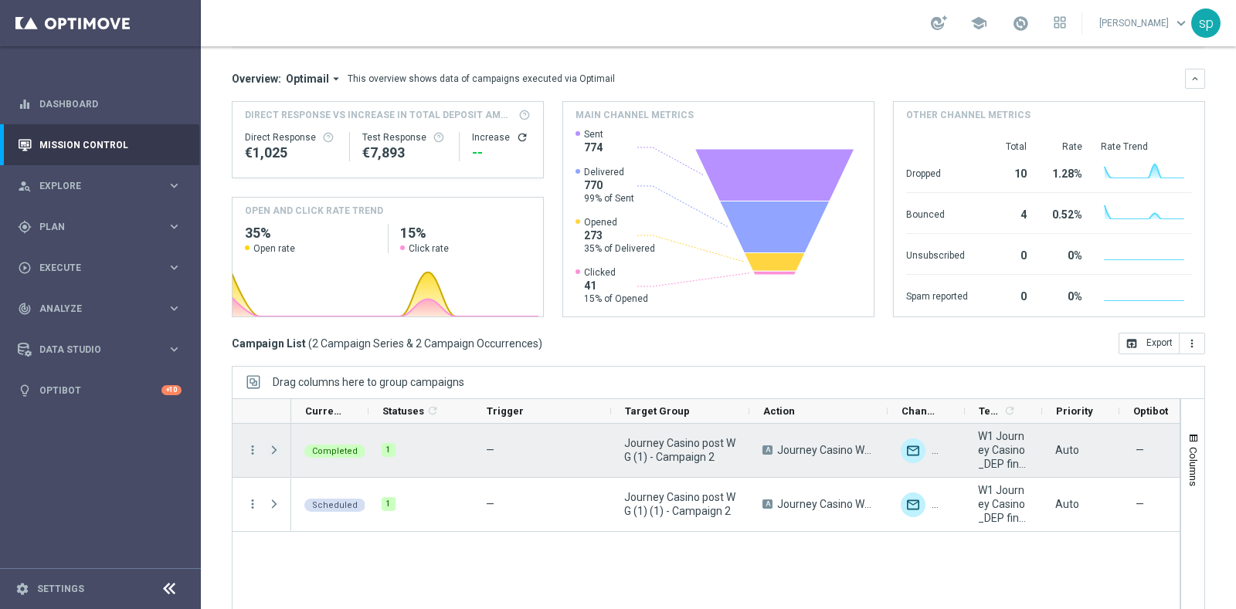
click at [273, 446] on span "Press SPACE to select this row." at bounding box center [274, 450] width 14 height 12
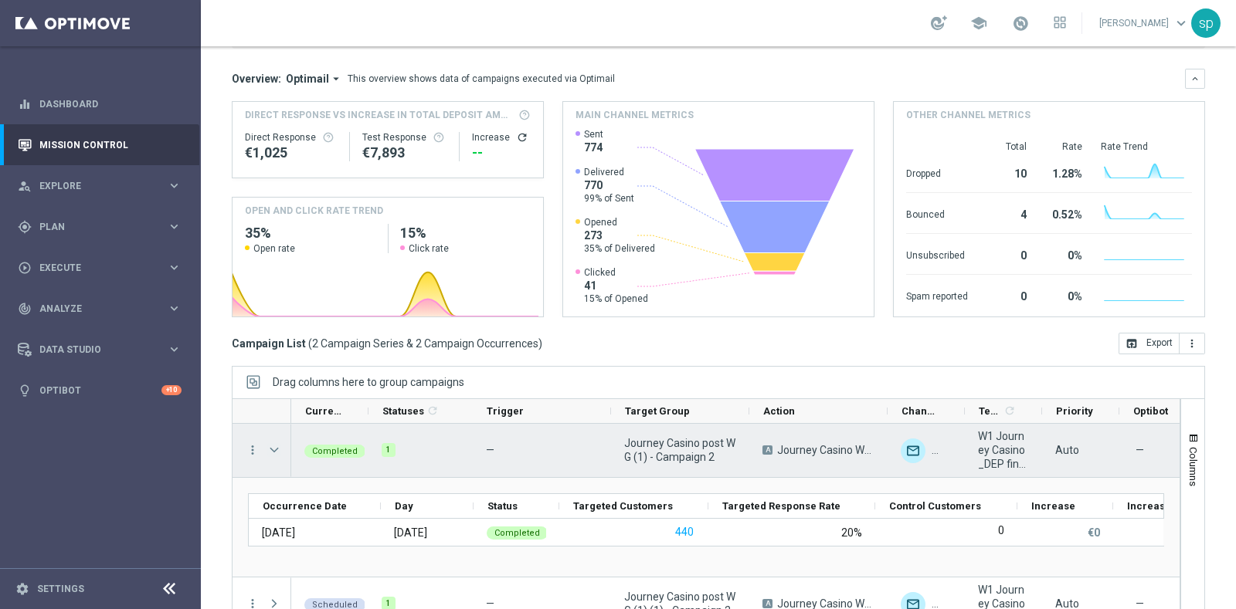
click at [272, 446] on span "Press SPACE to select this row." at bounding box center [274, 450] width 14 height 12
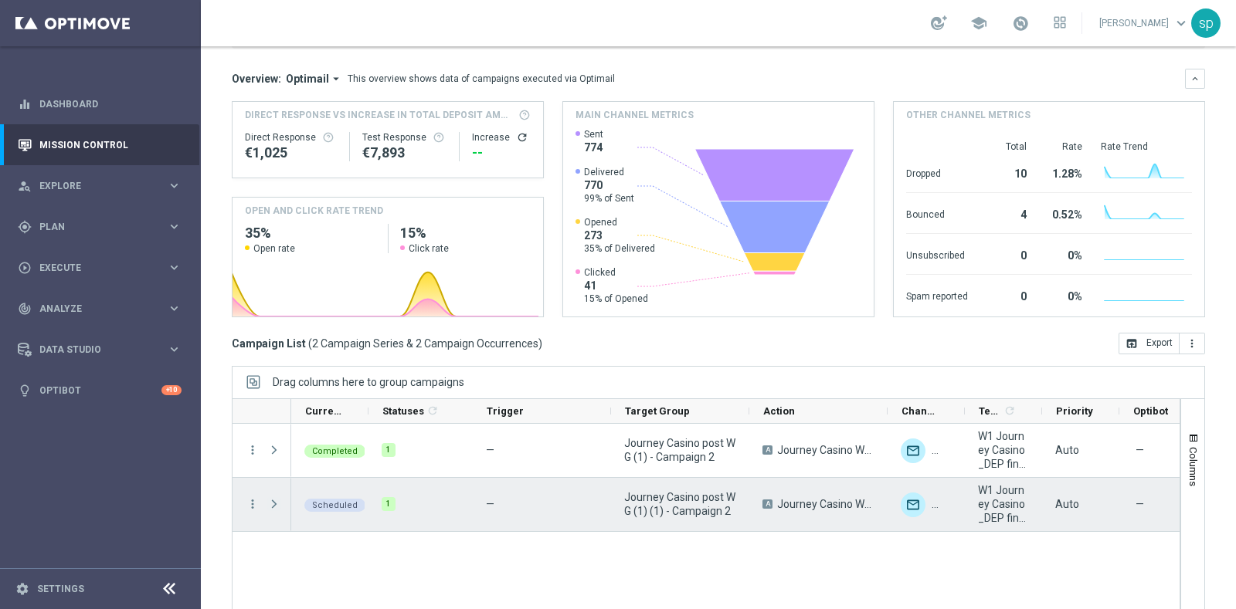
click at [268, 500] on span "Press SPACE to select this row." at bounding box center [274, 504] width 14 height 12
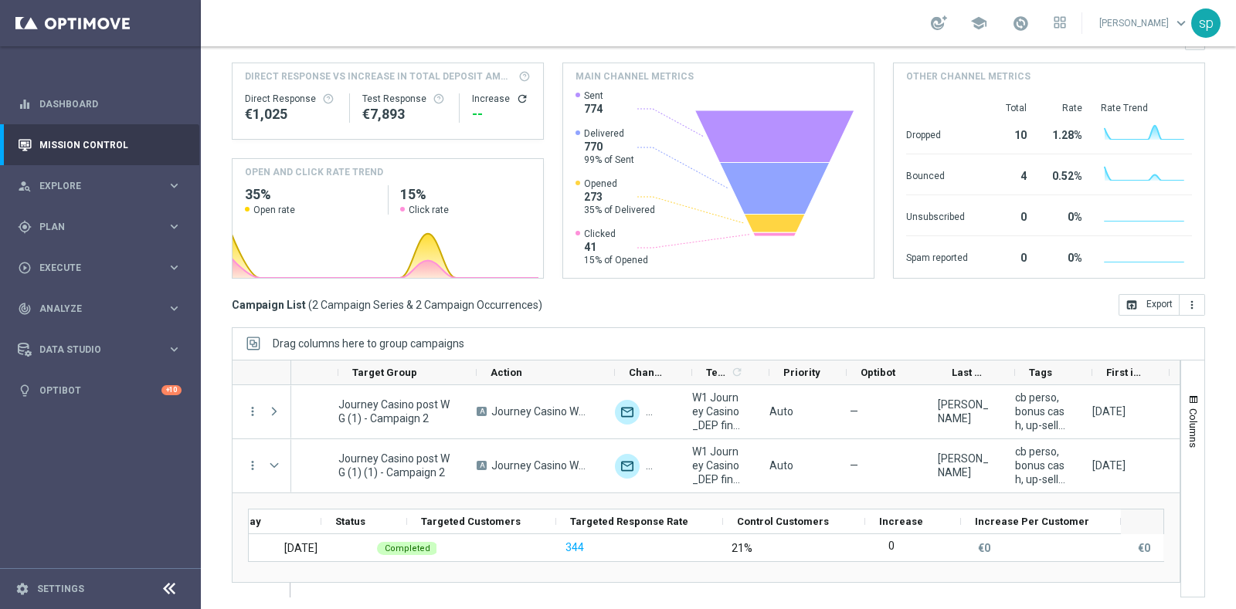
scroll to position [0, 300]
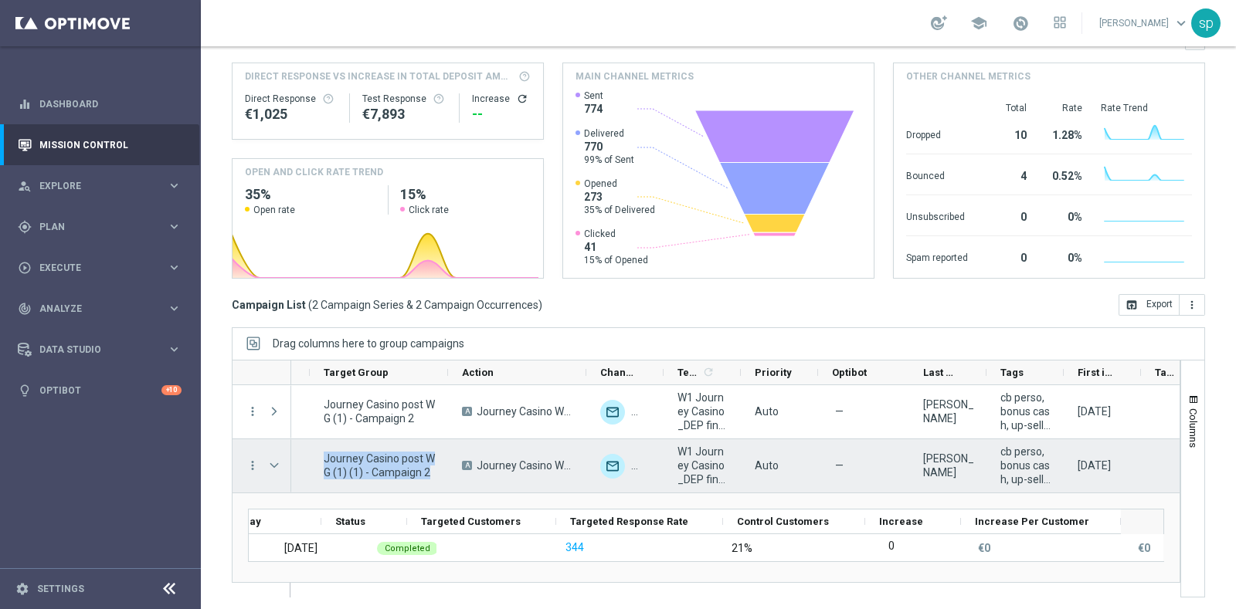
drag, startPoint x: 434, startPoint y: 469, endPoint x: 320, endPoint y: 456, distance: 114.3
click at [320, 456] on div "Journey Casino post WG (1) (1) - Campaign 2" at bounding box center [379, 465] width 138 height 53
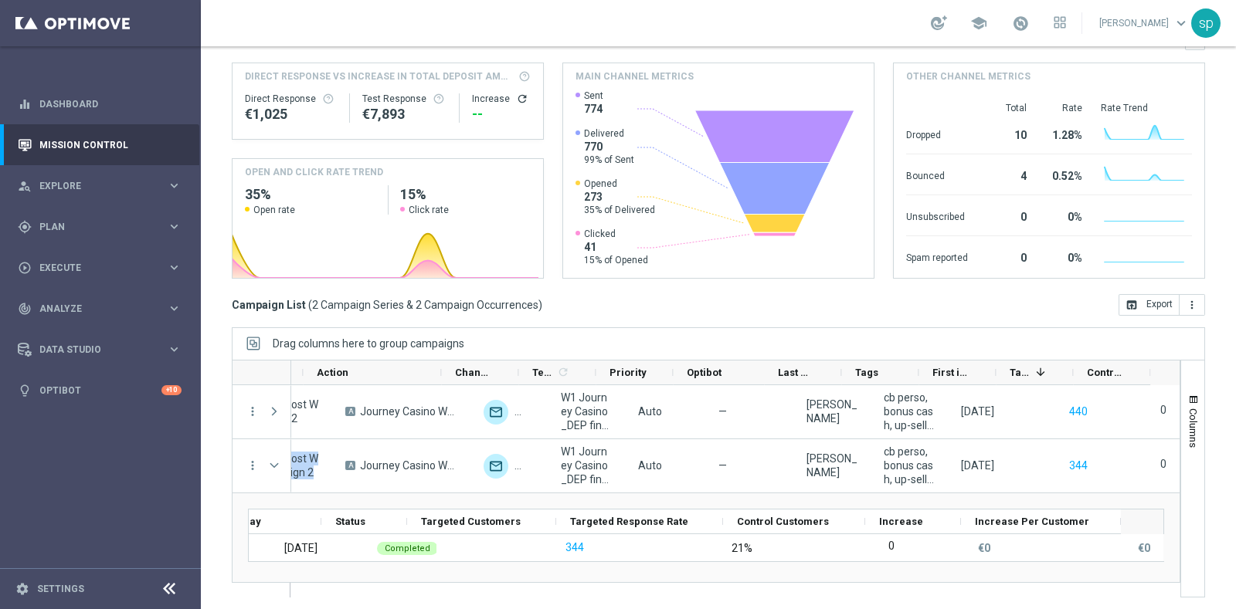
scroll to position [0, 0]
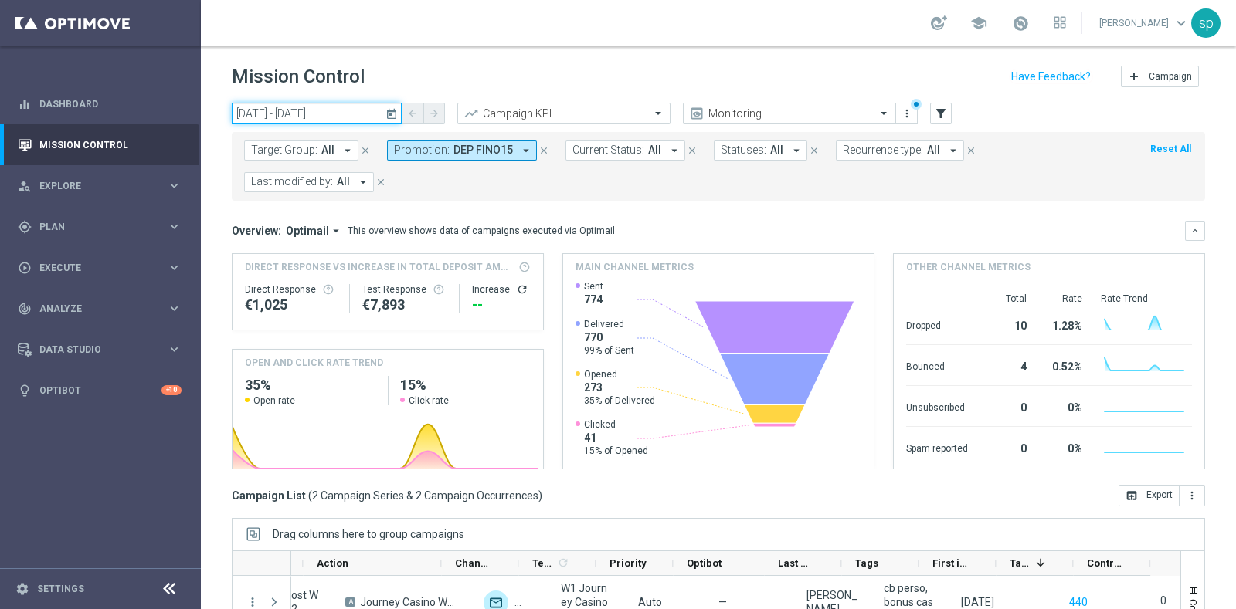
click at [326, 111] on input "01 Oct 2025 - 12 Oct 2025" at bounding box center [317, 114] width 170 height 22
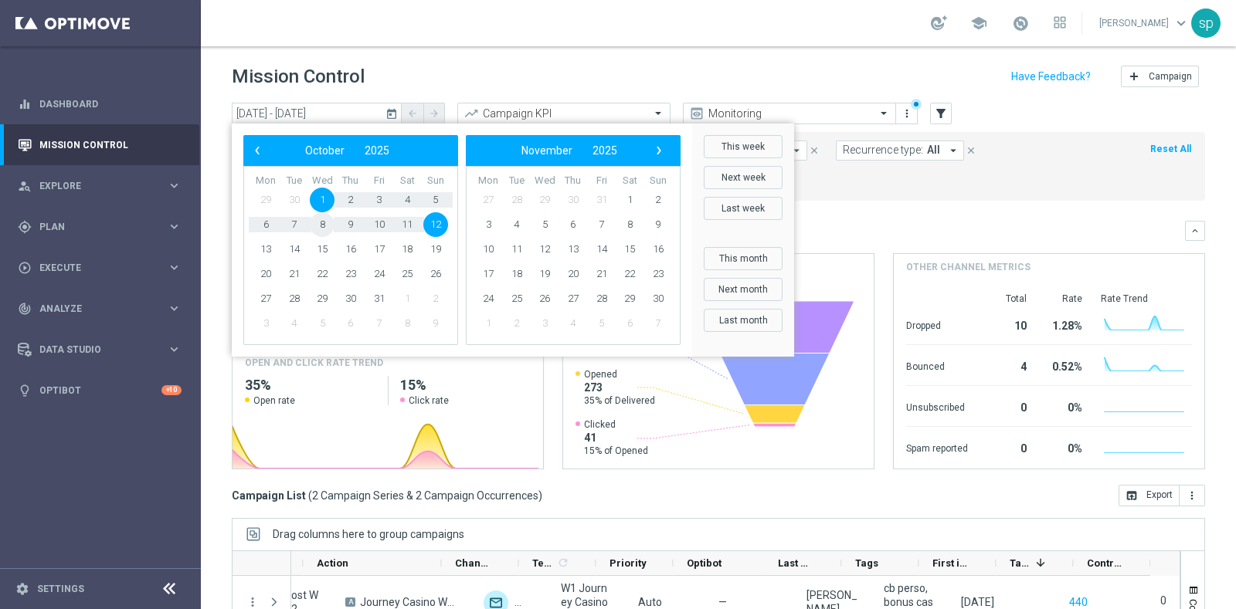
click at [322, 225] on span "8" at bounding box center [322, 224] width 25 height 25
type input "[DATE] - [DATE]"
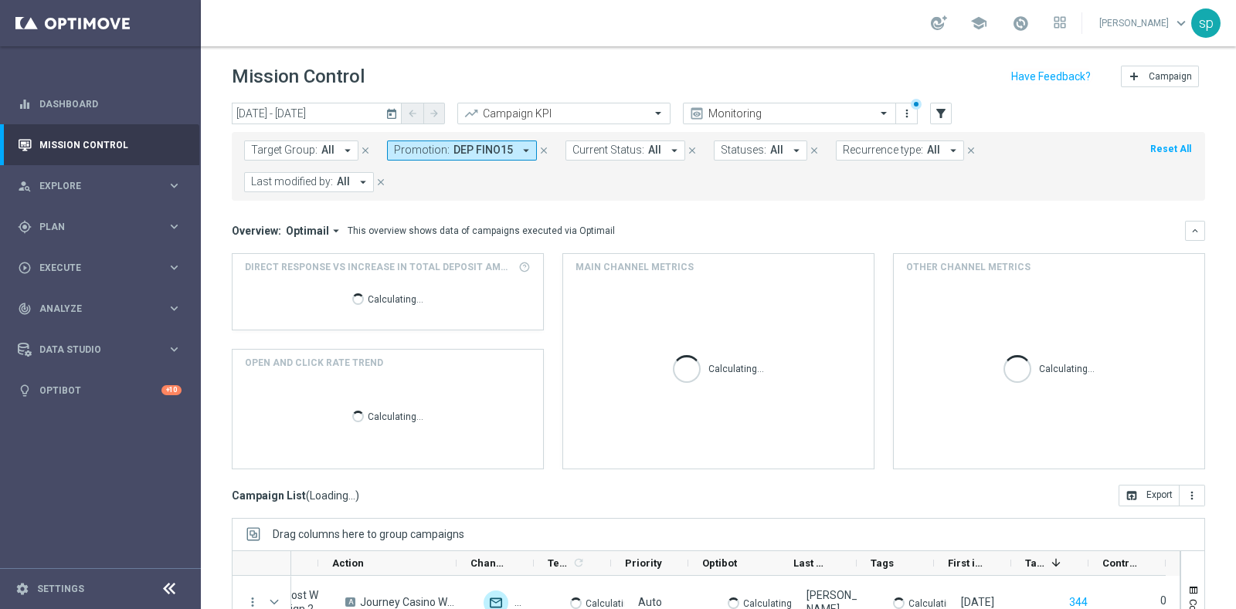
scroll to position [0, 429]
click at [510, 151] on button "Promotion: DEP FINO15 arrow_drop_down" at bounding box center [462, 151] width 150 height 20
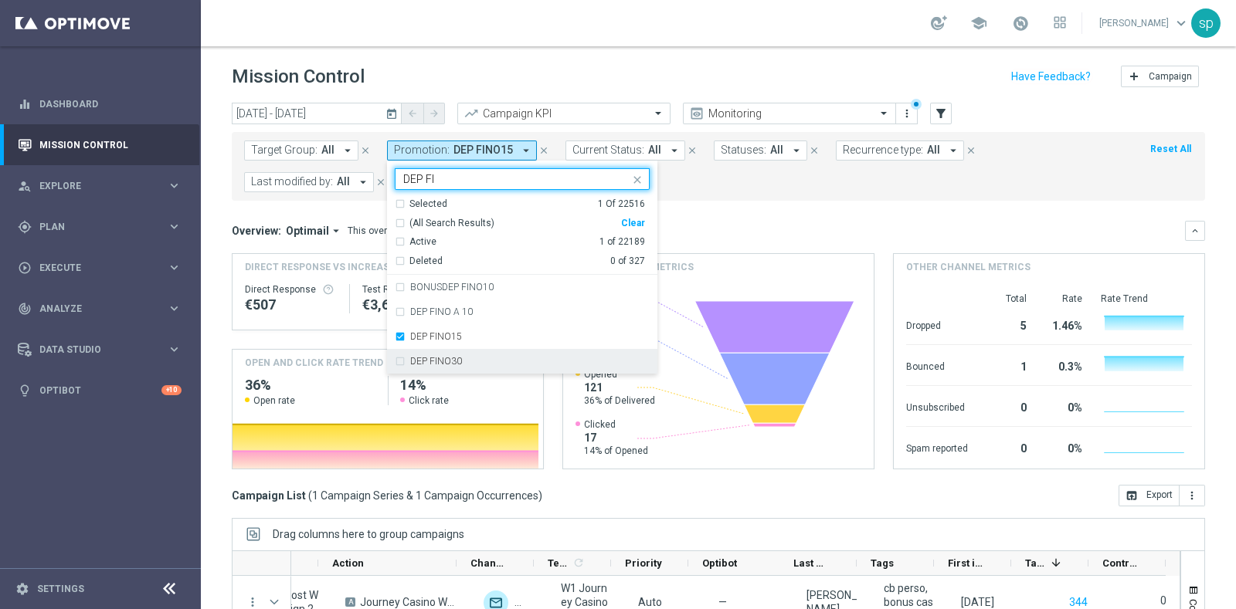
click at [490, 363] on div "DEP FINO30" at bounding box center [529, 361] width 239 height 9
type input "DEP FI"
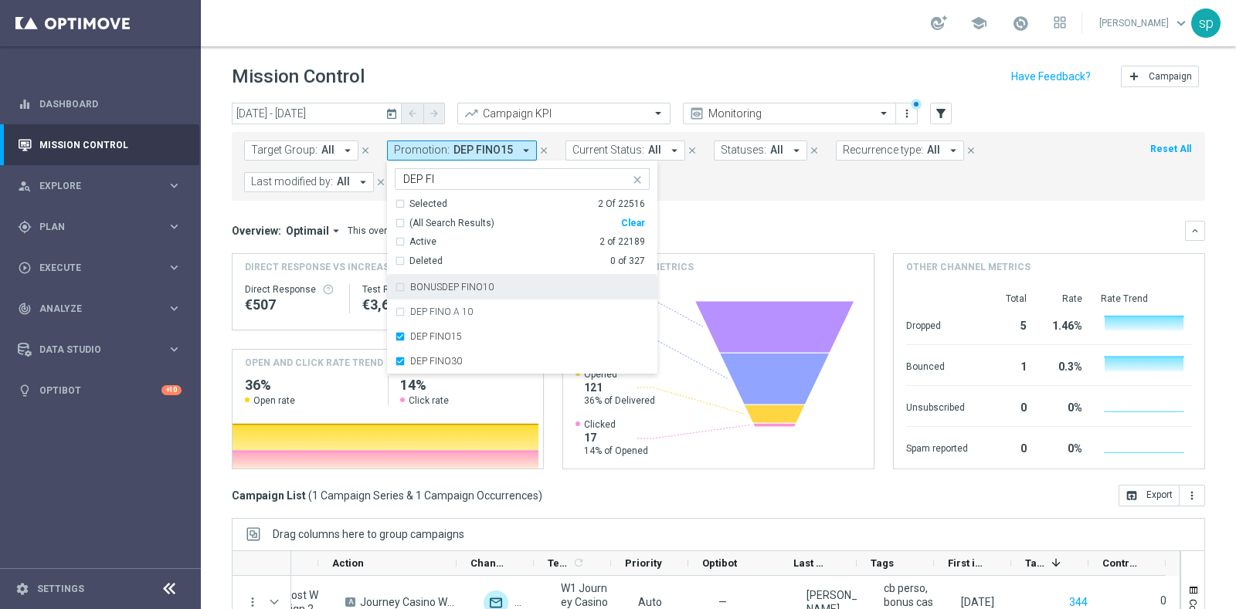
click at [750, 181] on form "Target Group: All arrow_drop_down close Promotion: DEP FINO15 arrow_drop_down S…" at bounding box center [684, 167] width 880 height 52
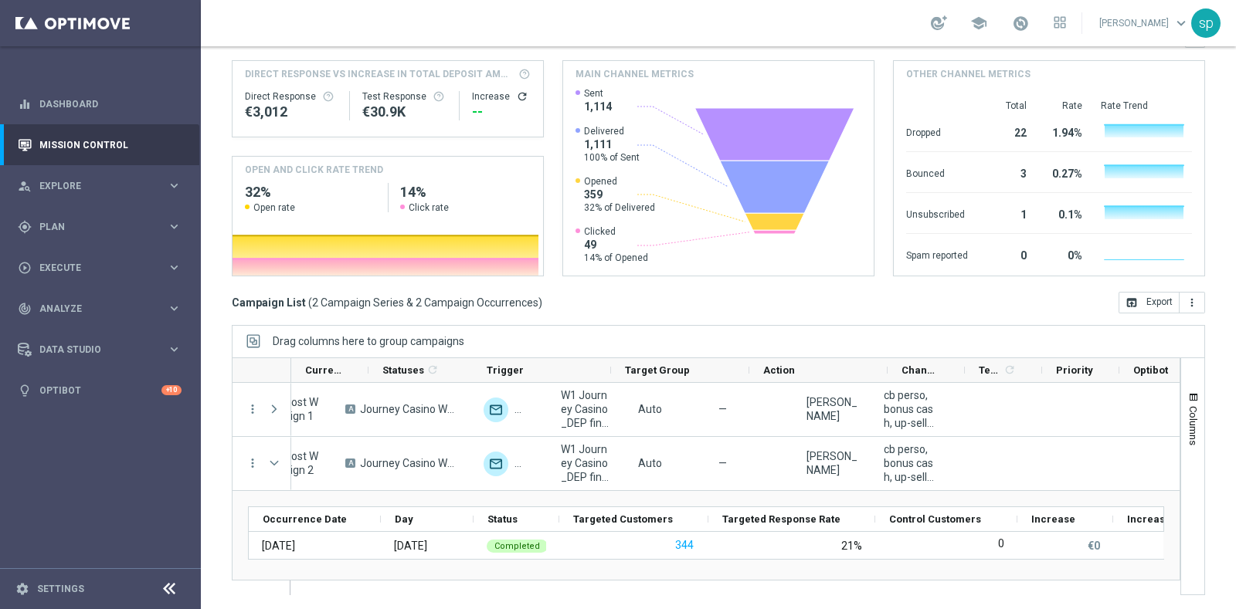
scroll to position [0, 0]
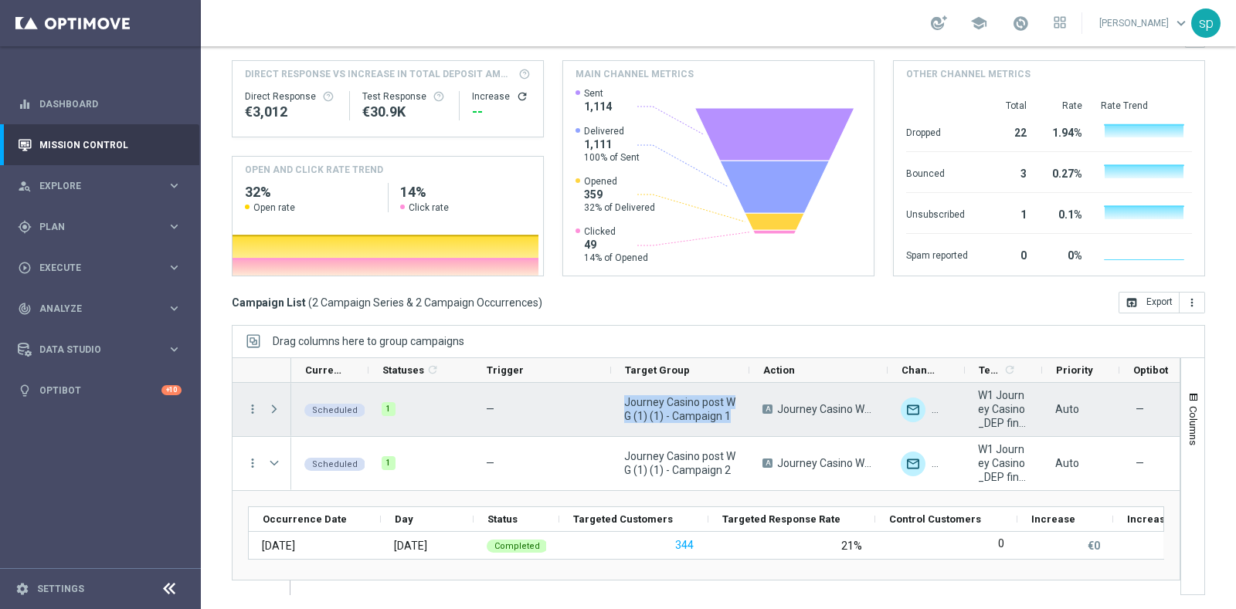
drag, startPoint x: 734, startPoint y: 415, endPoint x: 623, endPoint y: 397, distance: 111.8
click at [624, 397] on span "Journey Casino post WG (1) (1) - Campaign 1" at bounding box center [680, 409] width 112 height 28
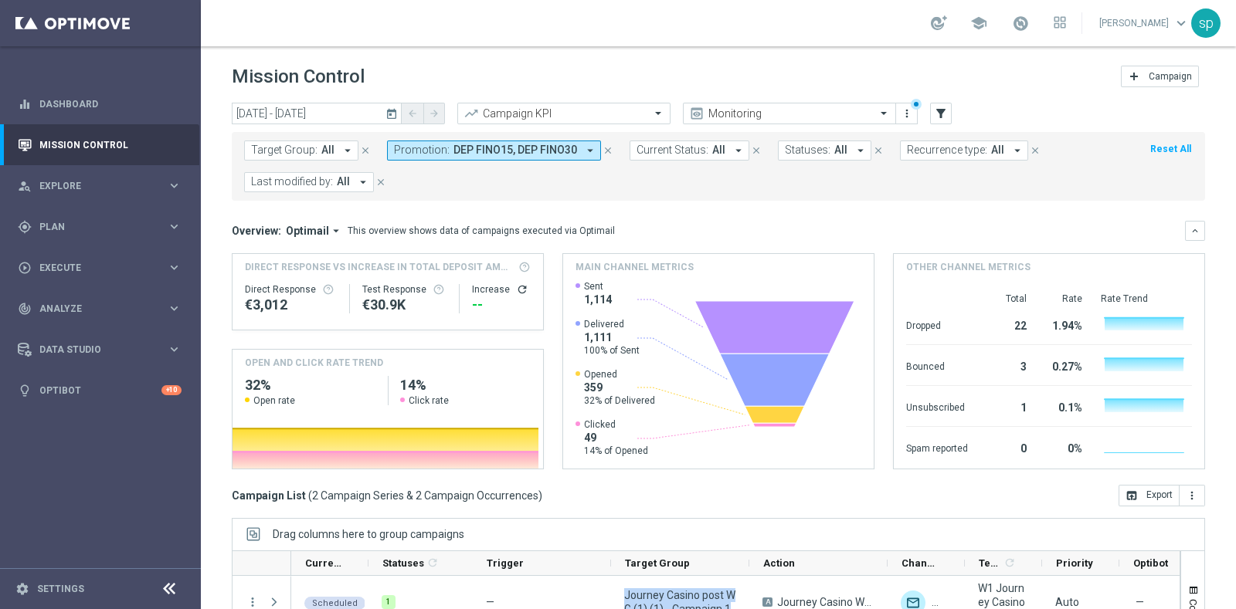
scroll to position [193, 0]
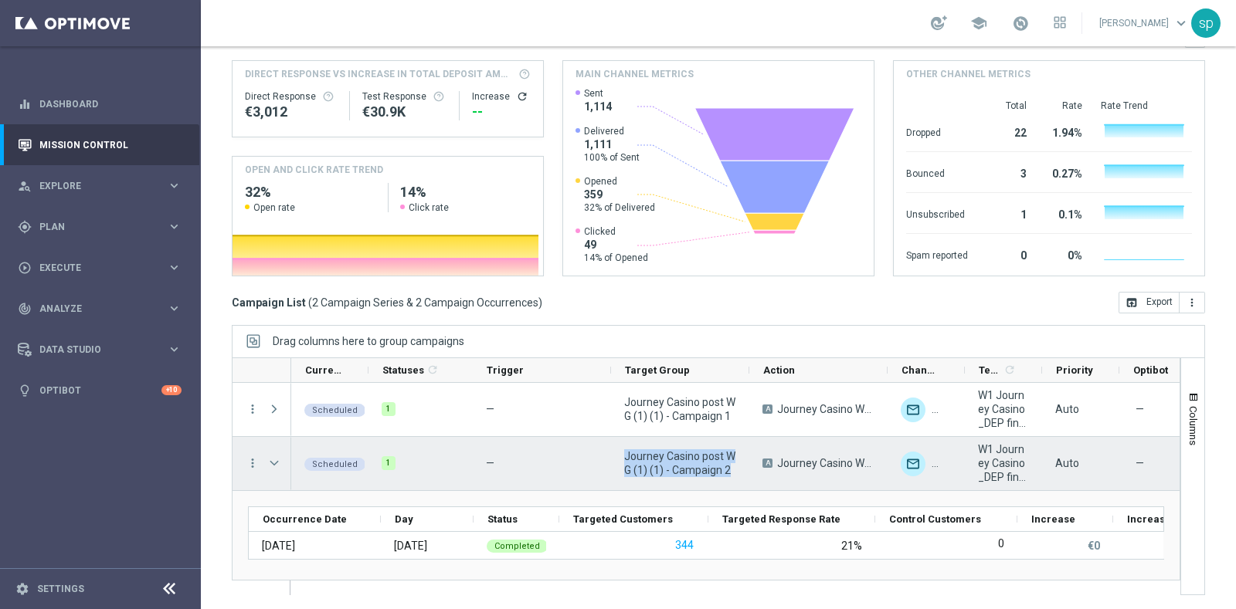
drag, startPoint x: 731, startPoint y: 469, endPoint x: 622, endPoint y: 461, distance: 109.9
click at [622, 461] on div "Journey Casino post WG (1) (1) - Campaign 2" at bounding box center [680, 463] width 138 height 53
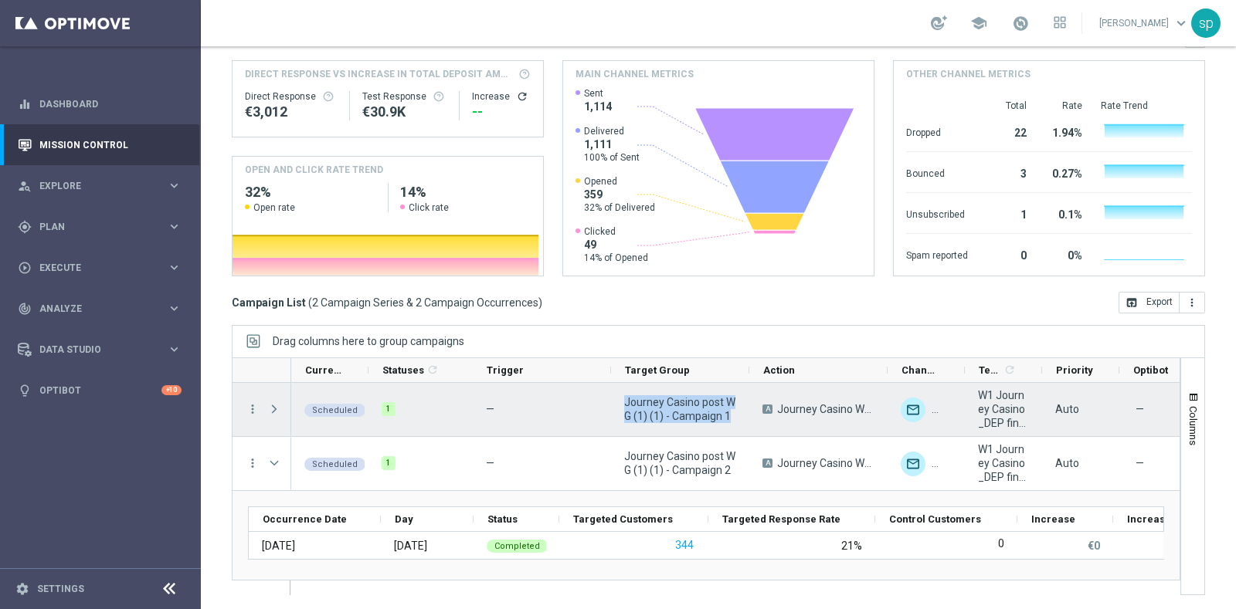
drag, startPoint x: 736, startPoint y: 420, endPoint x: 622, endPoint y: 403, distance: 115.5
click at [622, 403] on div "Journey Casino post WG (1) (1) - Campaign 1" at bounding box center [680, 409] width 138 height 53
